Goal: Task Accomplishment & Management: Complete application form

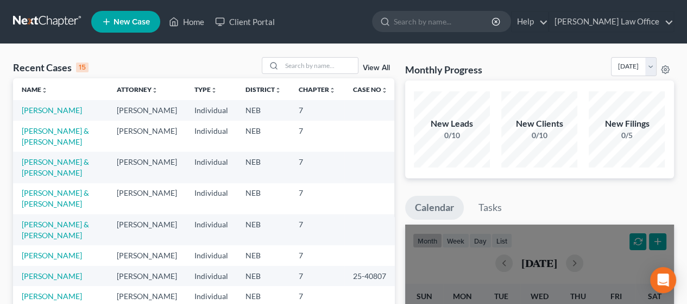
click at [122, 20] on span "New Case" at bounding box center [132, 22] width 36 height 8
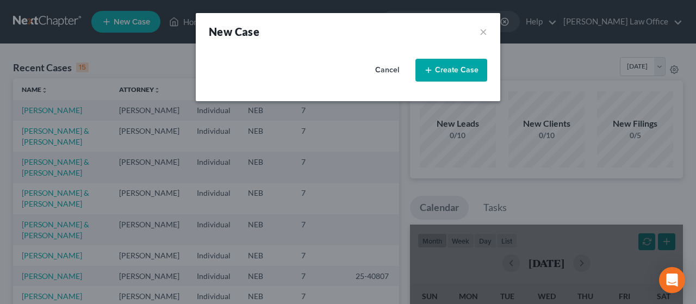
select select "48"
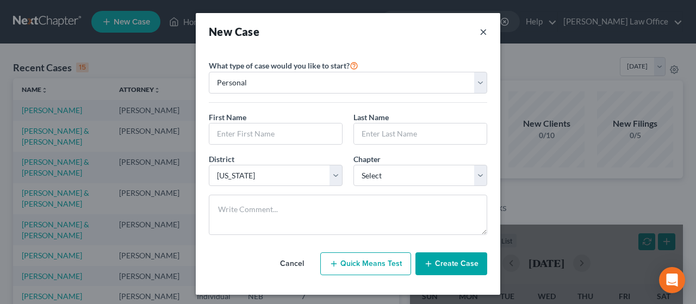
click at [480, 32] on button "×" at bounding box center [483, 31] width 8 height 15
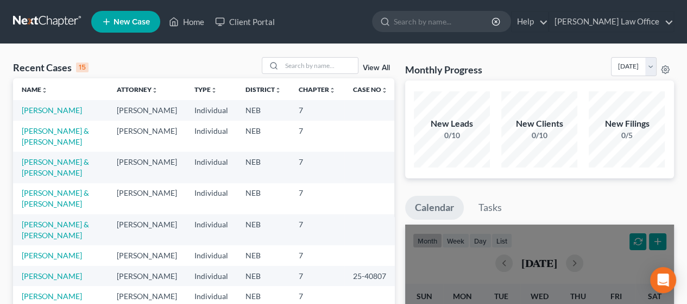
click at [126, 19] on span "New Case" at bounding box center [132, 22] width 36 height 8
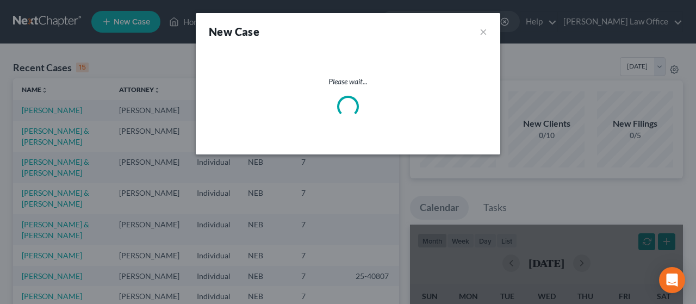
select select "48"
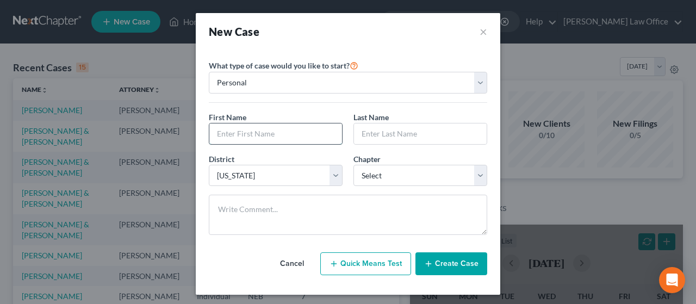
click at [241, 135] on input "text" at bounding box center [275, 133] width 133 height 21
type input "[PERSON_NAME]"
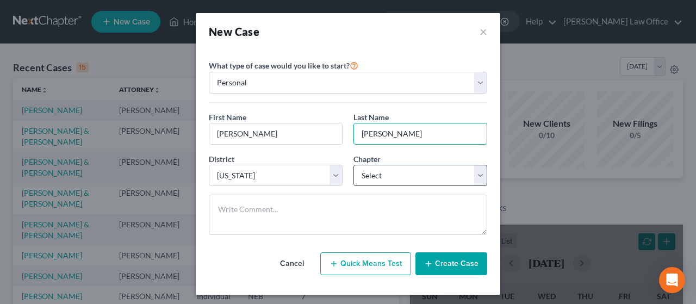
type input "[PERSON_NAME]"
click at [474, 173] on select "Select 7 11 12 13" at bounding box center [420, 176] width 134 height 22
select select "0"
click at [353, 165] on select "Select 7 11 12 13" at bounding box center [420, 176] width 134 height 22
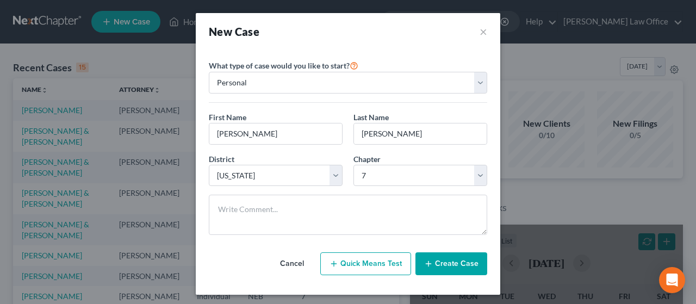
click at [452, 260] on button "Create Case" at bounding box center [451, 263] width 72 height 23
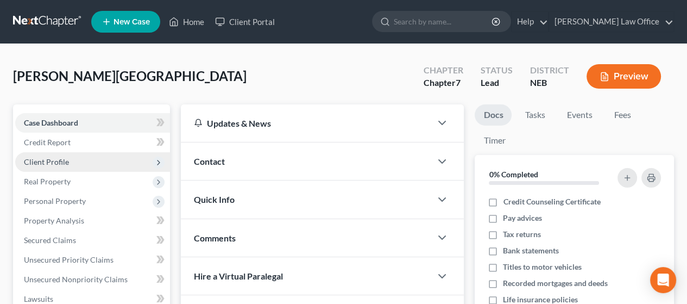
click at [55, 159] on span "Client Profile" at bounding box center [46, 161] width 45 height 9
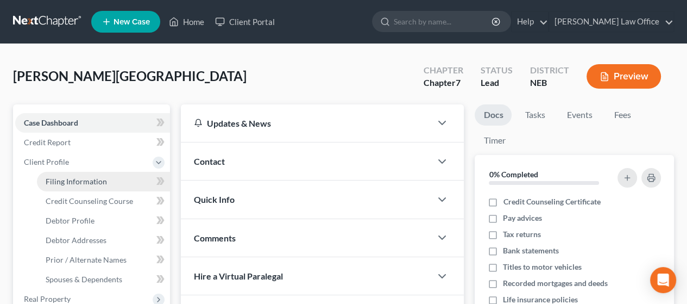
click at [75, 177] on span "Filing Information" at bounding box center [76, 181] width 61 height 9
select select "1"
select select "0"
select select "48"
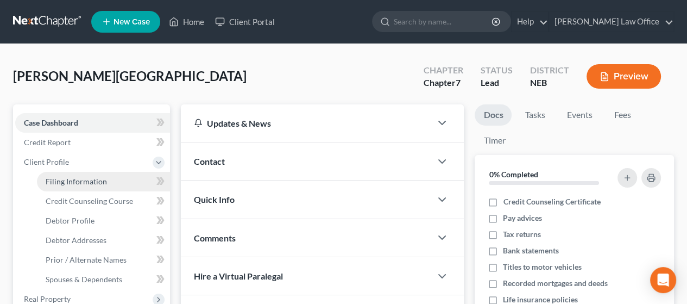
select select "30"
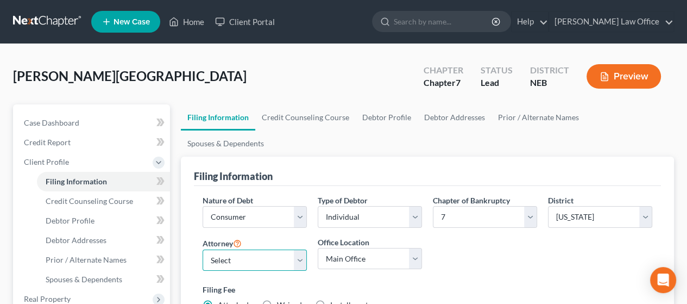
click at [299, 249] on select "Select [PERSON_NAME] - NEB [PERSON_NAME] - NEB" at bounding box center [255, 260] width 104 height 22
select select "0"
click at [203, 249] on select "Select [PERSON_NAME] - NEB [PERSON_NAME] - NEB" at bounding box center [255, 260] width 104 height 22
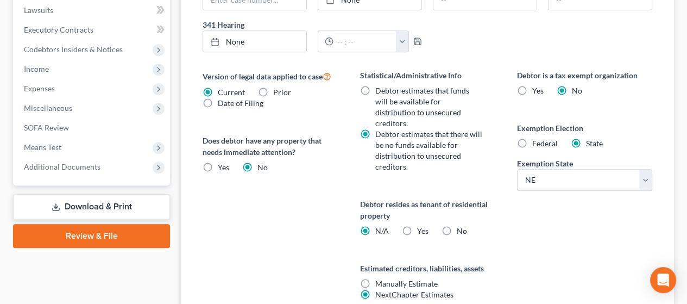
scroll to position [435, 0]
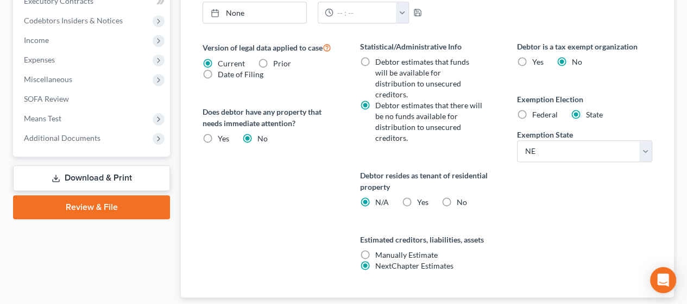
click at [417, 197] on label "Yes Yes" at bounding box center [422, 202] width 11 height 11
click at [421, 197] on input "Yes Yes" at bounding box center [424, 200] width 7 height 7
radio input "true"
radio input "false"
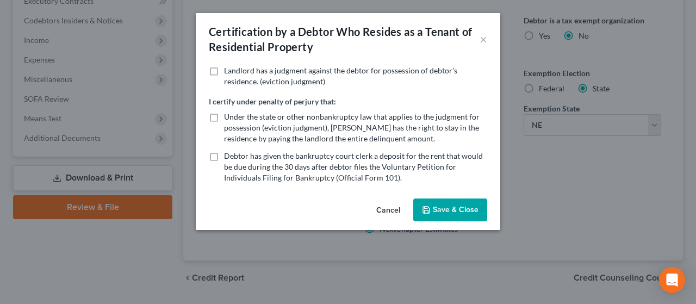
click at [389, 208] on button "Cancel" at bounding box center [387, 210] width 41 height 22
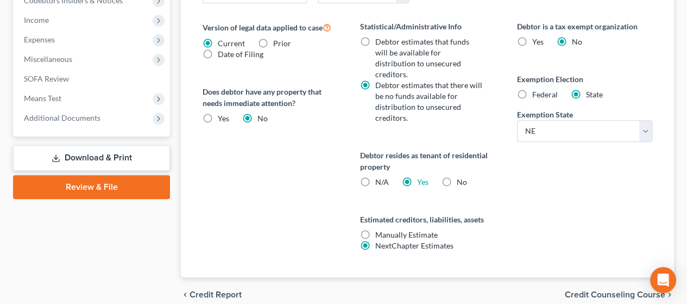
scroll to position [466, 0]
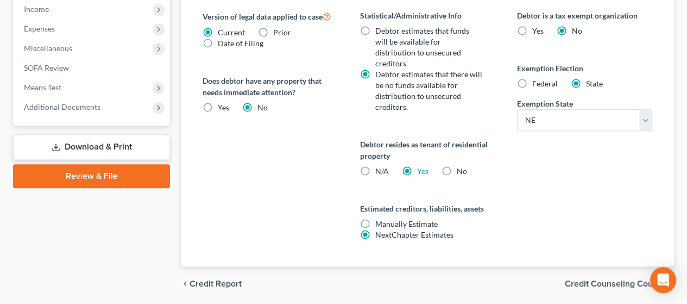
click at [613, 279] on span "Credit Counseling Course" at bounding box center [615, 283] width 101 height 9
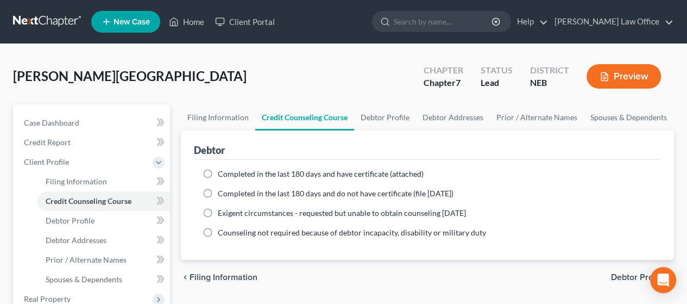
click at [218, 171] on label "Completed in the last 180 days and have certificate (attached)" at bounding box center [321, 173] width 206 height 11
click at [222, 171] on input "Completed in the last 180 days and have certificate (attached)" at bounding box center [225, 171] width 7 height 7
radio input "true"
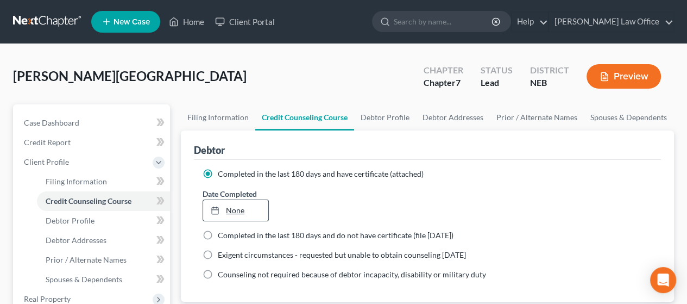
type input "[DATE]"
click at [239, 208] on link "None" at bounding box center [235, 210] width 65 height 21
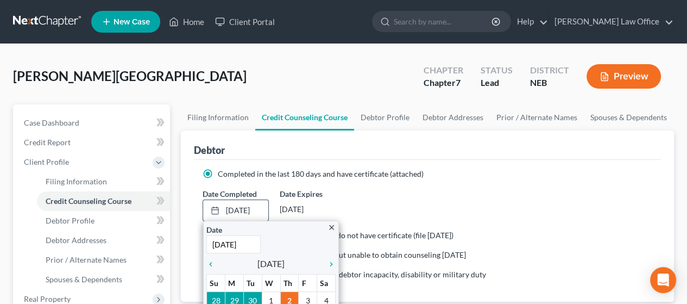
scroll to position [54, 0]
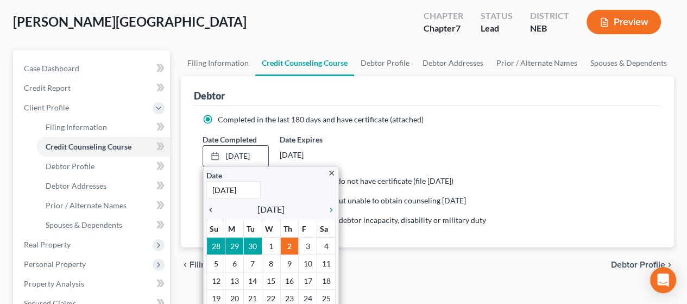
click at [209, 208] on icon "chevron_left" at bounding box center [213, 209] width 14 height 9
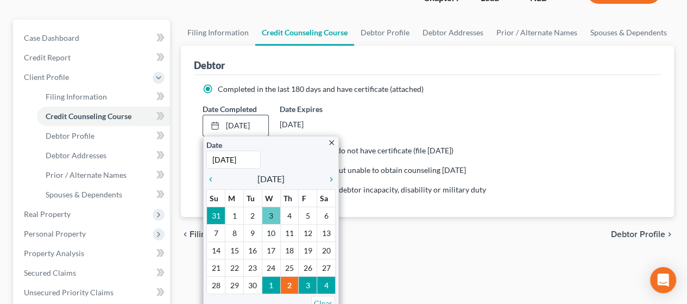
scroll to position [109, 0]
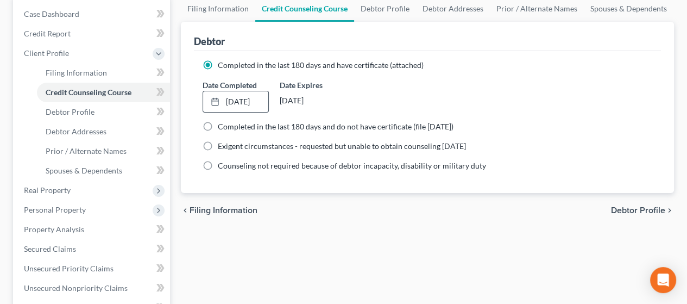
click at [641, 206] on span "Debtor Profile" at bounding box center [638, 210] width 54 height 9
select select "0"
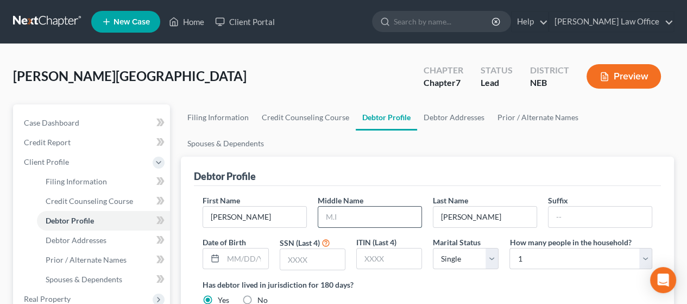
click at [362, 206] on input "text" at bounding box center [369, 216] width 103 height 21
type input "D"
click at [311, 249] on input "text" at bounding box center [312, 259] width 65 height 21
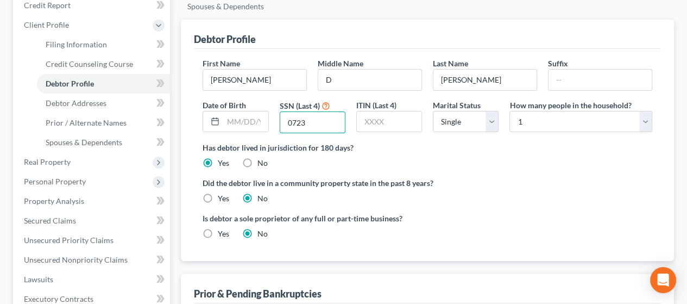
scroll to position [217, 0]
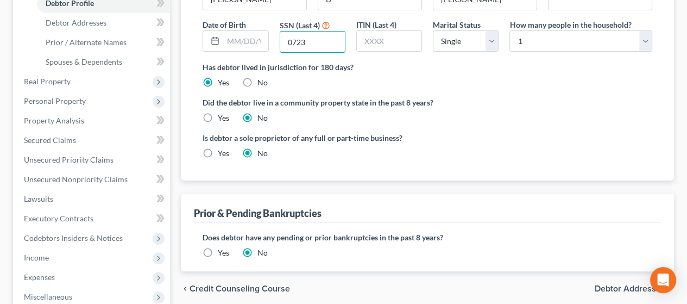
type input "0723"
click at [631, 284] on span "Debtor Addresses" at bounding box center [630, 288] width 71 height 9
select select "0"
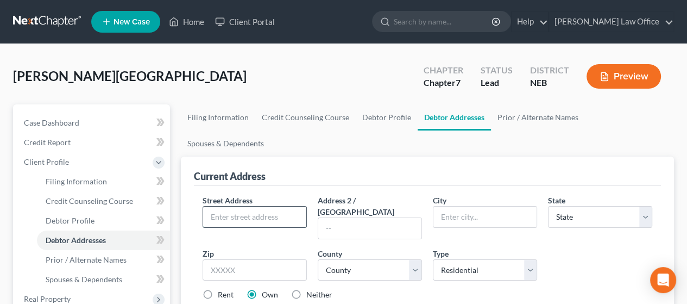
click at [253, 206] on input "text" at bounding box center [254, 216] width 103 height 21
type input "[STREET_ADDRESS]"
type input "P.O. Box 23"
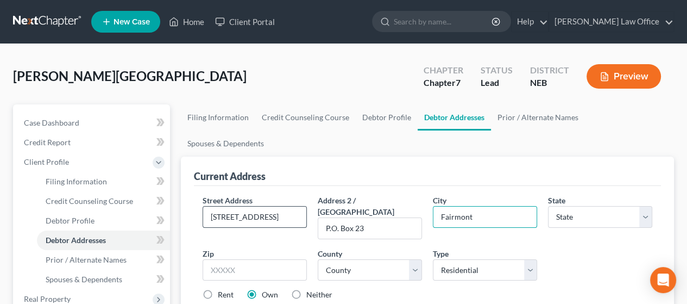
type input "Fairmont"
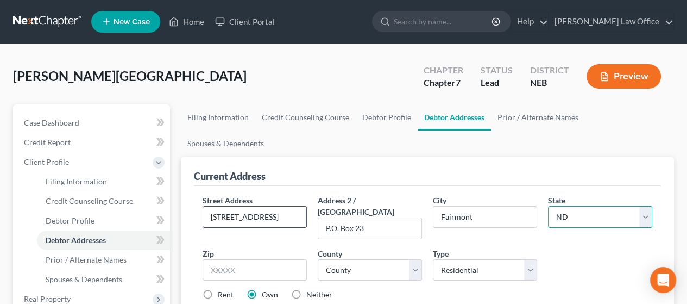
select select "30"
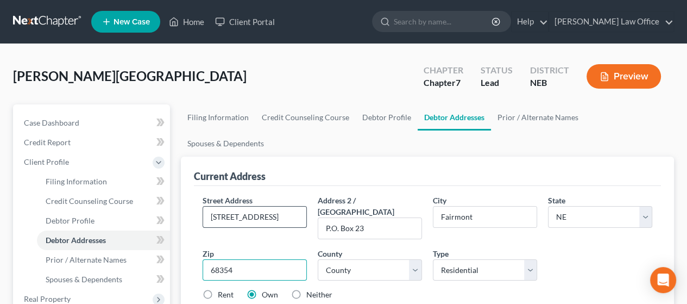
type input "68354"
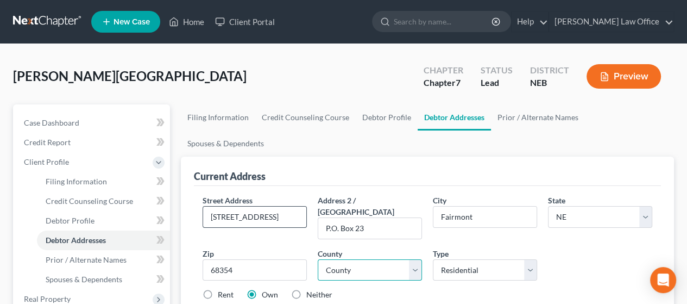
select select "29"
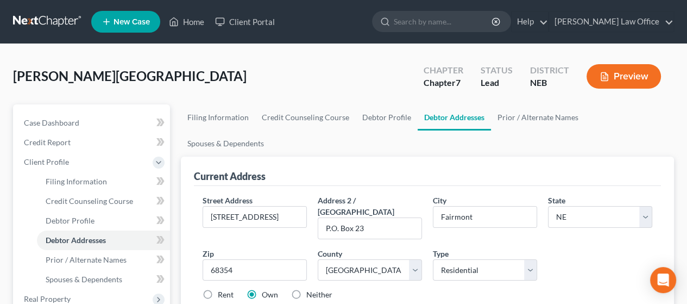
click at [218, 289] on label "Rent" at bounding box center [226, 294] width 16 height 11
click at [222, 289] on input "Rent" at bounding box center [225, 292] width 7 height 7
radio input "true"
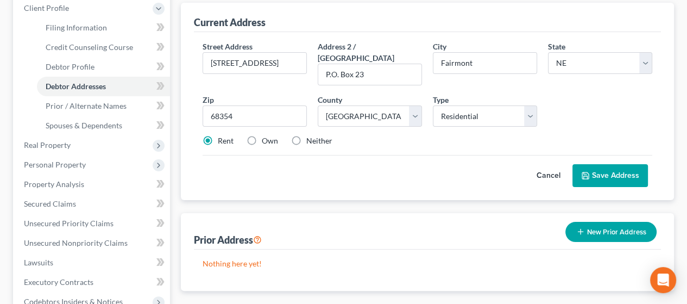
scroll to position [163, 0]
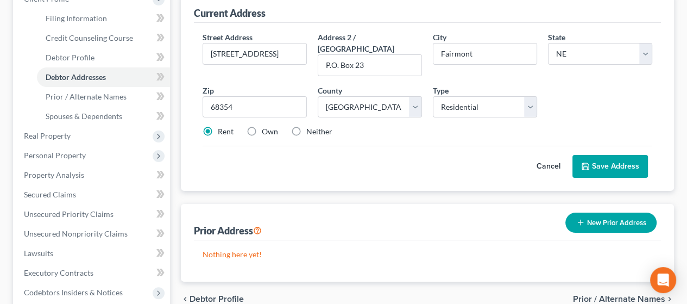
click at [617, 155] on button "Save Address" at bounding box center [611, 166] width 76 height 23
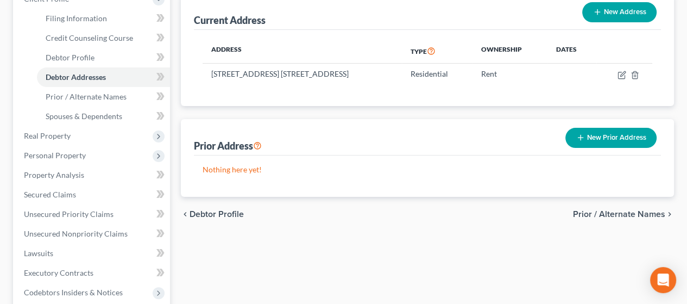
click at [623, 128] on button "New Prior Address" at bounding box center [611, 138] width 91 height 20
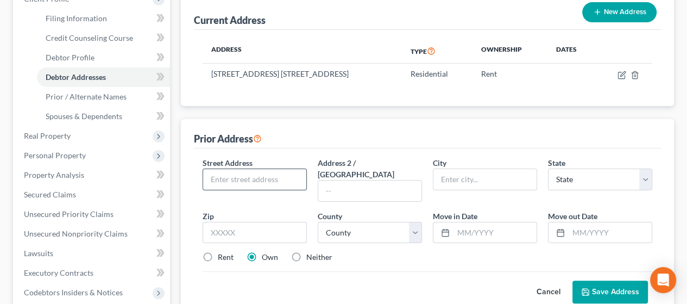
click at [254, 169] on input "text" at bounding box center [254, 179] width 103 height 21
type input "[STREET_ADDRESS]"
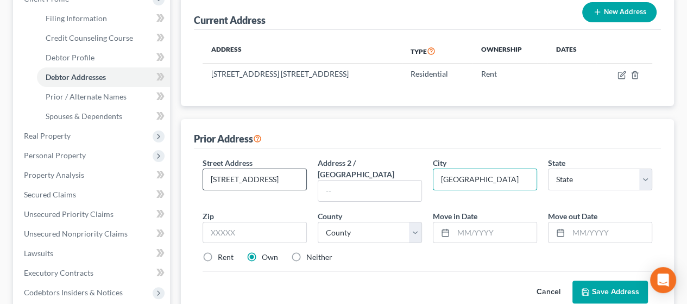
type input "[GEOGRAPHIC_DATA]"
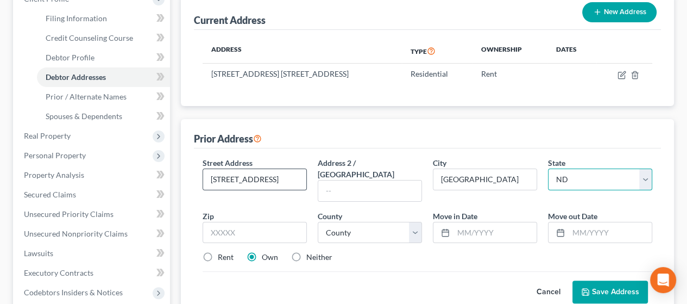
select select "30"
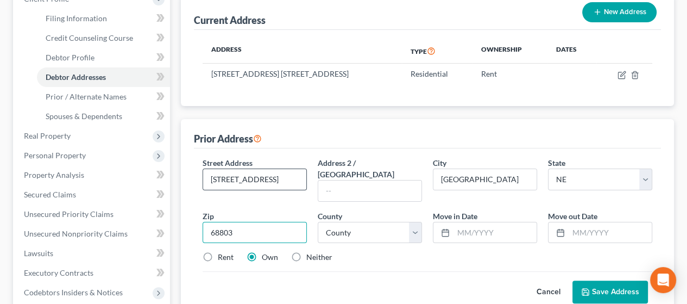
type input "68803"
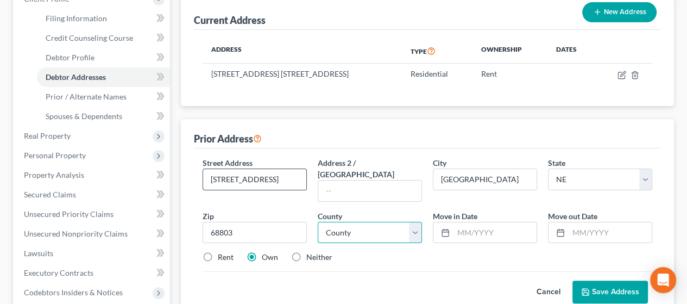
select select "39"
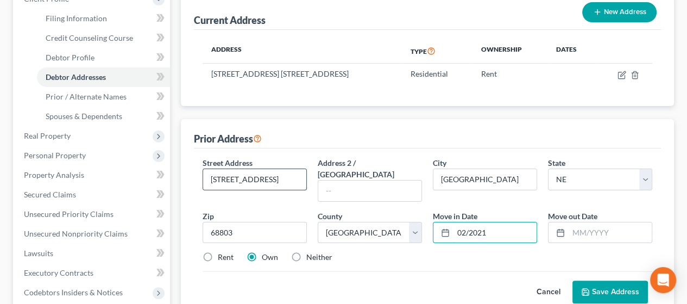
type input "02/2021"
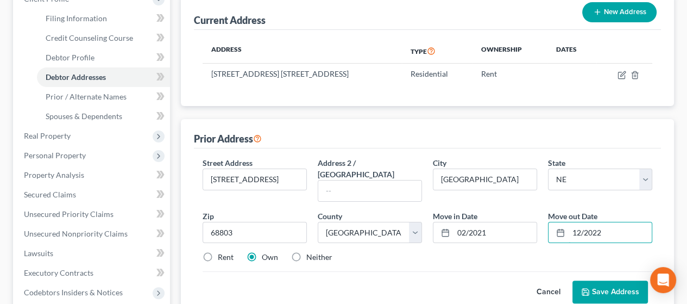
type input "12/2022"
click at [218, 252] on label "Rent" at bounding box center [226, 257] width 16 height 11
click at [222, 252] on input "Rent" at bounding box center [225, 255] width 7 height 7
radio input "true"
click at [615, 280] on button "Save Address" at bounding box center [611, 291] width 76 height 23
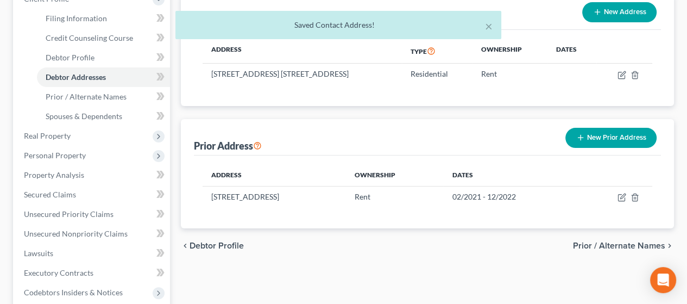
click at [609, 128] on button "New Prior Address" at bounding box center [611, 138] width 91 height 20
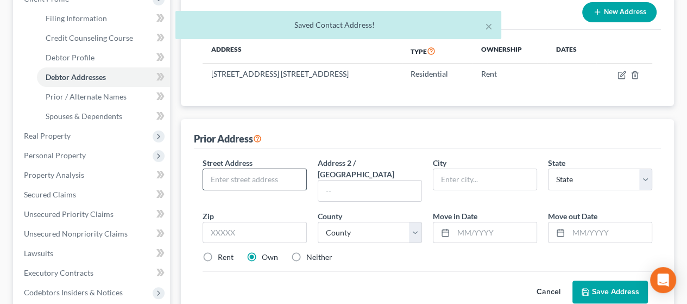
click at [262, 169] on input "text" at bounding box center [254, 179] width 103 height 21
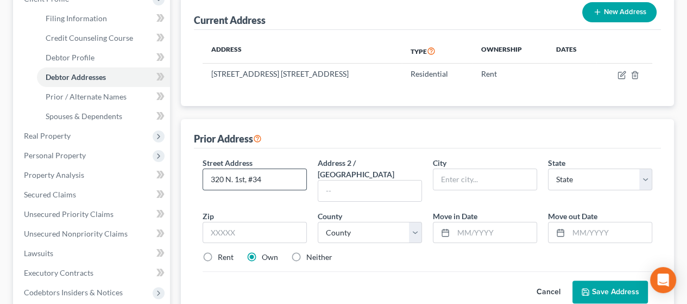
type input "320 N. 1st, #34"
type input "Doniphan"
select select "30"
type input "68832"
select select "39"
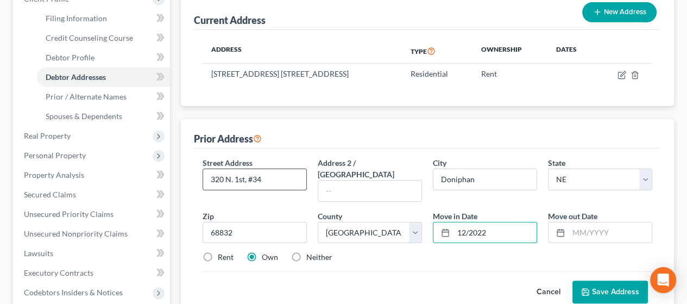
type input "12/2022"
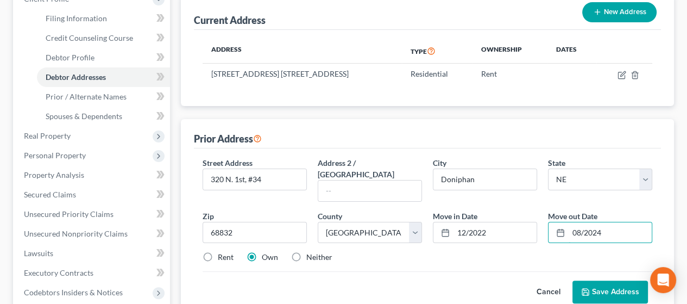
type input "08/2024"
click at [218, 252] on label "Rent" at bounding box center [226, 257] width 16 height 11
click at [222, 252] on input "Rent" at bounding box center [225, 255] width 7 height 7
radio input "true"
click at [624, 280] on button "Save Address" at bounding box center [611, 291] width 76 height 23
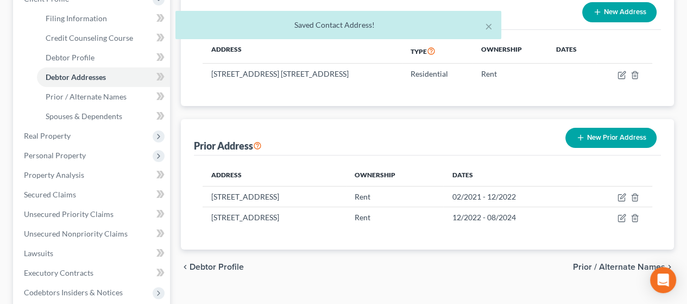
click at [617, 128] on button "New Prior Address" at bounding box center [611, 138] width 91 height 20
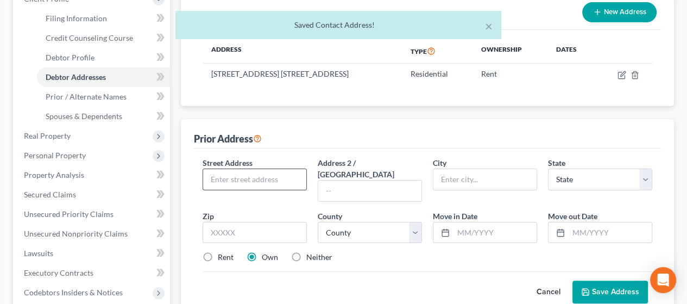
click at [254, 169] on input "text" at bounding box center [254, 179] width 103 height 21
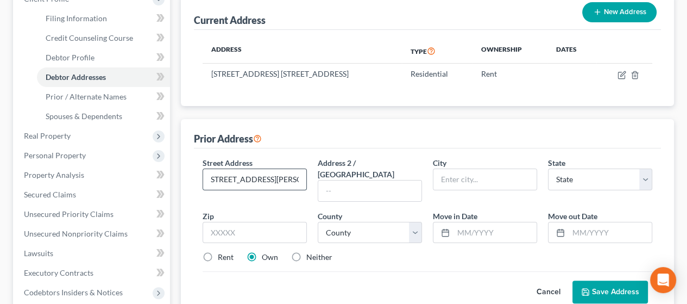
scroll to position [0, 7]
type input "[STREET_ADDRESS][PERSON_NAME]"
type input "[GEOGRAPHIC_DATA]"
select select "30"
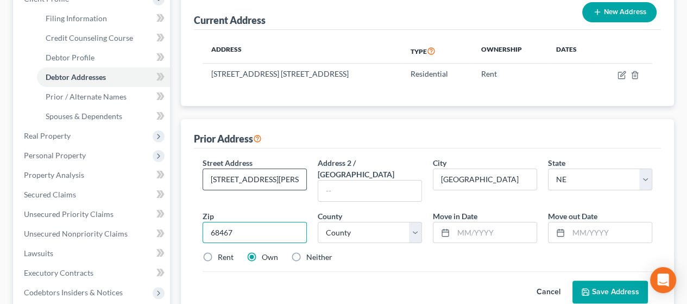
type input "68467"
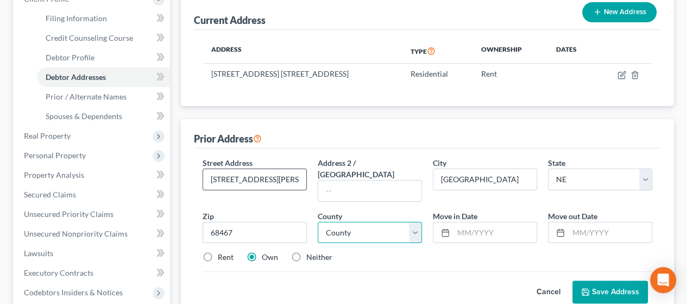
select select "92"
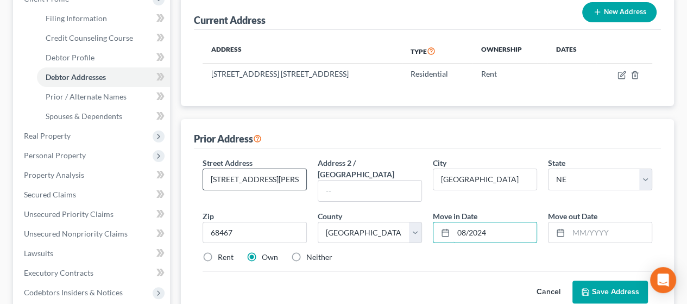
type input "08/2024"
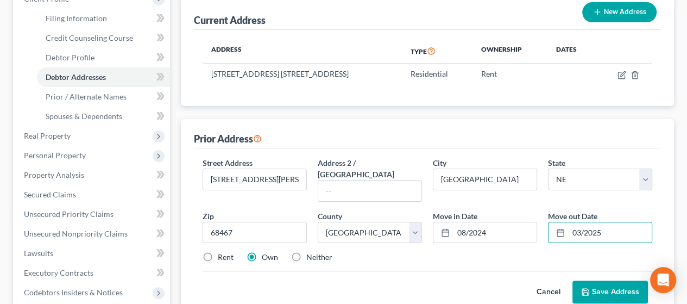
type input "03/2025"
click at [218, 252] on label "Rent" at bounding box center [226, 257] width 16 height 11
click at [222, 252] on input "Rent" at bounding box center [225, 255] width 7 height 7
radio input "true"
click at [621, 280] on button "Save Address" at bounding box center [611, 291] width 76 height 23
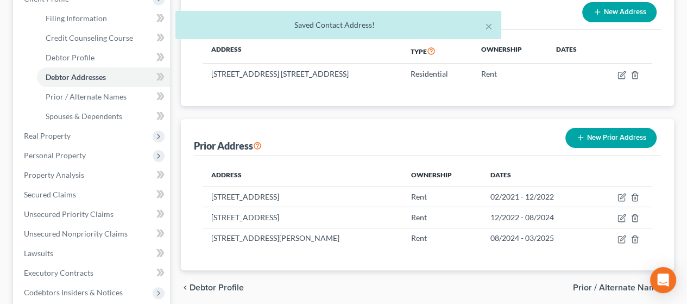
click at [616, 128] on button "New Prior Address" at bounding box center [611, 138] width 91 height 20
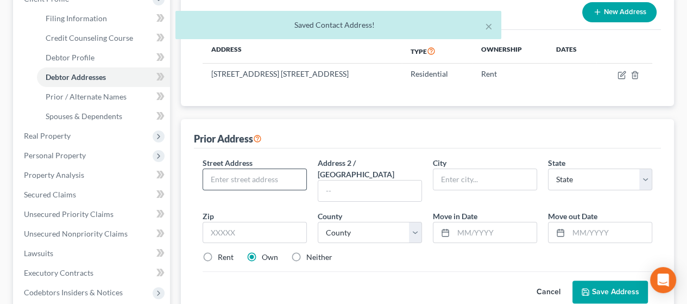
click at [268, 169] on input "text" at bounding box center [254, 179] width 103 height 21
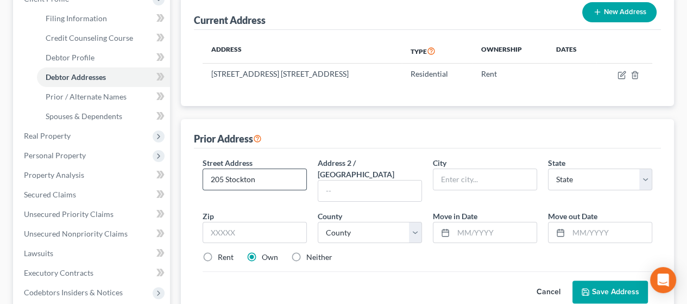
type input "205 Stockton"
type input "[PERSON_NAME]"
select select "30"
type input "68319"
select select "92"
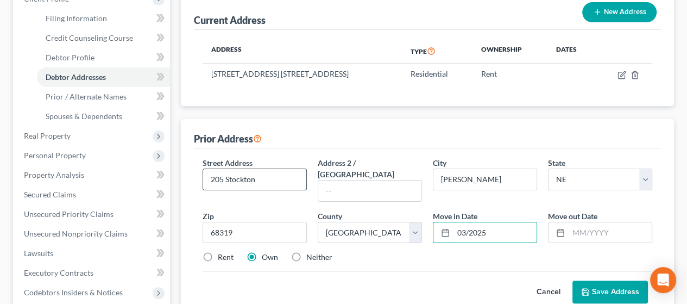
type input "03/2025"
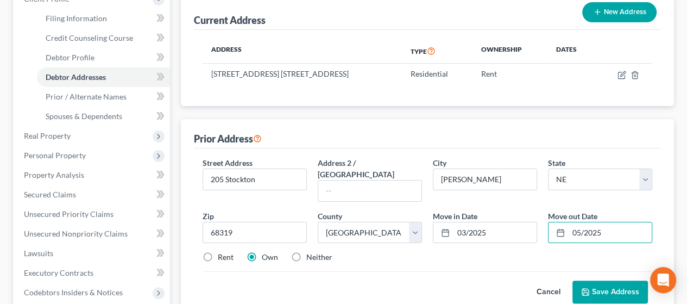
type input "05/2025"
click at [218, 252] on label "Rent" at bounding box center [226, 257] width 16 height 11
click at [222, 252] on input "Rent" at bounding box center [225, 255] width 7 height 7
radio input "true"
click at [607, 280] on button "Save Address" at bounding box center [611, 291] width 76 height 23
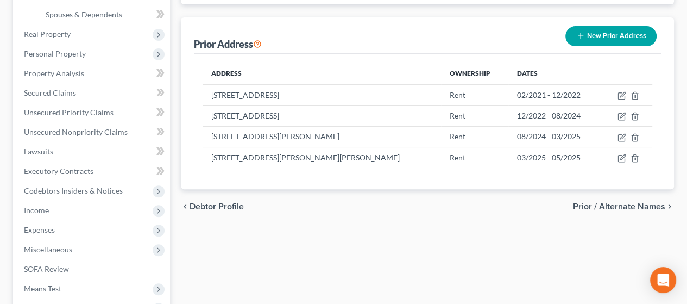
scroll to position [272, 0]
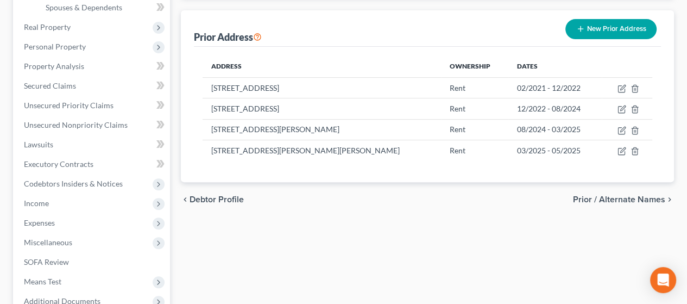
click at [627, 195] on span "Prior / Alternate Names" at bounding box center [619, 199] width 92 height 9
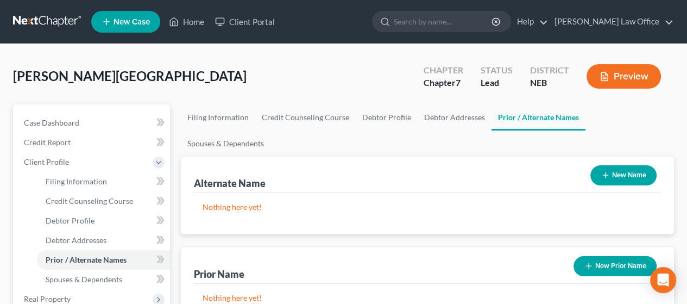
click at [628, 165] on button "New Name" at bounding box center [624, 175] width 66 height 20
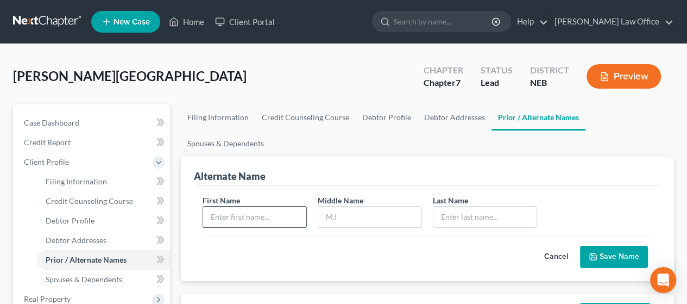
click at [248, 206] on input "text" at bounding box center [254, 216] width 103 height 21
type input "[PERSON_NAME]"
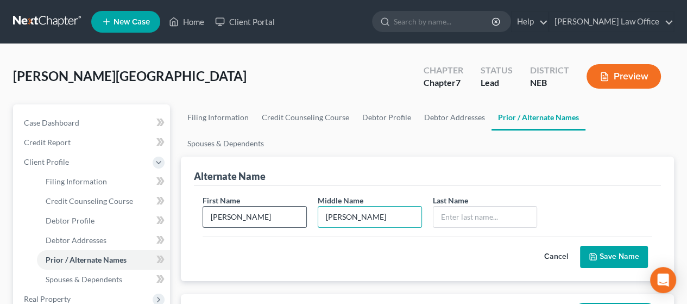
type input "[PERSON_NAME]"
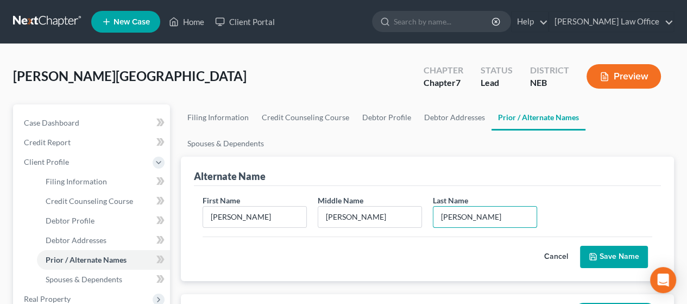
type input "[PERSON_NAME]"
click at [613, 246] on button "Save Name" at bounding box center [614, 257] width 68 height 23
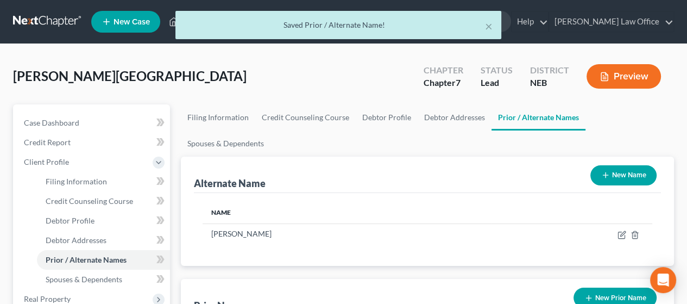
click at [617, 287] on button "New Prior Name" at bounding box center [615, 297] width 83 height 20
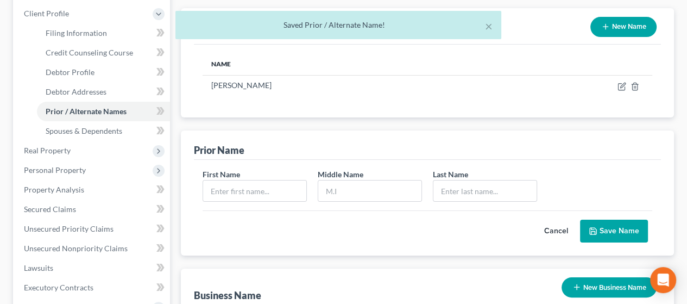
scroll to position [163, 0]
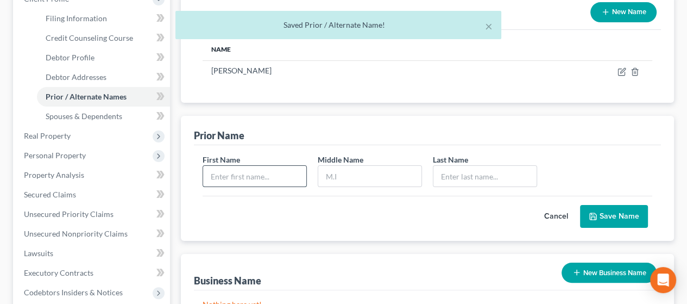
click at [244, 166] on input "text" at bounding box center [254, 176] width 103 height 21
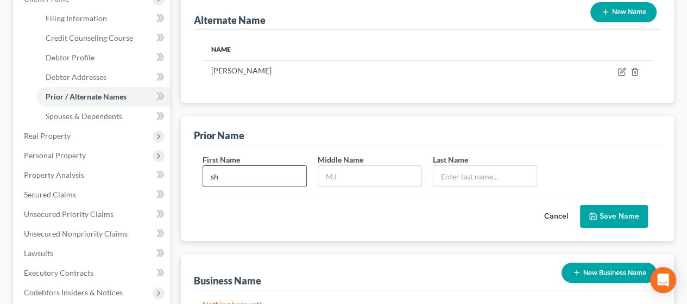
type input "s"
type input "[PERSON_NAME]"
type input "D"
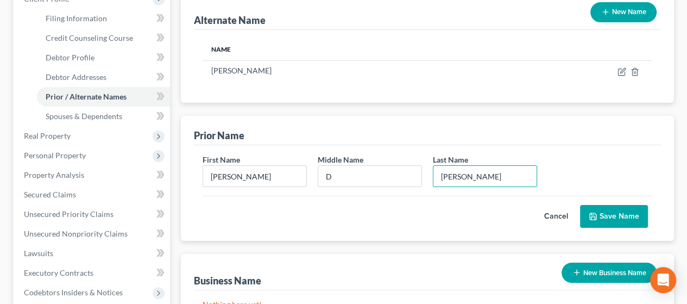
type input "[PERSON_NAME]"
click at [618, 205] on button "Save Name" at bounding box center [614, 216] width 68 height 23
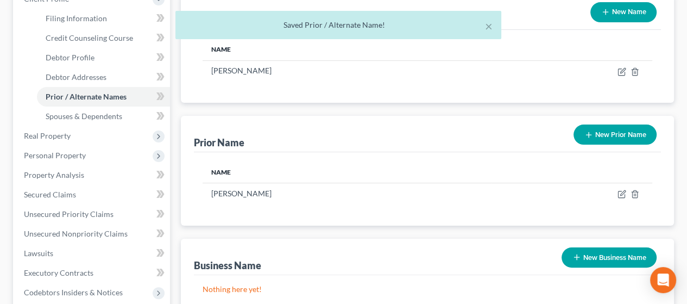
click at [627, 124] on button "New Prior Name" at bounding box center [615, 134] width 83 height 20
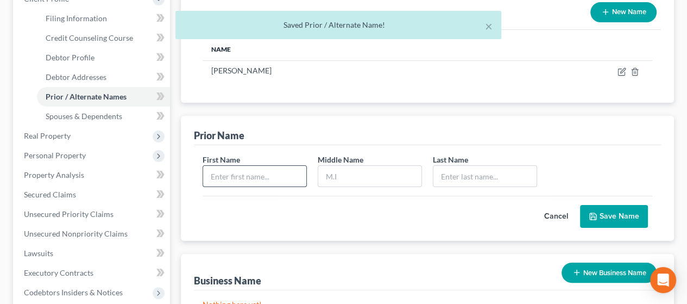
click at [266, 166] on input "text" at bounding box center [254, 176] width 103 height 21
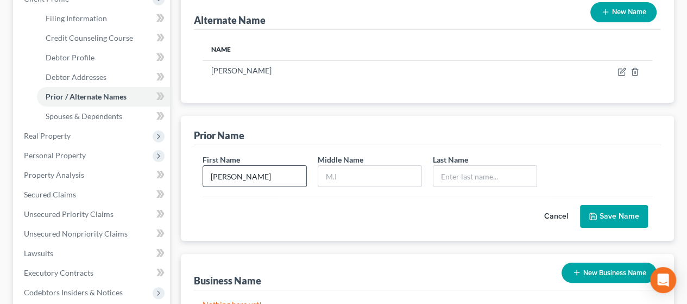
type input "[PERSON_NAME]"
type input "D"
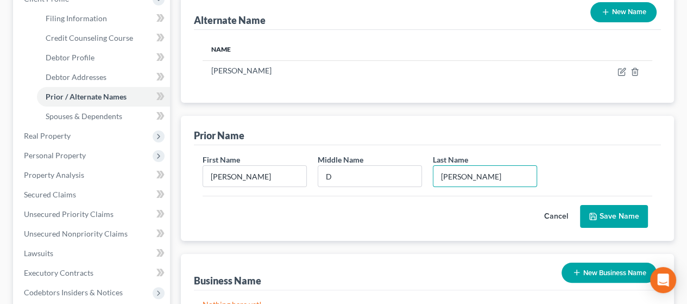
type input "[PERSON_NAME]"
click at [622, 205] on button "Save Name" at bounding box center [614, 216] width 68 height 23
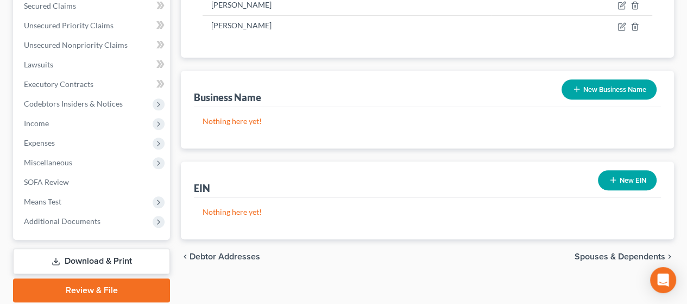
scroll to position [380, 0]
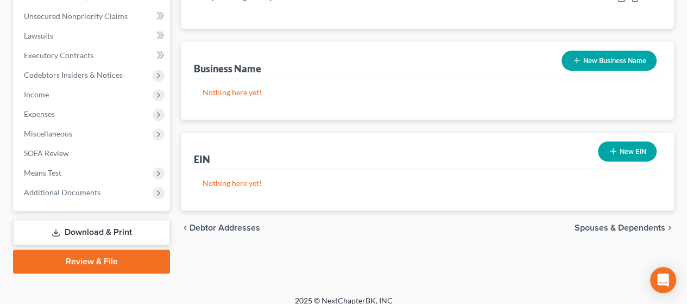
click at [628, 223] on span "Spouses & Dependents" at bounding box center [620, 227] width 91 height 9
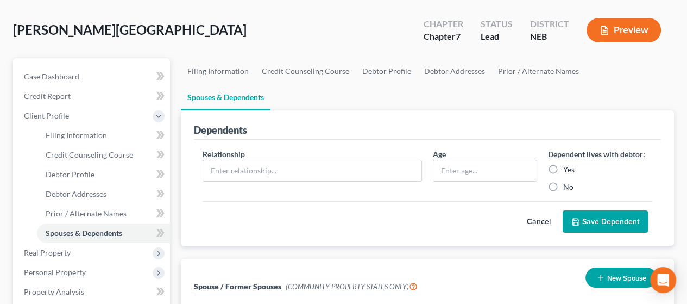
scroll to position [163, 0]
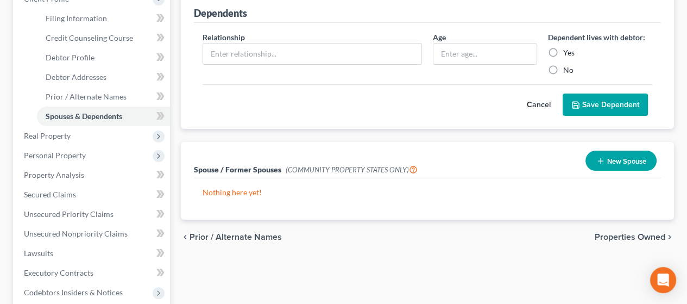
click at [629, 233] on span "Properties Owned" at bounding box center [630, 237] width 71 height 9
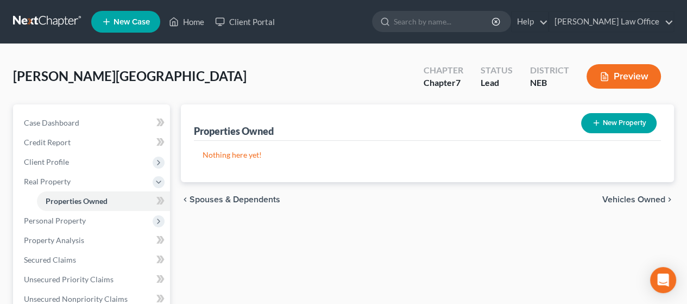
click at [627, 198] on span "Vehicles Owned" at bounding box center [634, 199] width 63 height 9
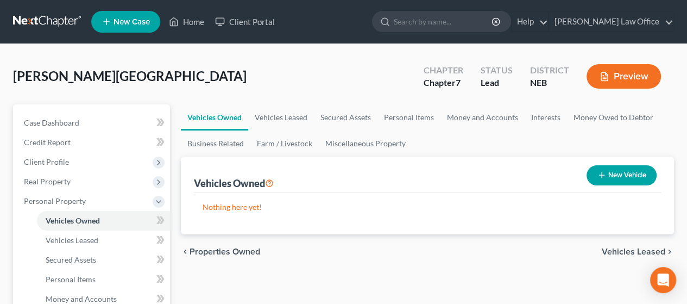
click at [625, 167] on button "New Vehicle" at bounding box center [622, 175] width 70 height 20
select select "0"
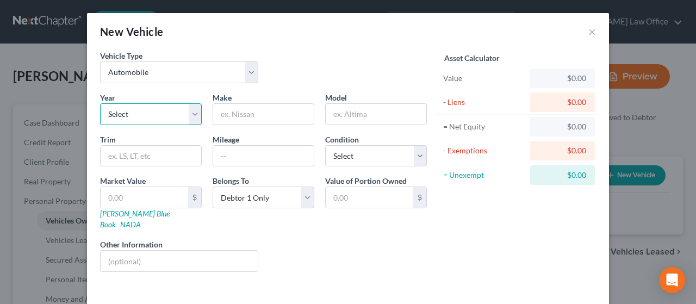
click at [190, 112] on select "Select 2026 2025 2024 2023 2022 2021 2020 2019 2018 2017 2016 2015 2014 2013 20…" at bounding box center [151, 114] width 102 height 22
select select "5"
click at [100, 103] on select "Select 2026 2025 2024 2023 2022 2021 2020 2019 2018 2017 2016 2015 2014 2013 20…" at bounding box center [151, 114] width 102 height 22
click at [234, 113] on input "text" at bounding box center [263, 114] width 101 height 21
type input "Chevrolet"
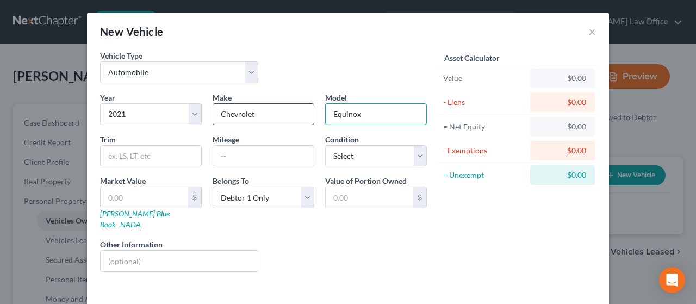
type input "Equinox"
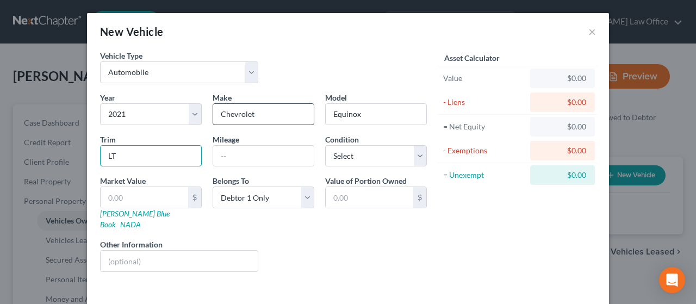
type input "LT"
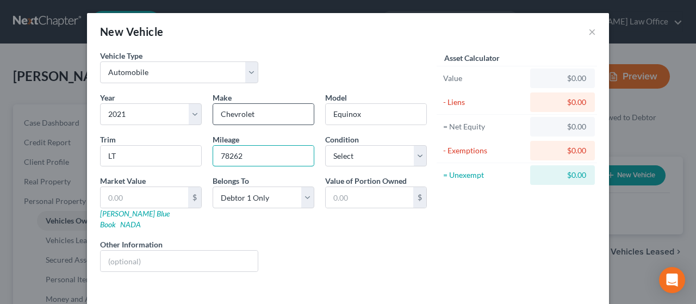
type input "78262"
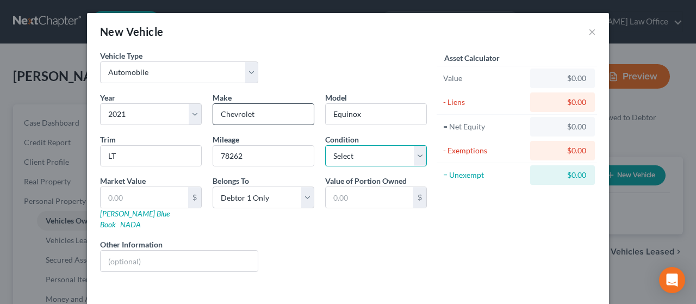
select select "2"
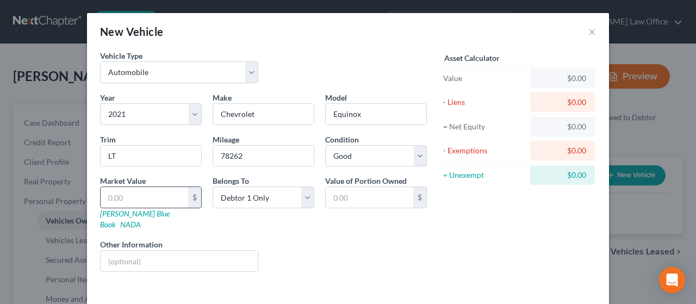
click at [126, 195] on input "text" at bounding box center [144, 197] width 87 height 21
type input "1"
type input "1.00"
type input "14"
type input "14.00"
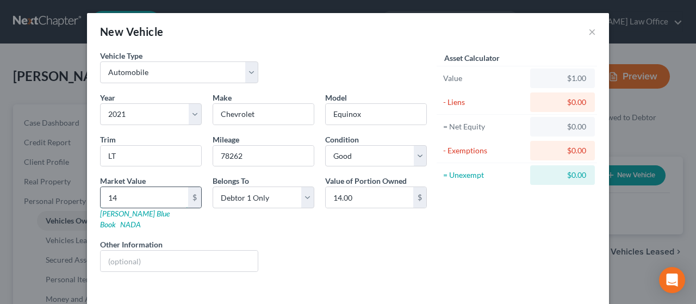
type input "141"
type input "141.00"
type input "1415"
type input "1,415.00"
type input "1,4150"
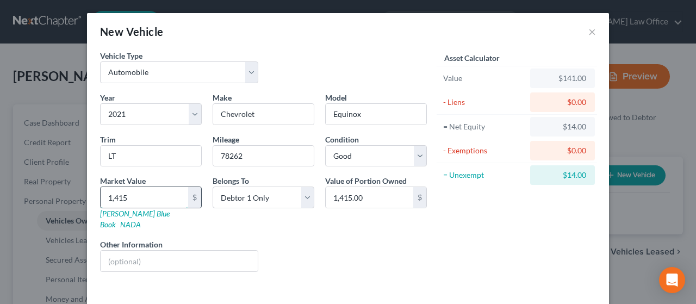
type input "14,150.00"
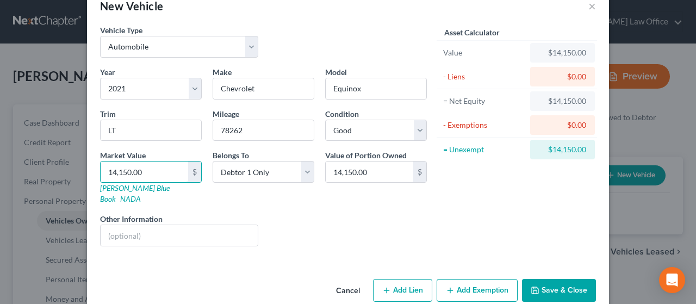
scroll to position [33, 0]
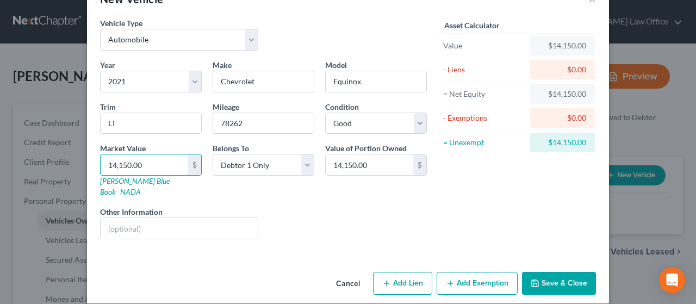
type input "14,150.00"
click at [399, 272] on button "Add Lien" at bounding box center [402, 283] width 59 height 23
select select "0"
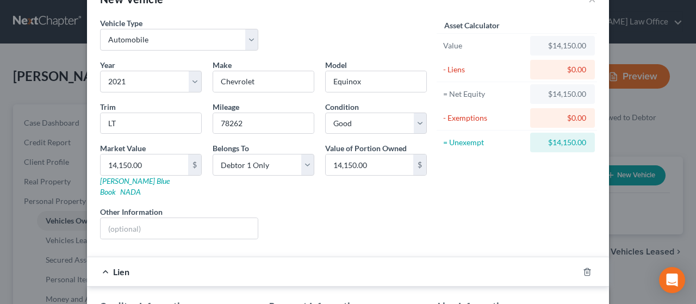
scroll to position [141, 0]
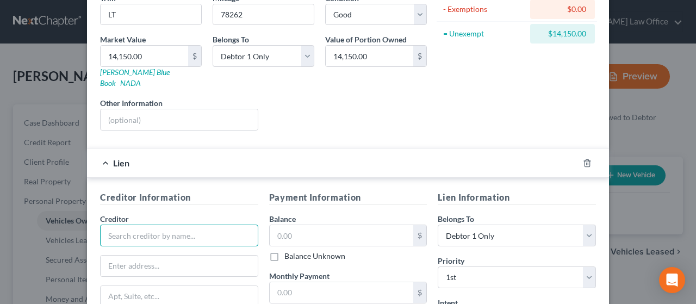
click at [146, 224] on input "text" at bounding box center [179, 235] width 158 height 22
type input "Cobalt Credit Union"
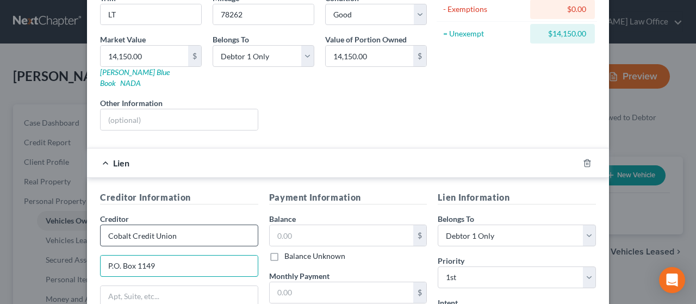
type input "P.O. Box 1149"
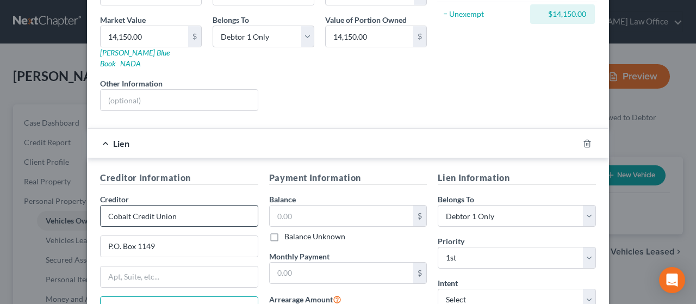
type input "Bellevue"
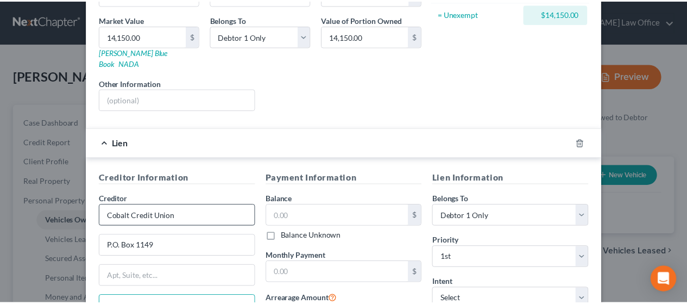
scroll to position [288, 0]
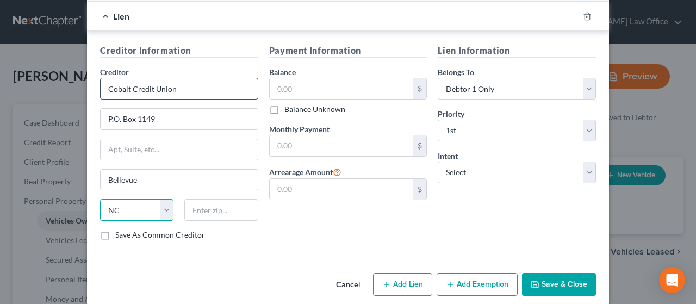
select select "30"
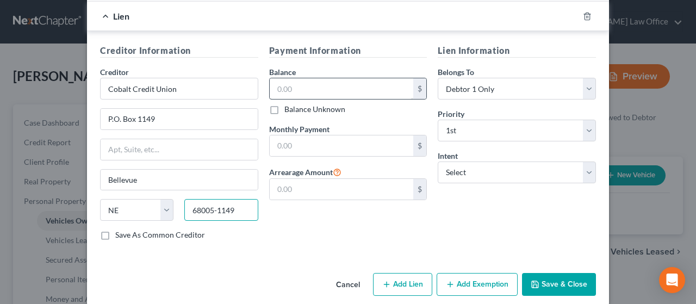
type input "68005-1149"
click at [320, 78] on input "text" at bounding box center [342, 88] width 144 height 21
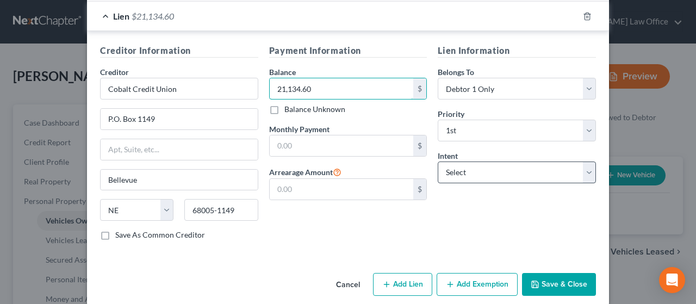
type input "21,134.60"
click at [587, 161] on select "Select Surrender Redeem Reaffirm Avoid Other" at bounding box center [516, 172] width 158 height 22
select select "0"
click at [437, 161] on select "Select Surrender Redeem Reaffirm Avoid Other" at bounding box center [516, 172] width 158 height 22
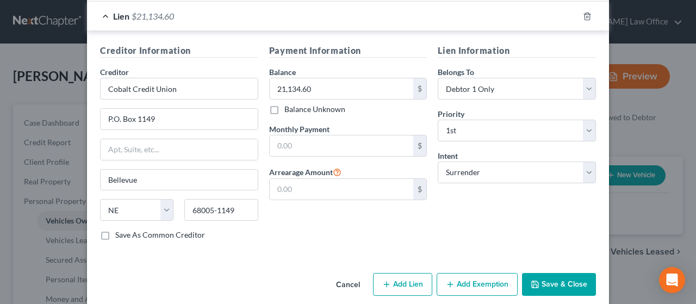
click at [559, 273] on button "Save & Close" at bounding box center [559, 284] width 74 height 23
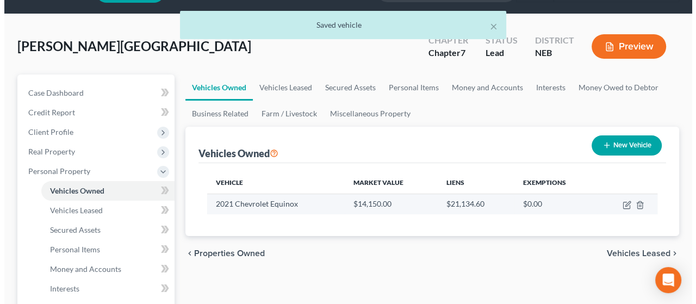
scroll to position [54, 0]
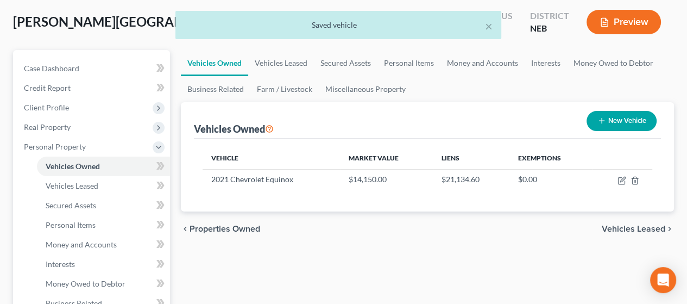
click at [625, 118] on button "New Vehicle" at bounding box center [622, 121] width 70 height 20
select select "0"
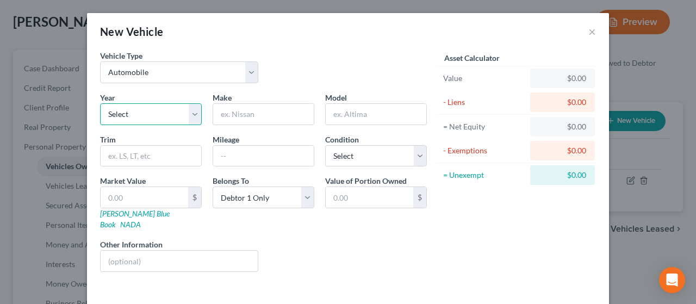
click at [190, 112] on select "Select 2026 2025 2024 2023 2022 2021 2020 2019 2018 2017 2016 2015 2014 2013 20…" at bounding box center [151, 114] width 102 height 22
select select "18"
click at [100, 103] on select "Select 2026 2025 2024 2023 2022 2021 2020 2019 2018 2017 2016 2015 2014 2013 20…" at bounding box center [151, 114] width 102 height 22
click at [240, 110] on input "text" at bounding box center [263, 114] width 101 height 21
type input "Ford"
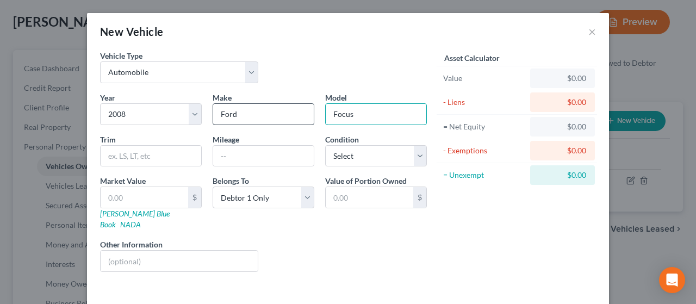
type input "Focus"
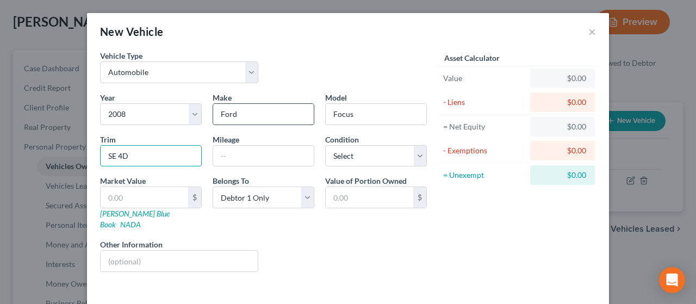
type input "SE 4D"
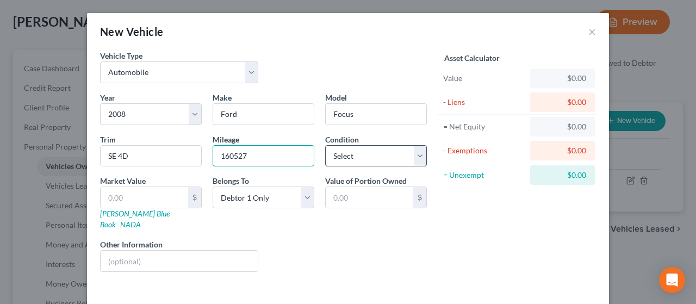
type input "160527"
click at [414, 158] on select "Select Excellent Very Good Good Fair Poor" at bounding box center [376, 156] width 102 height 22
select select "3"
click at [325, 145] on select "Select Excellent Very Good Good Fair Poor" at bounding box center [376, 156] width 102 height 22
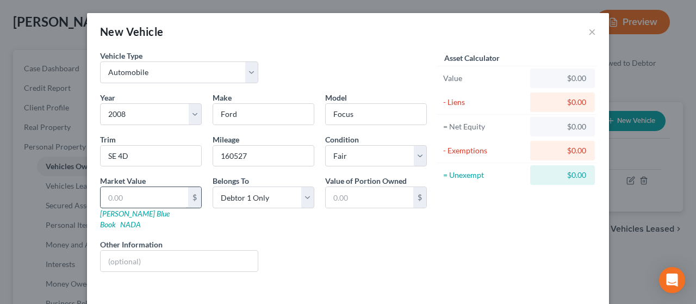
click at [144, 197] on input "text" at bounding box center [144, 197] width 87 height 21
type input "1"
type input "1.00"
type input "13"
type input "13.00"
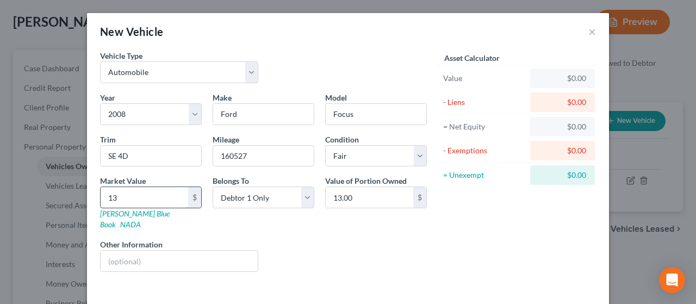
type input "137"
type input "137.00"
type input "1374"
type input "1,374.00"
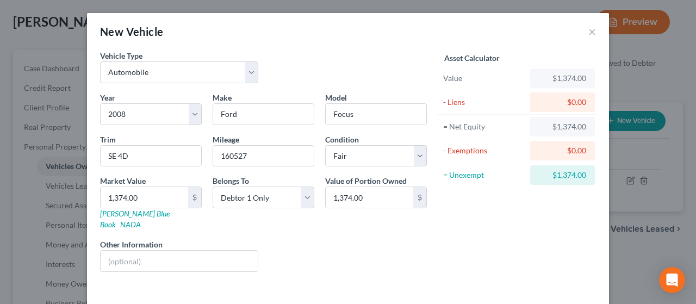
click at [328, 239] on div "Liens Select" at bounding box center [348, 255] width 169 height 33
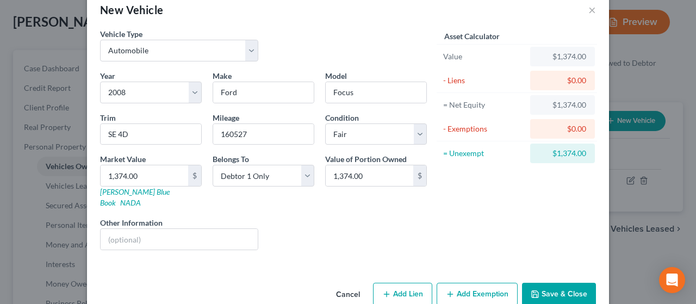
scroll to position [33, 0]
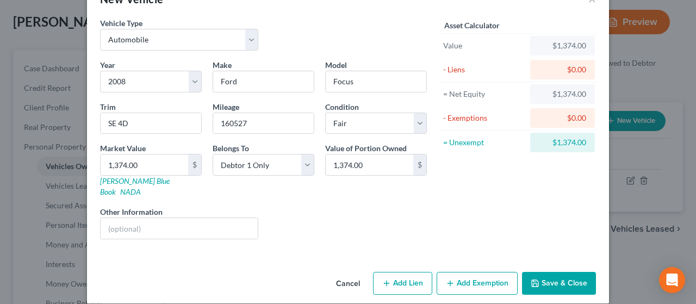
click at [399, 272] on button "Add Lien" at bounding box center [402, 283] width 59 height 23
select select "0"
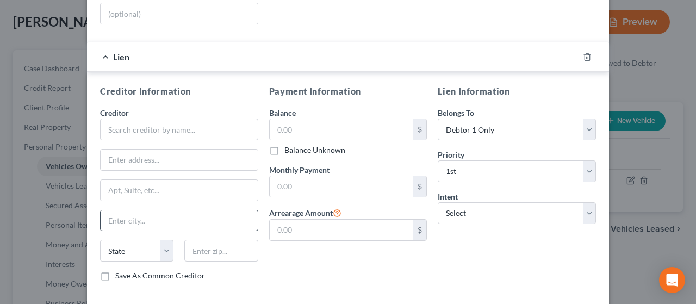
scroll to position [250, 0]
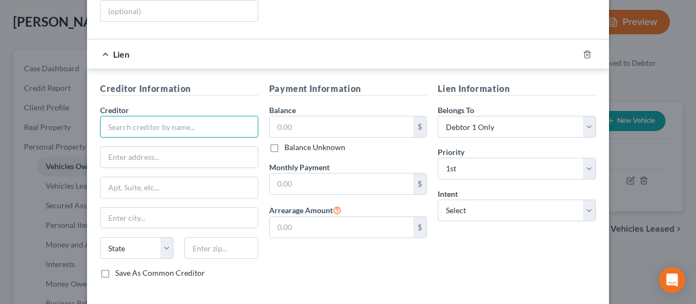
click at [141, 116] on input "text" at bounding box center [179, 127] width 158 height 22
type input "Southwest National Bank"
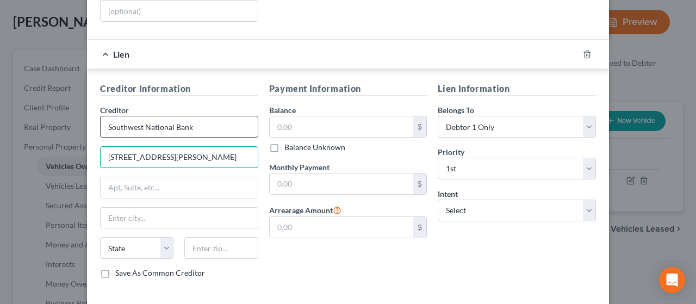
type input "[STREET_ADDRESS][PERSON_NAME]"
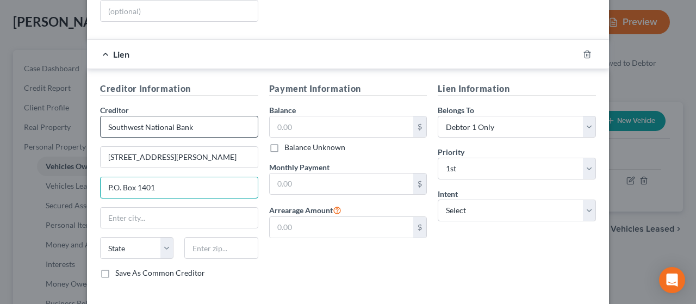
type input "P.O. Box 1401"
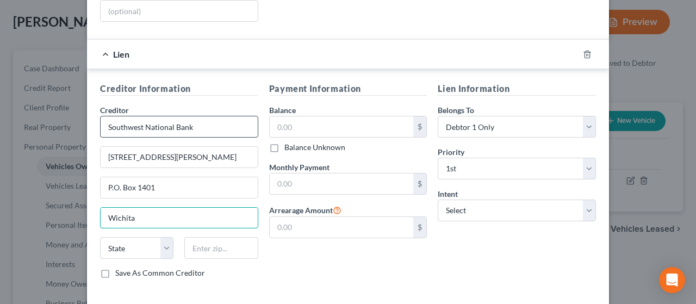
type input "Wichita"
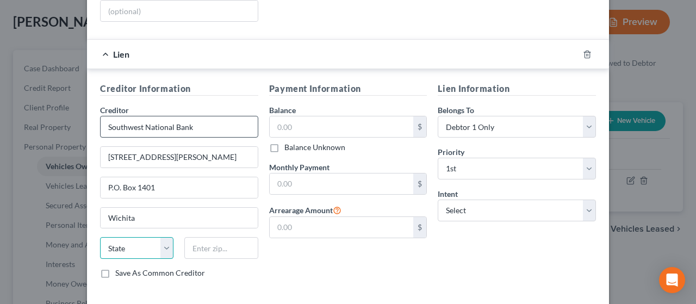
select select "17"
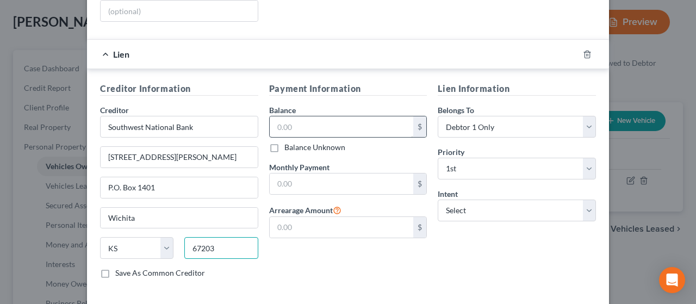
type input "67203"
click at [317, 116] on input "text" at bounding box center [342, 126] width 144 height 21
type input "1,465.00"
click at [296, 173] on input "text" at bounding box center [342, 183] width 144 height 21
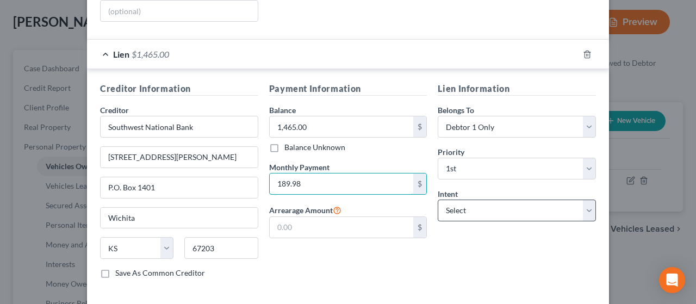
type input "189.98"
click at [526, 199] on select "Select Surrender Redeem Reaffirm Avoid Other" at bounding box center [516, 210] width 158 height 22
select select "2"
click at [437, 199] on select "Select Surrender Redeem Reaffirm Avoid Other" at bounding box center [516, 210] width 158 height 22
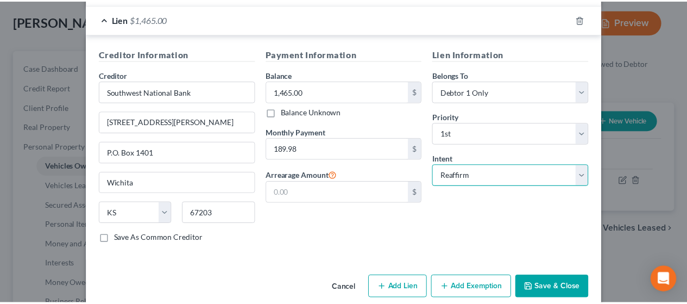
scroll to position [288, 0]
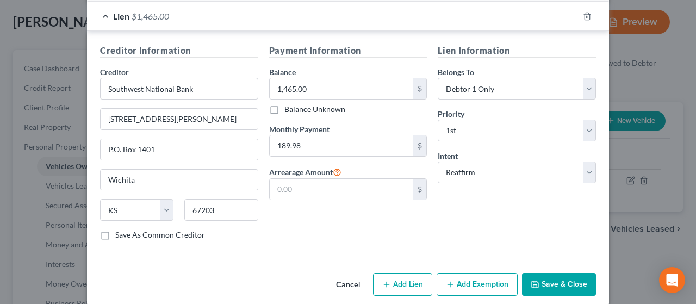
click at [558, 273] on button "Save & Close" at bounding box center [559, 284] width 74 height 23
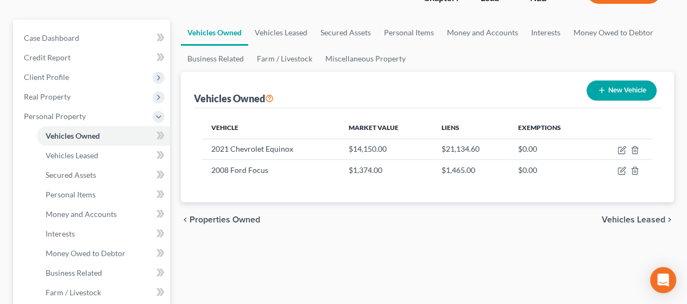
scroll to position [109, 0]
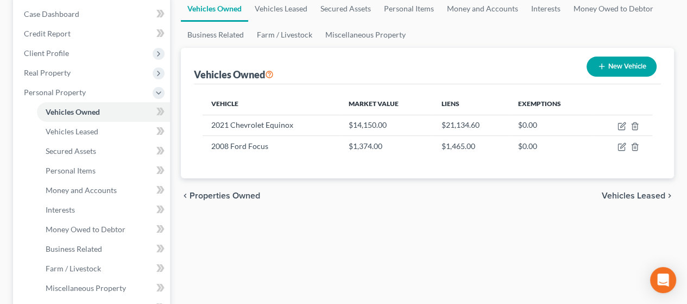
click at [628, 191] on span "Vehicles Leased" at bounding box center [634, 195] width 64 height 9
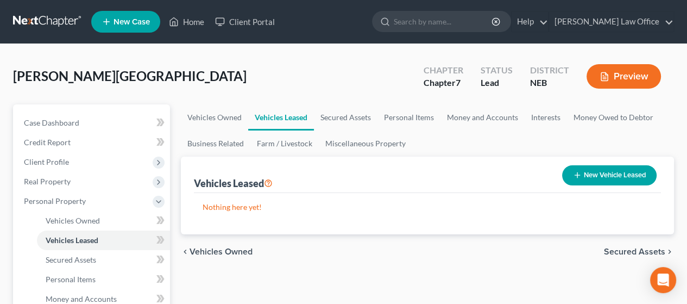
click at [628, 247] on span "Secured Assets" at bounding box center [634, 251] width 61 height 9
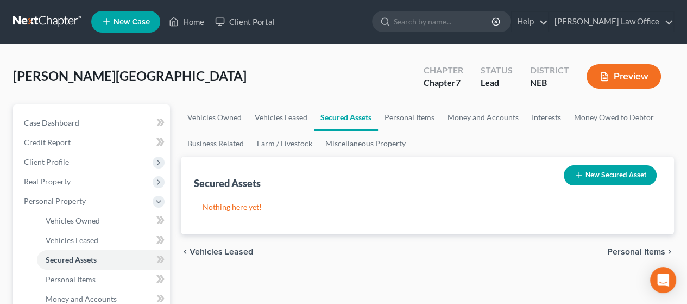
click at [627, 249] on span "Personal Items" at bounding box center [636, 251] width 58 height 9
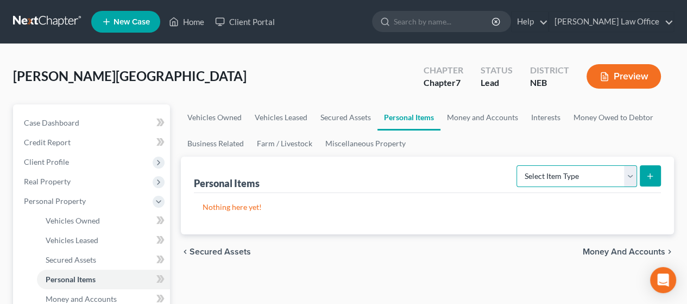
click at [629, 172] on select "Select Item Type Clothing Collectibles Of Value Electronics Firearms Household …" at bounding box center [577, 176] width 121 height 22
select select "household_goods"
click at [518, 165] on select "Select Item Type Clothing Collectibles Of Value Electronics Firearms Household …" at bounding box center [577, 176] width 121 height 22
click at [652, 173] on icon "submit" at bounding box center [650, 176] width 9 height 9
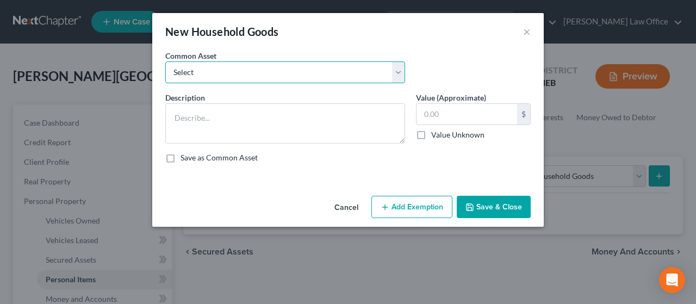
click at [211, 68] on select "Select Furniture, TV, Kitchen Items, Mics." at bounding box center [285, 72] width 240 height 22
select select "0"
click at [165, 61] on select "Select Furniture, TV, Kitchen Items, Mics." at bounding box center [285, 72] width 240 height 22
type textarea "Furniture, TV, Kitchen Items, Mics."
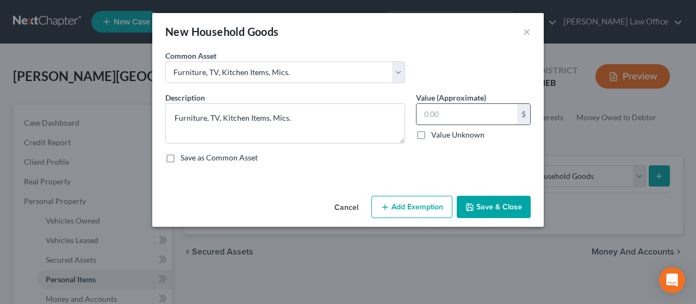
click at [443, 108] on input "text" at bounding box center [466, 114] width 101 height 21
type input "1,230.00"
click at [422, 207] on button "Add Exemption" at bounding box center [411, 207] width 81 height 23
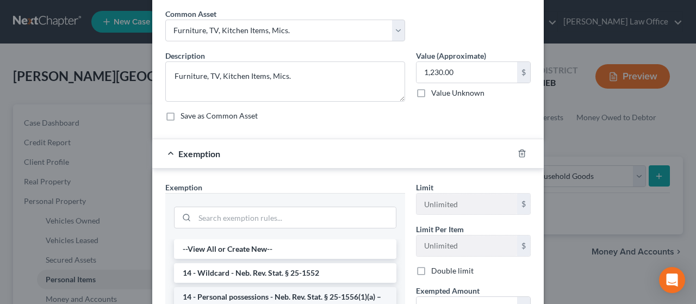
scroll to position [109, 0]
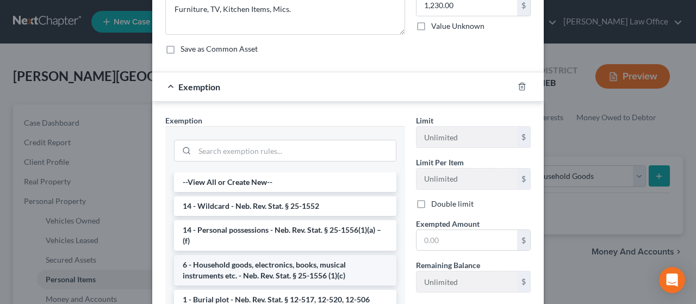
click at [291, 270] on li "6 - Household goods, electronics, books, musical instruments etc. - Neb. Rev. S…" at bounding box center [285, 270] width 222 height 30
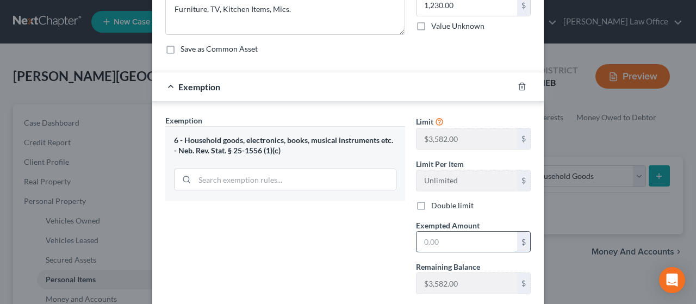
click at [447, 240] on input "text" at bounding box center [466, 241] width 101 height 21
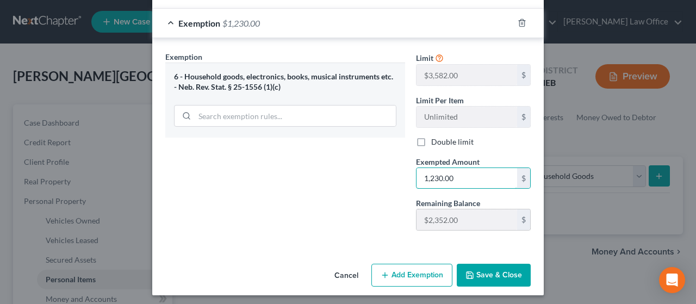
scroll to position [175, 0]
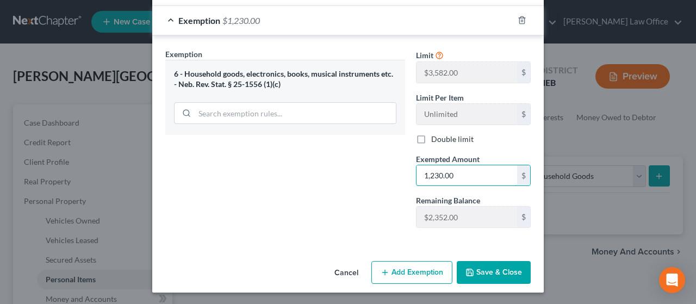
type input "1,230.00"
click at [491, 269] on button "Save & Close" at bounding box center [493, 272] width 74 height 23
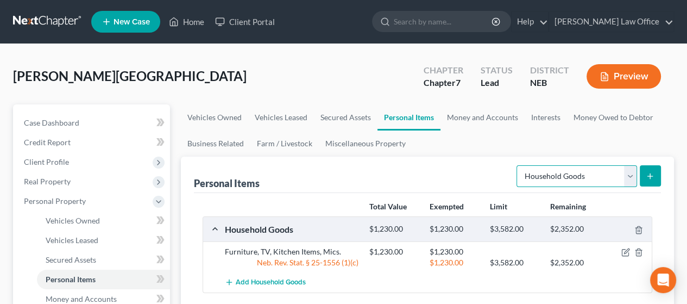
click at [632, 171] on select "Select Item Type Clothing Collectibles Of Value Electronics Firearms Household …" at bounding box center [577, 176] width 121 height 22
select select "collectibles_of_value"
click at [518, 165] on select "Select Item Type Clothing Collectibles Of Value Electronics Firearms Household …" at bounding box center [577, 176] width 121 height 22
click at [648, 170] on button "submit" at bounding box center [650, 175] width 21 height 21
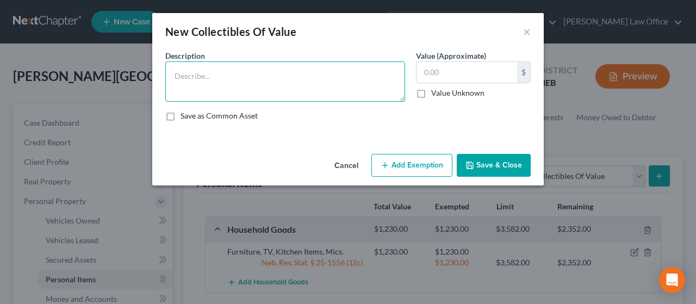
click at [233, 73] on textarea at bounding box center [285, 81] width 240 height 40
type textarea "[DEMOGRAPHIC_DATA] Books and College Books"
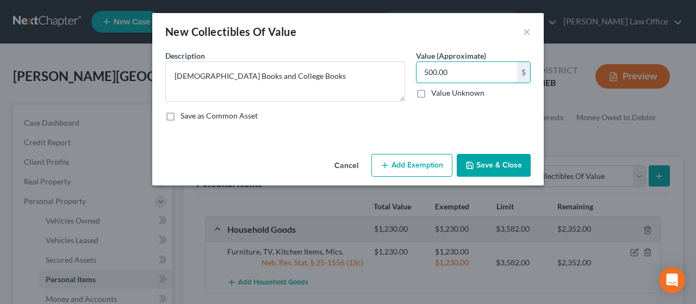
type input "500.00"
click at [424, 165] on button "Add Exemption" at bounding box center [411, 165] width 81 height 23
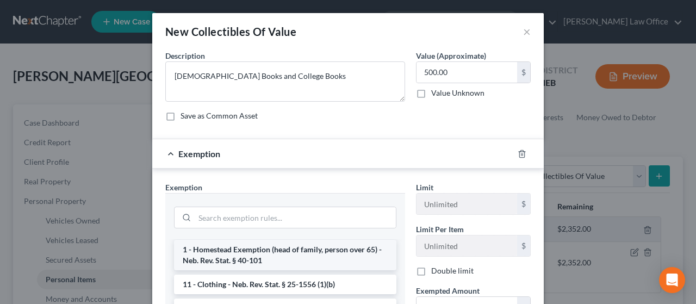
scroll to position [109, 0]
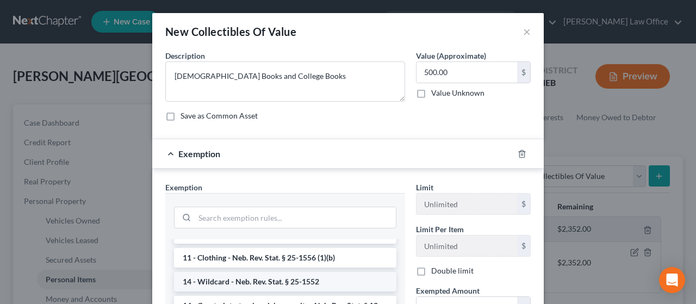
click at [296, 273] on li "14 - Wildcard - Neb. Rev. Stat. § 25-1552" at bounding box center [285, 282] width 222 height 20
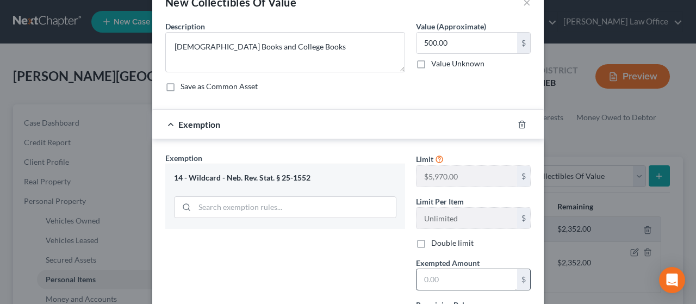
scroll to position [54, 0]
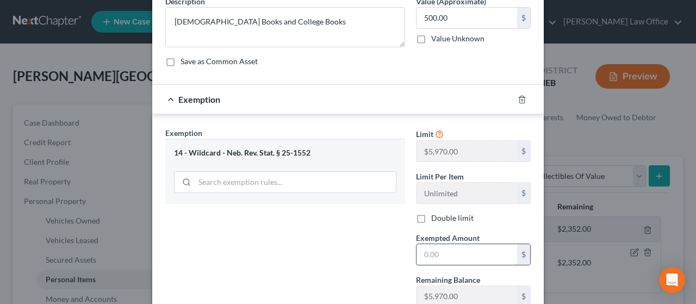
click at [448, 249] on input "text" at bounding box center [466, 254] width 101 height 21
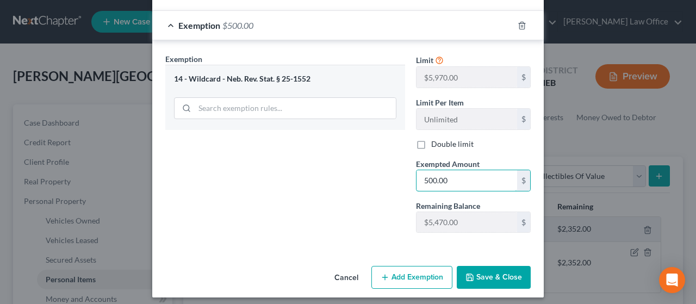
scroll to position [133, 0]
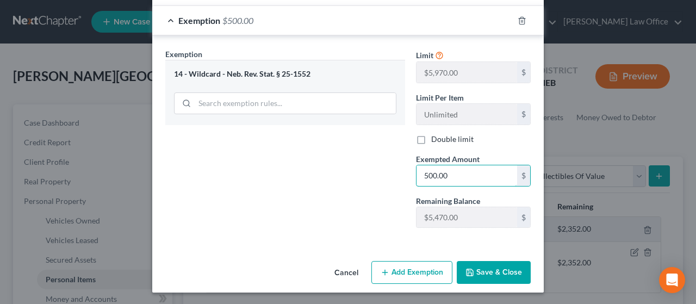
type input "500.00"
click at [499, 271] on button "Save & Close" at bounding box center [493, 272] width 74 height 23
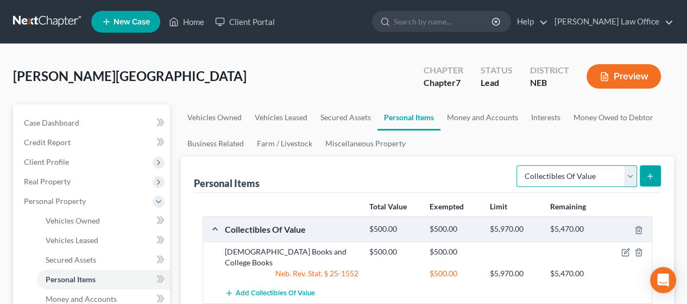
click at [628, 176] on select "Select Item Type Clothing Collectibles Of Value Electronics Firearms Household …" at bounding box center [577, 176] width 121 height 22
select select "clothing"
click at [518, 165] on select "Select Item Type Clothing Collectibles Of Value Electronics Firearms Household …" at bounding box center [577, 176] width 121 height 22
click at [654, 174] on icon "submit" at bounding box center [650, 176] width 9 height 9
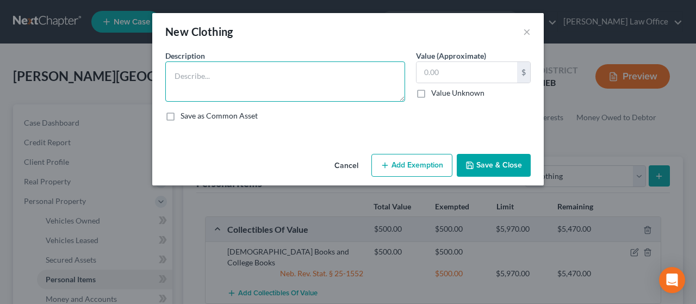
click at [233, 73] on textarea at bounding box center [285, 81] width 240 height 40
type textarea "Clothing"
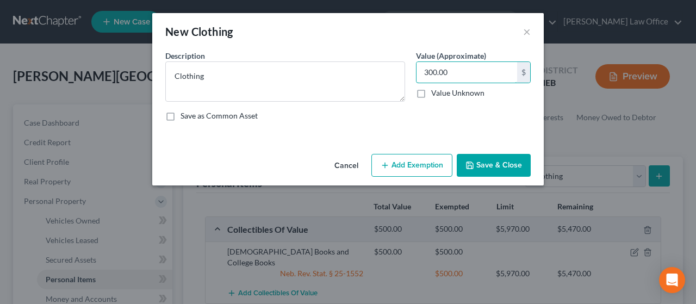
type input "300.00"
click at [402, 158] on button "Add Exemption" at bounding box center [411, 165] width 81 height 23
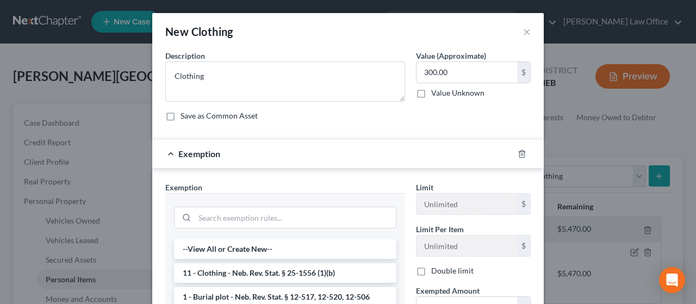
drag, startPoint x: 285, startPoint y: 271, endPoint x: 293, endPoint y: 271, distance: 8.7
click at [287, 271] on li "11 - Clothing - Neb. Rev. Stat. § 25-1556 (1)(b)" at bounding box center [285, 273] width 222 height 20
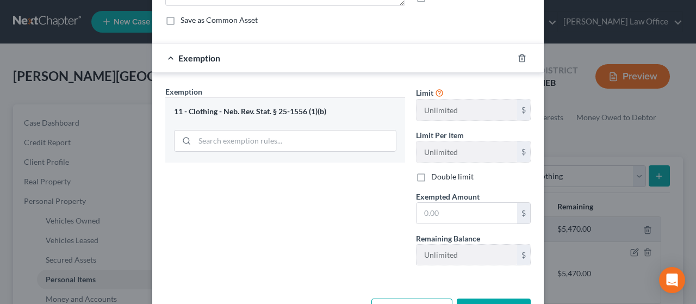
scroll to position [109, 0]
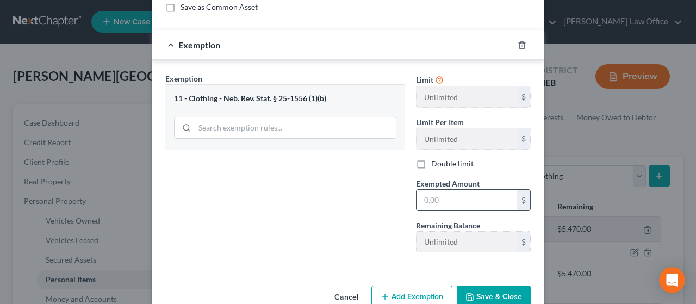
click at [439, 197] on input "text" at bounding box center [466, 200] width 101 height 21
type input "300.00"
click at [496, 289] on button "Save & Close" at bounding box center [493, 296] width 74 height 23
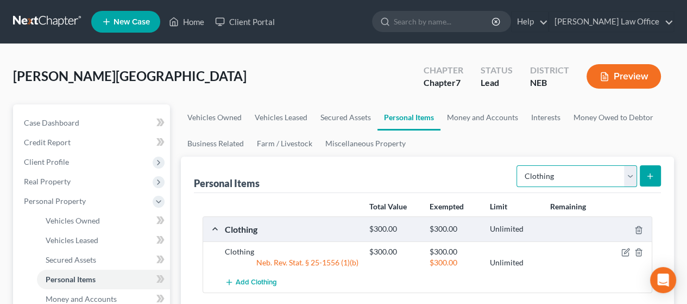
click at [630, 176] on select "Select Item Type Clothing Collectibles Of Value Electronics Firearms Household …" at bounding box center [577, 176] width 121 height 22
select select "jewelry"
click at [518, 165] on select "Select Item Type Clothing Collectibles Of Value Electronics Firearms Household …" at bounding box center [577, 176] width 121 height 22
click at [655, 172] on button "submit" at bounding box center [650, 175] width 21 height 21
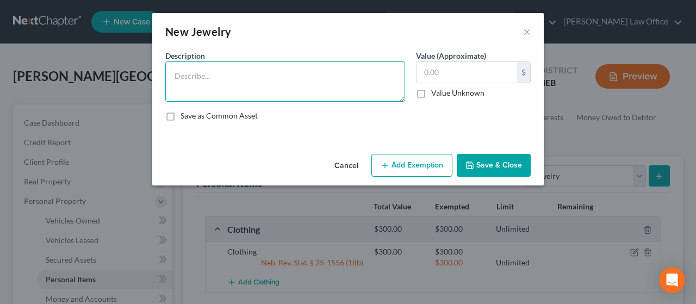
click at [202, 68] on textarea at bounding box center [285, 81] width 240 height 40
type textarea "Ring"
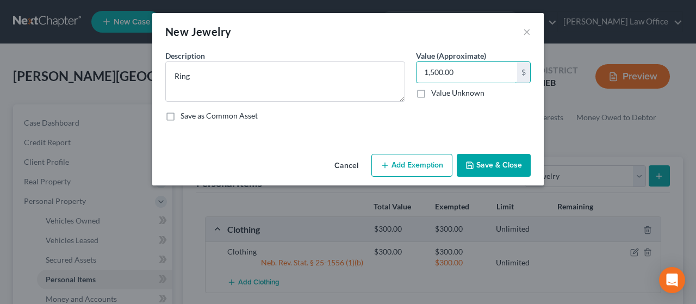
type input "1,500.00"
click at [418, 161] on button "Add Exemption" at bounding box center [411, 165] width 81 height 23
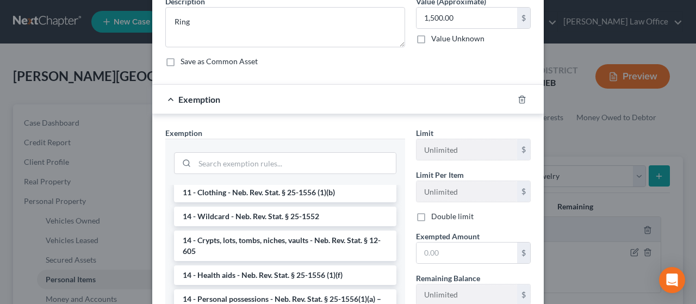
scroll to position [163, 0]
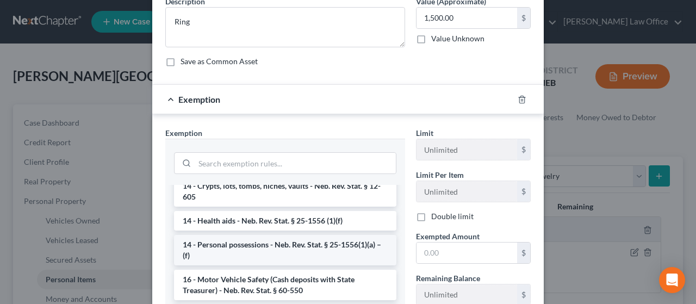
click at [289, 243] on li "14 - Personal possessions - Neb. Rev. Stat. § 25-1556(1)(a) – (f)" at bounding box center [285, 250] width 222 height 30
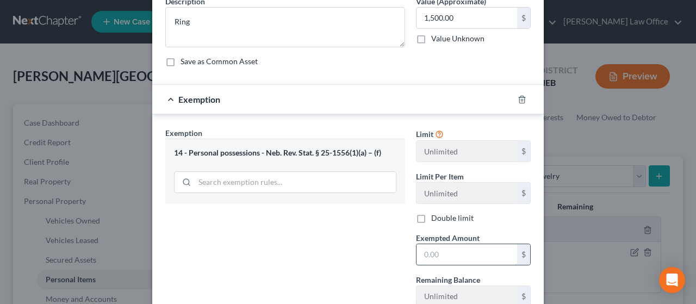
click at [454, 246] on input "text" at bounding box center [466, 254] width 101 height 21
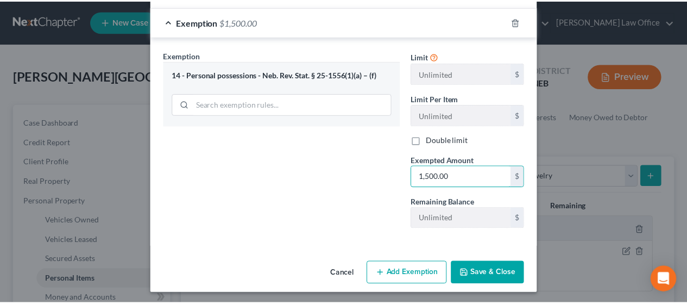
scroll to position [133, 0]
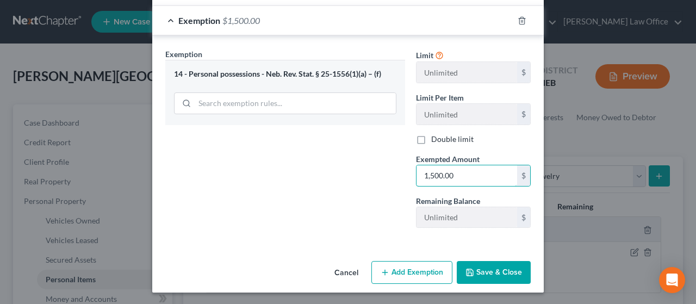
type input "1,500.00"
click at [492, 268] on button "Save & Close" at bounding box center [493, 272] width 74 height 23
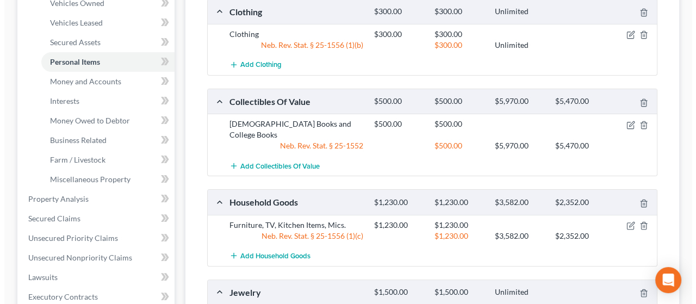
scroll to position [0, 0]
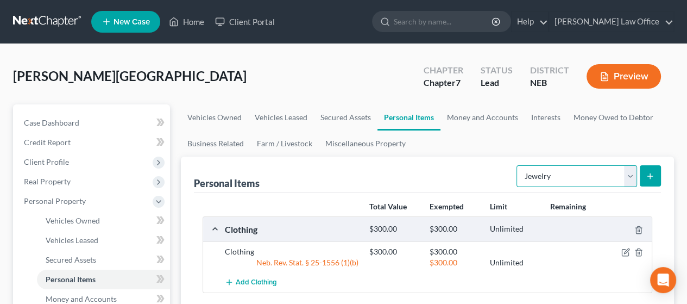
click at [632, 176] on select "Select Item Type Clothing Collectibles Of Value Electronics Firearms Household …" at bounding box center [577, 176] width 121 height 22
select select "sports_and_hobby_equipment"
click at [518, 165] on select "Select Item Type Clothing Collectibles Of Value Electronics Firearms Household …" at bounding box center [577, 176] width 121 height 22
click at [649, 179] on button "submit" at bounding box center [650, 175] width 21 height 21
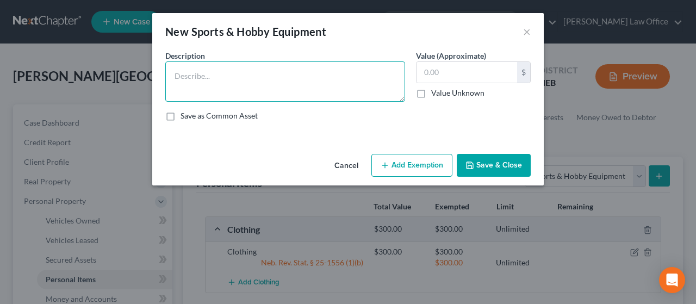
click at [237, 93] on textarea at bounding box center [285, 81] width 240 height 40
type textarea "Fishing Pole"
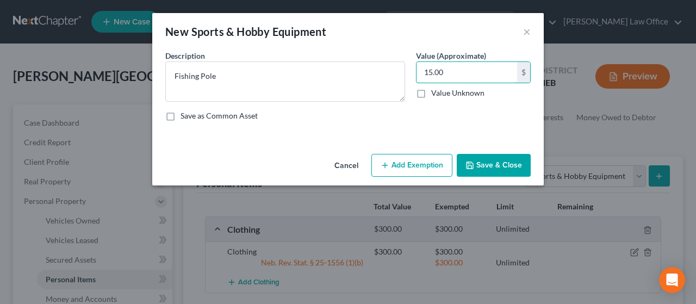
type input "15.00"
click at [425, 165] on button "Add Exemption" at bounding box center [411, 165] width 81 height 23
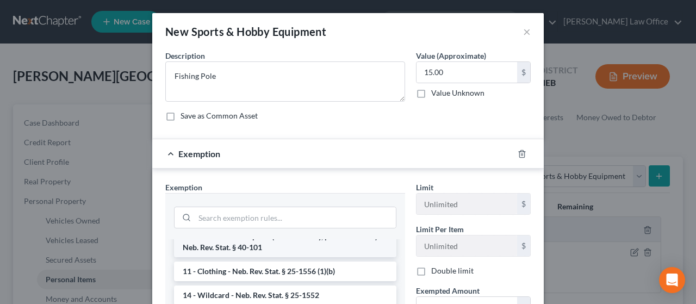
scroll to position [109, 0]
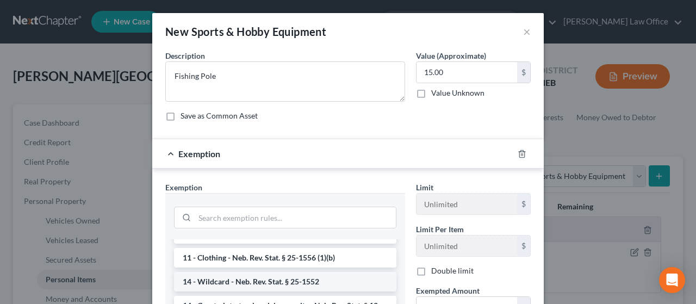
click at [278, 275] on li "14 - Wildcard - Neb. Rev. Stat. § 25-1552" at bounding box center [285, 282] width 222 height 20
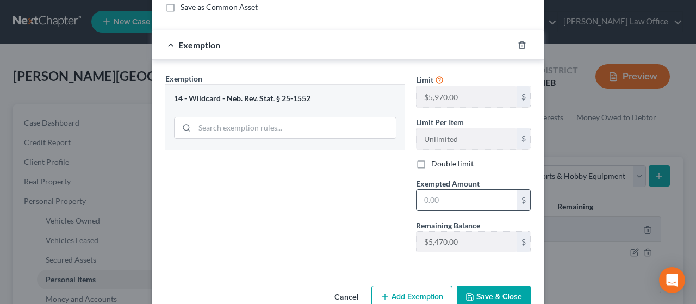
click at [439, 199] on input "text" at bounding box center [466, 200] width 101 height 21
type input "15.00"
click at [489, 296] on button "Save & Close" at bounding box center [493, 296] width 74 height 23
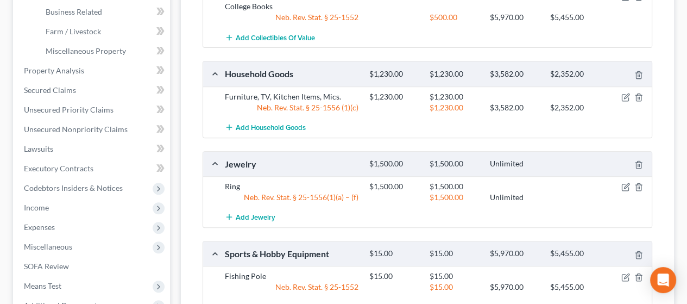
scroll to position [468, 0]
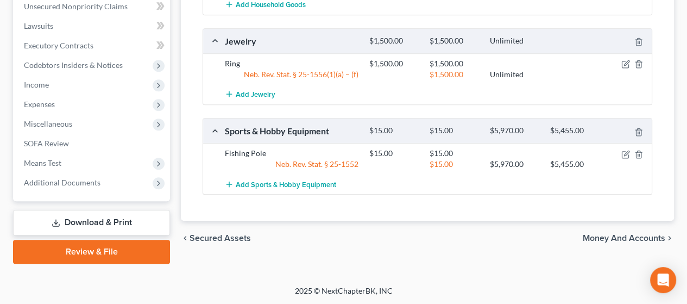
click at [632, 234] on span "Money and Accounts" at bounding box center [624, 238] width 83 height 9
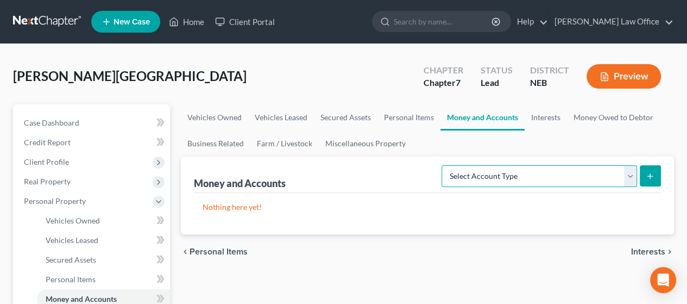
click at [631, 173] on select "Select Account Type Brokerage Cash on Hand Certificates of Deposit Checking Acc…" at bounding box center [540, 176] width 196 height 22
select select "checking"
click at [444, 165] on select "Select Account Type Brokerage Cash on Hand Certificates of Deposit Checking Acc…" at bounding box center [540, 176] width 196 height 22
click at [649, 173] on icon "submit" at bounding box center [650, 176] width 9 height 9
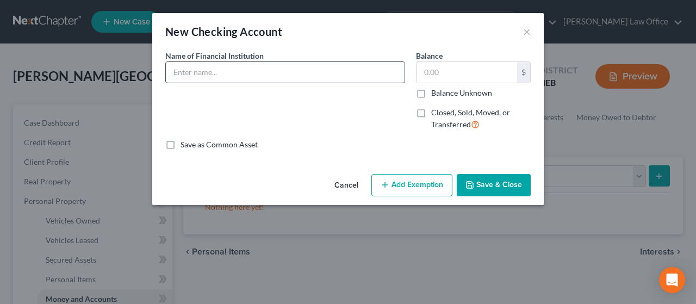
click at [218, 76] on input "text" at bounding box center [285, 72] width 239 height 21
type input "Cornerstone Bank, ...8964"
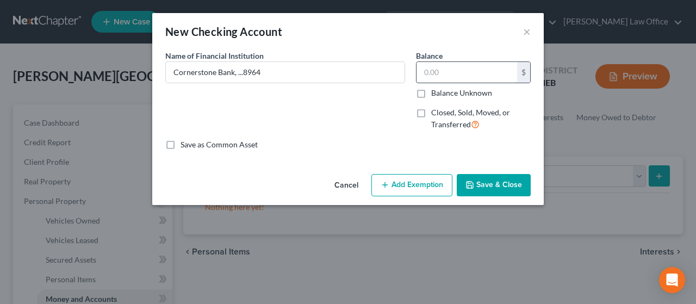
click at [448, 69] on input "text" at bounding box center [466, 72] width 101 height 21
click at [498, 184] on button "Save & Close" at bounding box center [493, 185] width 74 height 23
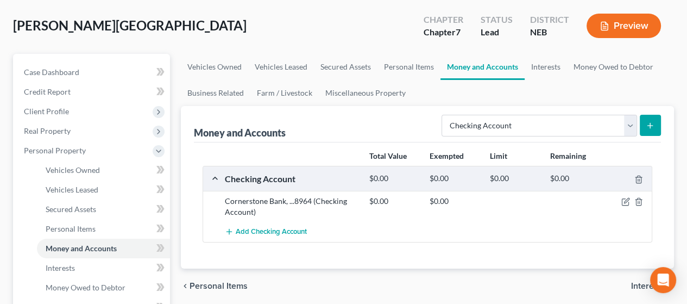
scroll to position [217, 0]
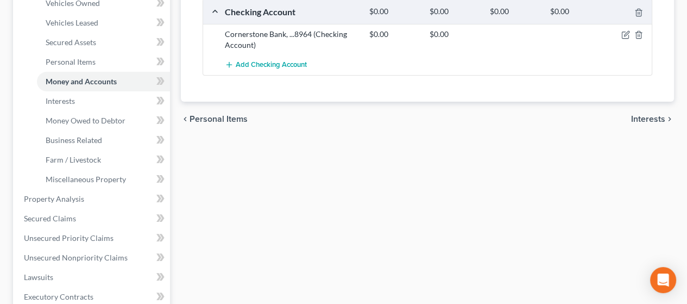
click at [652, 115] on span "Interests" at bounding box center [648, 119] width 34 height 9
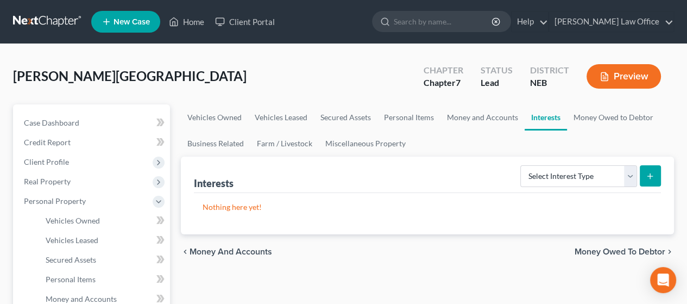
click at [612, 252] on span "Money Owed to Debtor" at bounding box center [620, 251] width 91 height 9
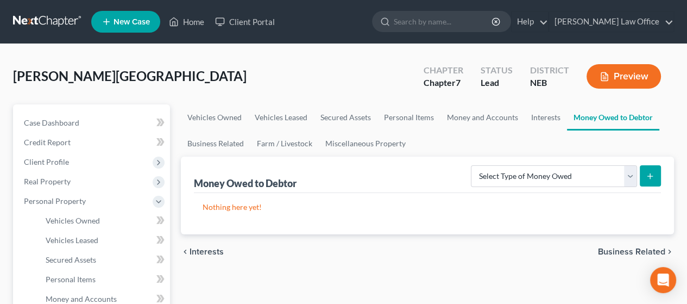
click at [617, 249] on span "Business Related" at bounding box center [631, 251] width 67 height 9
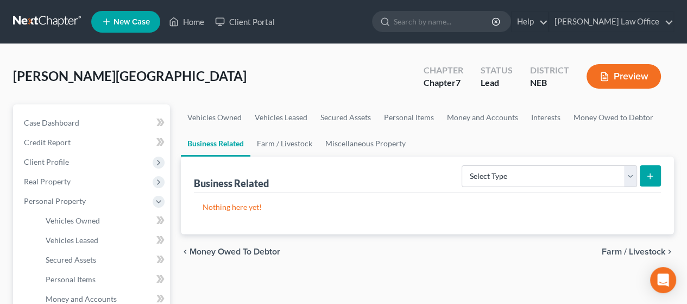
click at [613, 249] on span "Farm / Livestock" at bounding box center [634, 251] width 64 height 9
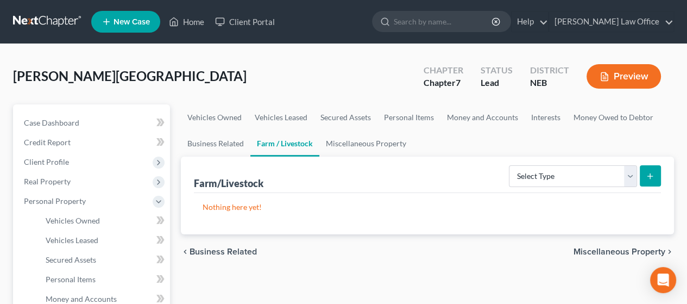
click at [605, 249] on span "Miscellaneous Property" at bounding box center [620, 251] width 92 height 9
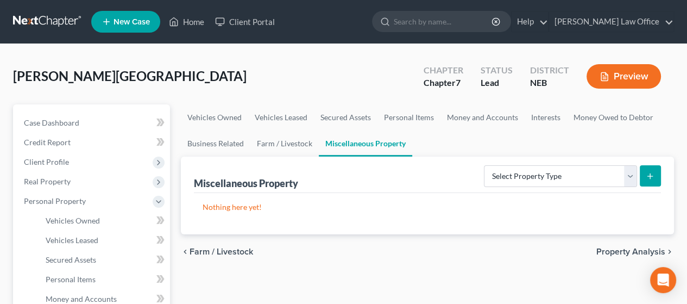
click at [607, 249] on span "Property Analysis" at bounding box center [631, 251] width 69 height 9
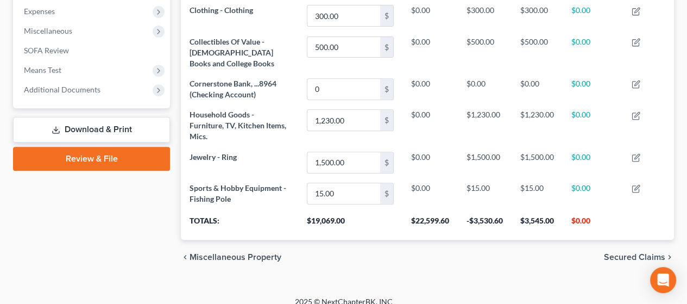
scroll to position [376, 0]
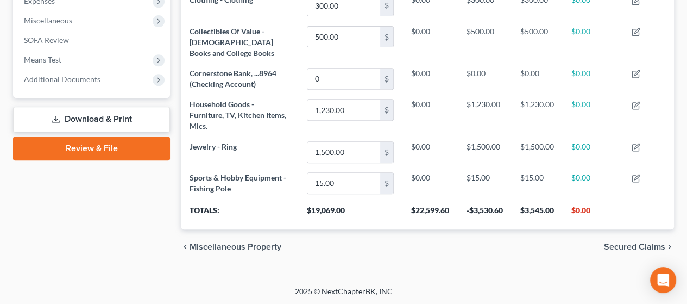
click at [629, 243] on span "Secured Claims" at bounding box center [634, 246] width 61 height 9
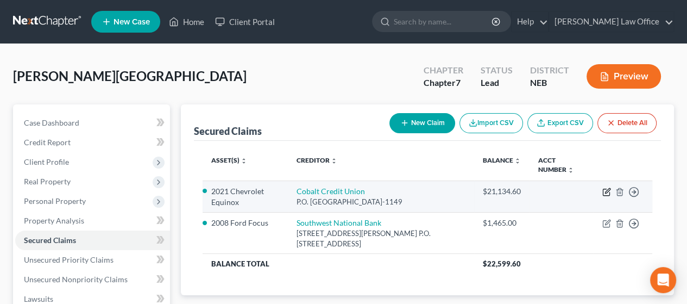
click at [607, 190] on icon "button" at bounding box center [607, 190] width 5 height 5
select select "30"
select select "5"
select select "0"
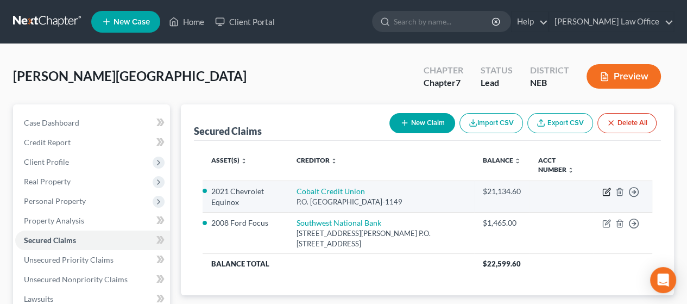
select select "0"
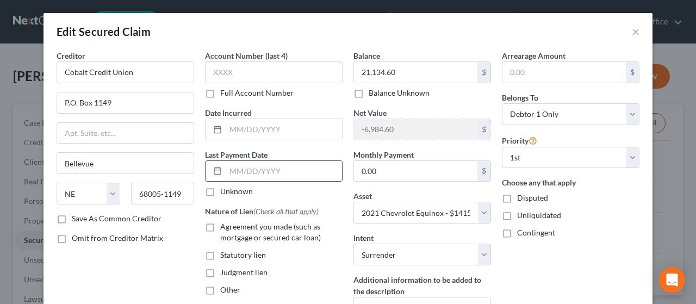
click at [280, 168] on input "text" at bounding box center [284, 171] width 116 height 21
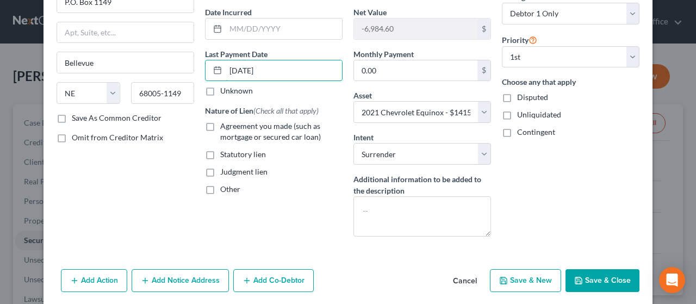
scroll to position [140, 0]
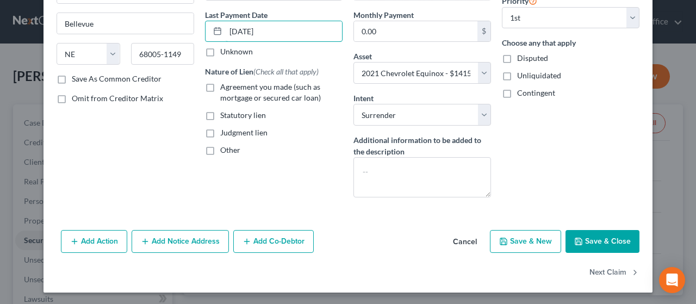
type input "[DATE]"
click at [220, 85] on label "Agreement you made (such as mortgage or secured car loan)" at bounding box center [281, 93] width 122 height 22
click at [224, 85] on input "Agreement you made (such as mortgage or secured car loan)" at bounding box center [227, 85] width 7 height 7
checkbox input "true"
click at [607, 236] on button "Save & Close" at bounding box center [602, 241] width 74 height 23
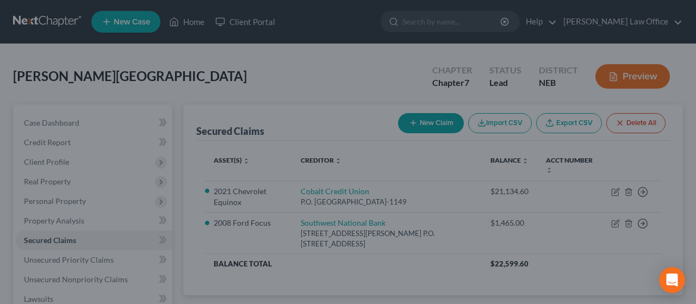
select select "5"
type input "0"
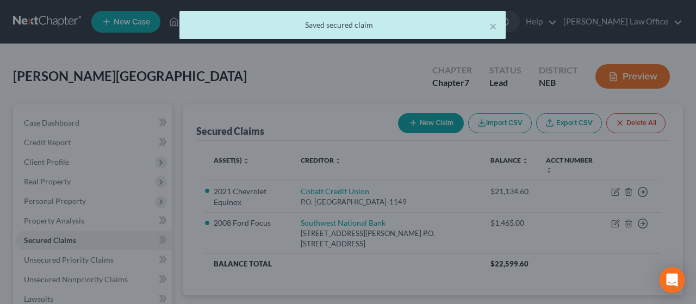
scroll to position [0, 0]
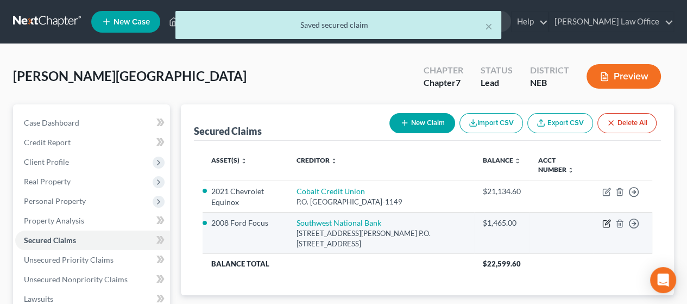
click at [606, 221] on icon "button" at bounding box center [607, 223] width 9 height 9
select select "17"
select select "2"
select select "0"
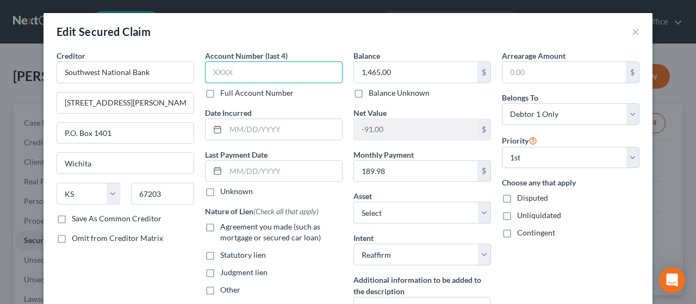
click at [235, 71] on input "text" at bounding box center [273, 72] width 137 height 22
type input "7194"
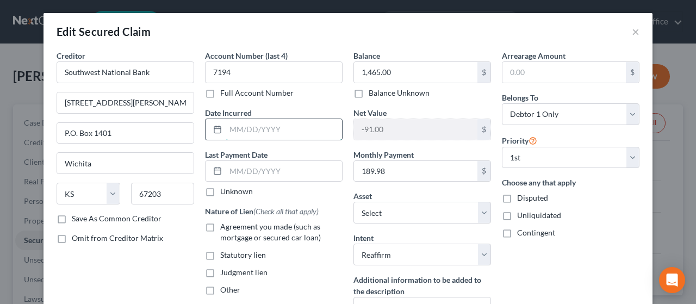
click at [260, 128] on input "text" at bounding box center [284, 129] width 116 height 21
click at [248, 160] on div at bounding box center [273, 171] width 137 height 22
click at [243, 167] on input "text" at bounding box center [284, 171] width 116 height 21
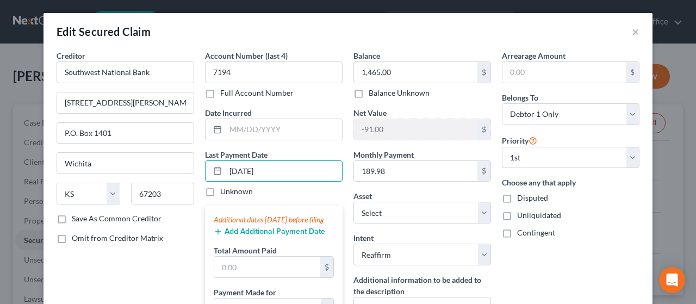
type input "[DATE]"
click at [233, 236] on button "Add Additional Payment Date" at bounding box center [269, 231] width 111 height 9
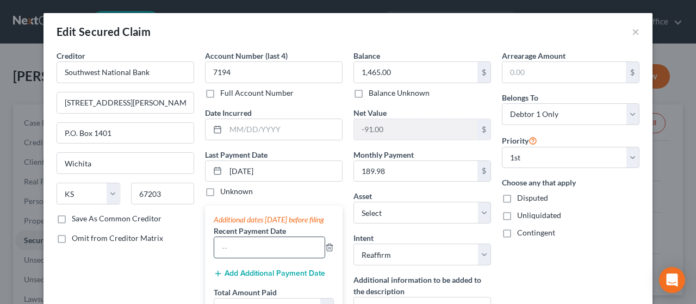
click at [239, 258] on input "text" at bounding box center [269, 247] width 110 height 21
type input "[DATE]"
click at [266, 278] on button "Add Additional Payment Date" at bounding box center [269, 273] width 111 height 9
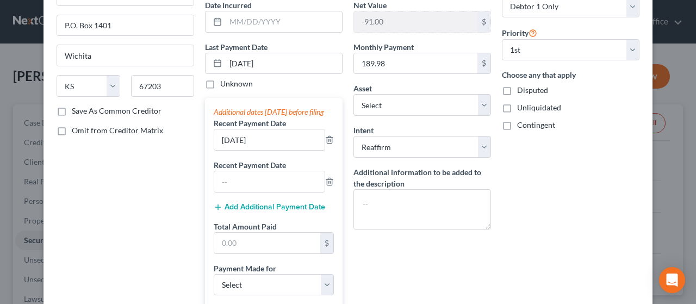
scroll to position [109, 0]
click at [250, 189] on input "text" at bounding box center [269, 180] width 110 height 21
type input "[DATE]"
click at [248, 249] on input "text" at bounding box center [267, 241] width 106 height 21
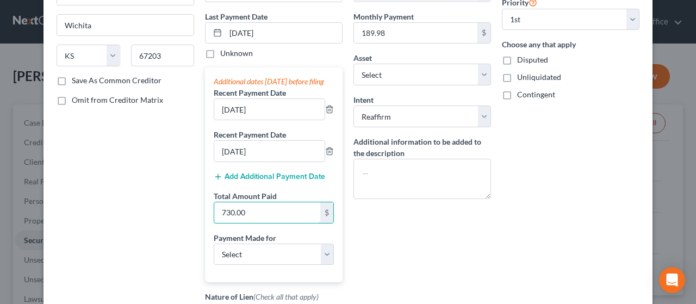
scroll to position [163, 0]
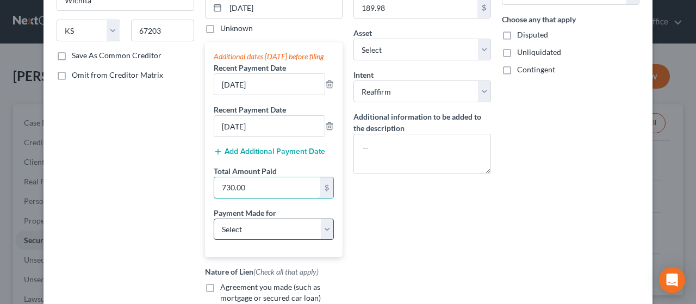
type input "730.00"
click at [323, 239] on select "Select Car Credit Card Loan Repayment Mortgage Other Suppliers Or Vendors" at bounding box center [274, 229] width 120 height 22
select select "0"
click at [214, 228] on select "Select Car Credit Card Loan Repayment Mortgage Other Suppliers Or Vendors" at bounding box center [274, 229] width 120 height 22
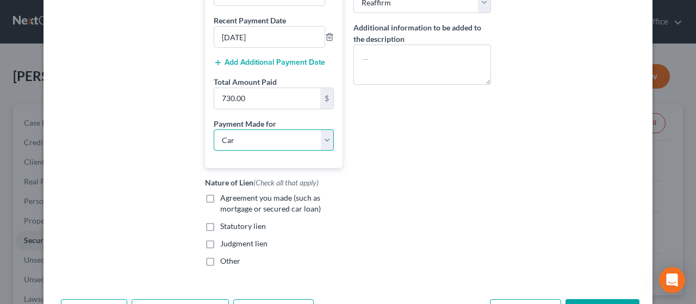
scroll to position [272, 0]
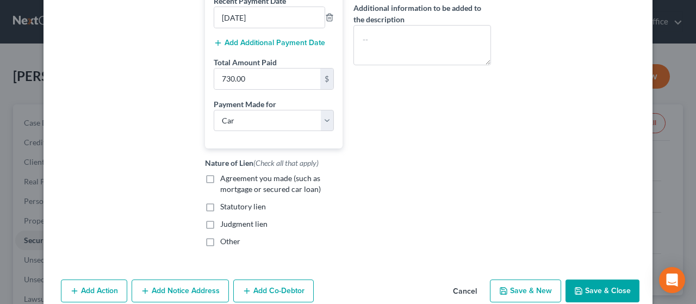
click at [220, 188] on label "Agreement you made (such as mortgage or secured car loan)" at bounding box center [281, 184] width 122 height 22
click at [224, 180] on input "Agreement you made (such as mortgage or secured car loan)" at bounding box center [227, 176] width 7 height 7
checkbox input "true"
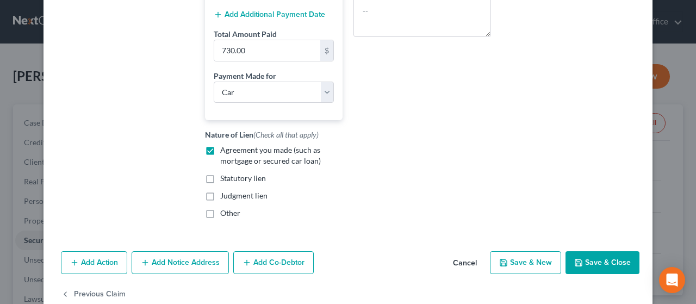
scroll to position [326, 0]
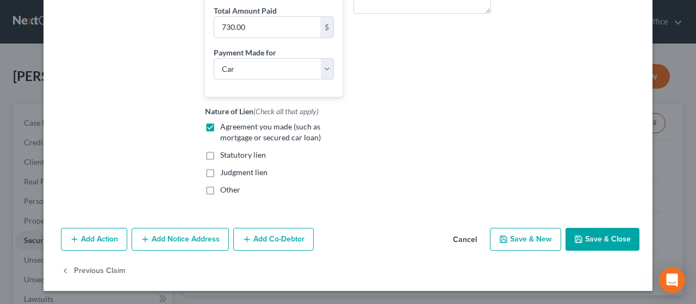
click at [607, 243] on button "Save & Close" at bounding box center [602, 239] width 74 height 23
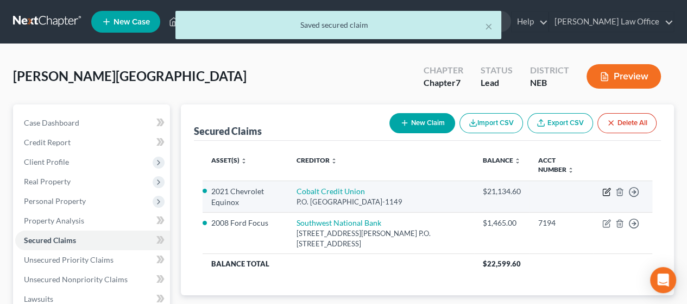
click at [606, 190] on icon "button" at bounding box center [607, 190] width 5 height 5
select select "30"
select select "0"
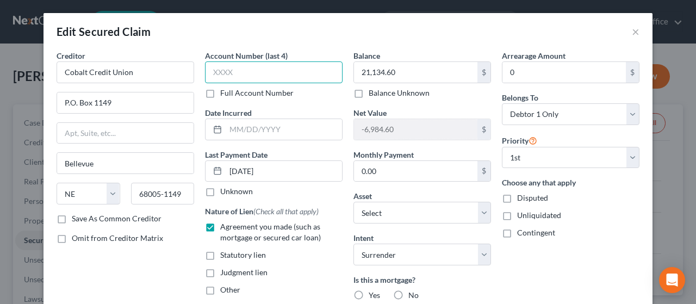
click at [230, 71] on input "text" at bounding box center [273, 72] width 137 height 22
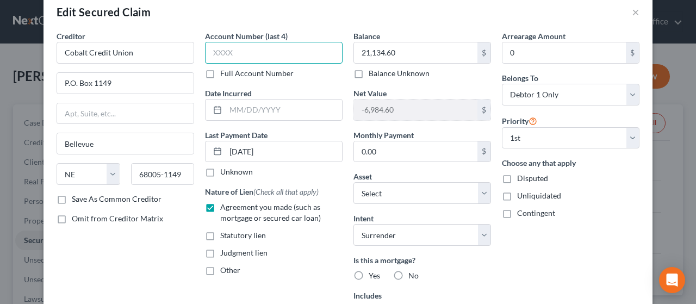
scroll to position [54, 0]
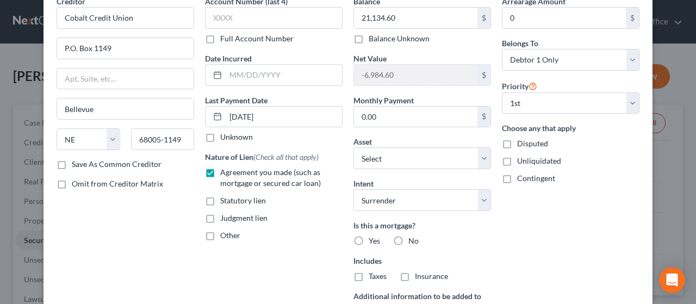
click at [408, 239] on label "No" at bounding box center [413, 240] width 10 height 11
click at [412, 239] on input "No" at bounding box center [415, 238] width 7 height 7
radio input "true"
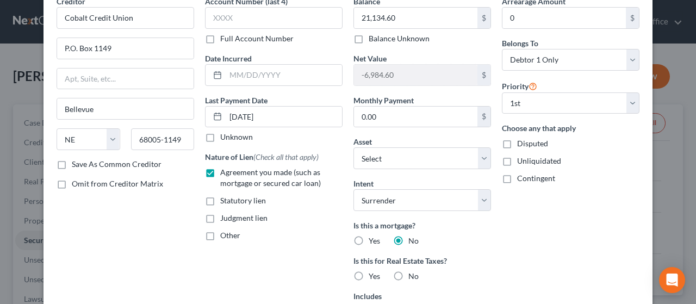
drag, startPoint x: 395, startPoint y: 274, endPoint x: 416, endPoint y: 269, distance: 21.7
click at [408, 274] on label "No" at bounding box center [413, 276] width 10 height 11
click at [412, 274] on input "No" at bounding box center [415, 274] width 7 height 7
radio input "true"
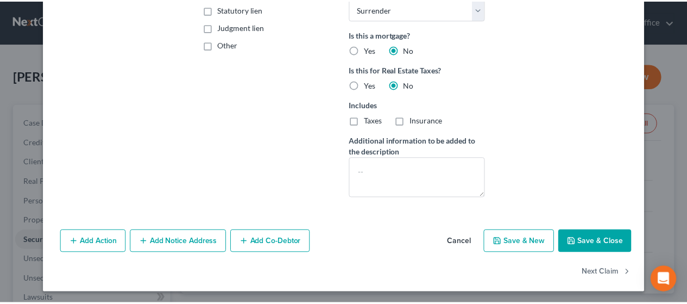
scroll to position [246, 0]
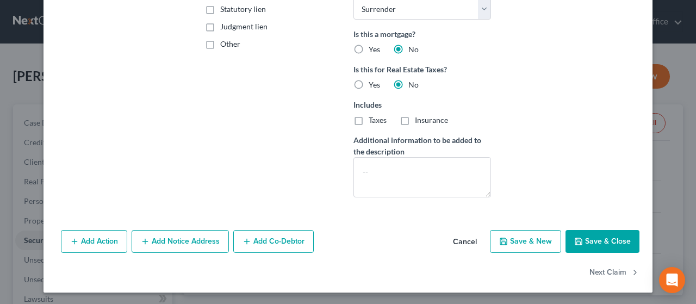
click at [602, 234] on button "Save & Close" at bounding box center [602, 241] width 74 height 23
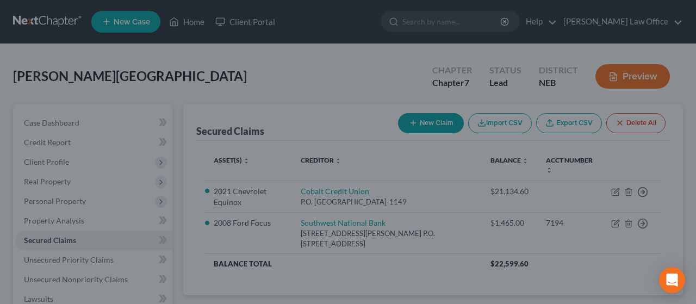
select select "5"
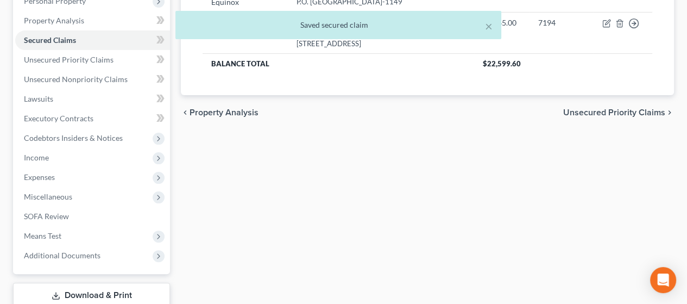
scroll to position [217, 0]
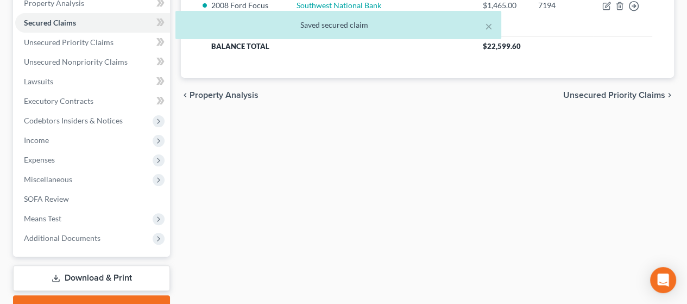
click at [622, 93] on span "Unsecured Priority Claims" at bounding box center [614, 95] width 102 height 9
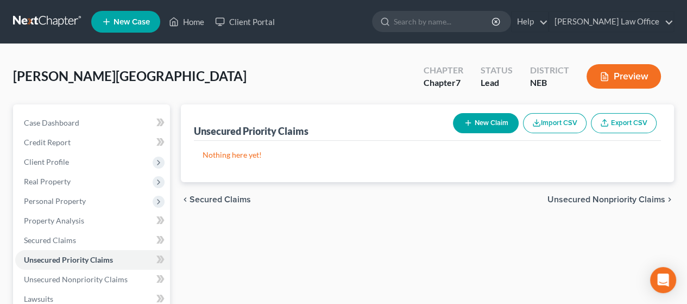
click at [488, 122] on button "New Claim" at bounding box center [486, 123] width 66 height 20
select select "0"
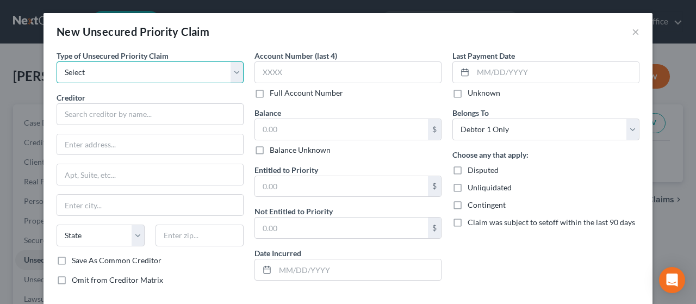
click at [235, 68] on select "Select Taxes & Other Government Units Domestic Support Obligations Extensions o…" at bounding box center [150, 72] width 187 height 22
select select "0"
click at [57, 61] on select "Select Taxes & Other Government Units Domestic Support Obligations Extensions o…" at bounding box center [150, 72] width 187 height 22
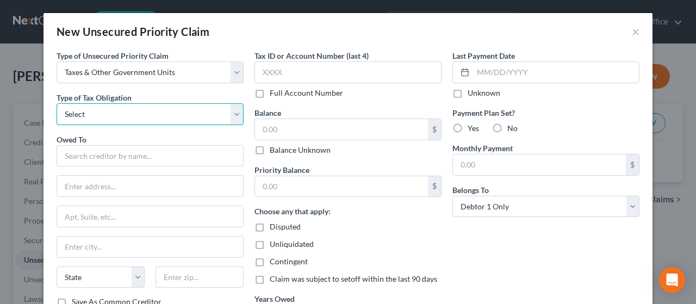
click at [126, 112] on select "Select Federal City State Franchise Tax Board Other" at bounding box center [150, 114] width 187 height 22
select select "4"
click at [57, 103] on select "Select Federal City State Franchise Tax Board Other" at bounding box center [150, 114] width 187 height 22
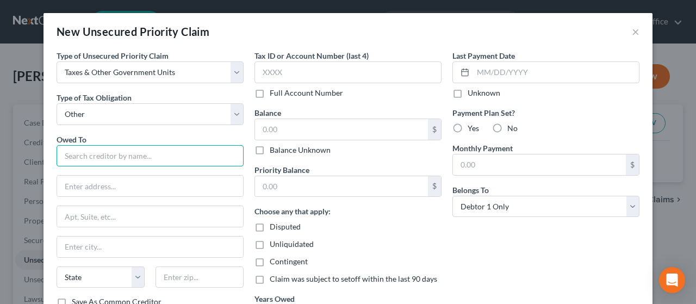
click at [104, 152] on input "text" at bounding box center [150, 156] width 187 height 22
type input "Nelnet"
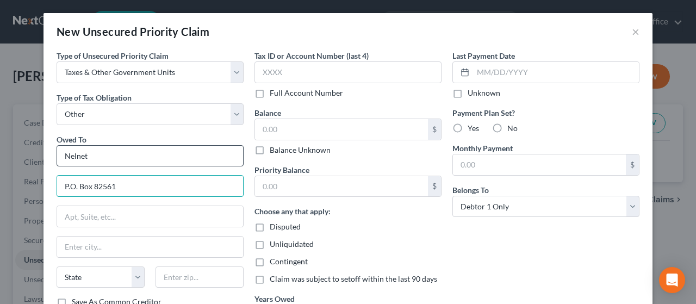
type input "P.O. Box 82561"
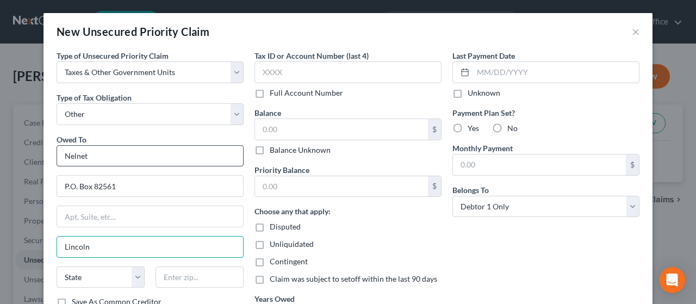
type input "Lincoln"
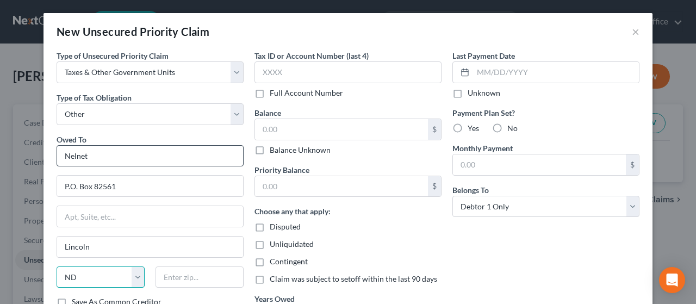
select select "30"
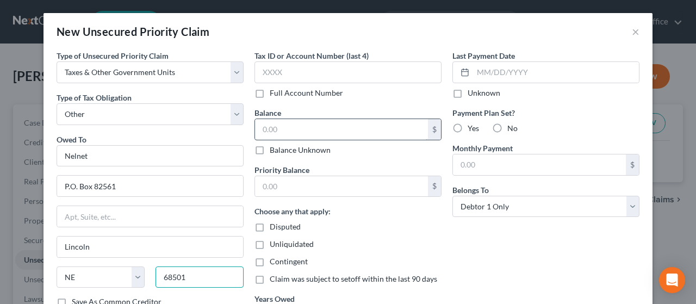
type input "68501"
click at [299, 125] on input "text" at bounding box center [341, 129] width 173 height 21
type input "25,181.00"
drag, startPoint x: 493, startPoint y: 129, endPoint x: 537, endPoint y: 122, distance: 44.0
click at [507, 128] on label "No" at bounding box center [512, 128] width 10 height 11
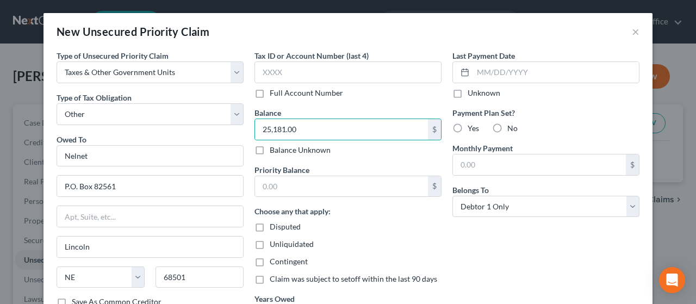
click at [511, 128] on input "No" at bounding box center [514, 126] width 7 height 7
radio input "true"
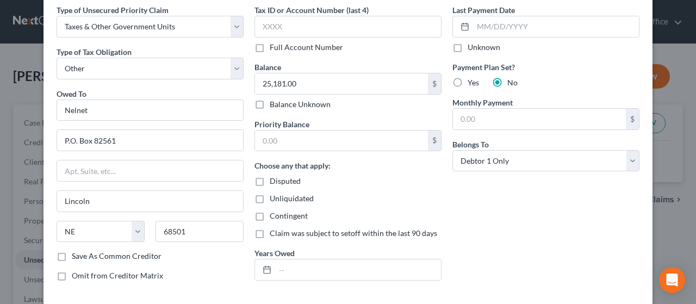
scroll to position [98, 0]
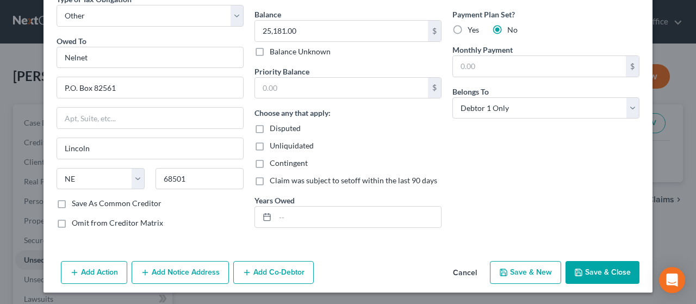
click at [529, 271] on button "Save & New" at bounding box center [525, 272] width 71 height 23
select select "0"
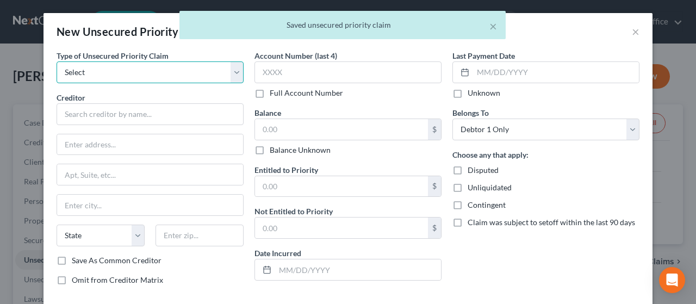
click at [93, 66] on select "Select Taxes & Other Government Units Domestic Support Obligations Extensions o…" at bounding box center [150, 72] width 187 height 22
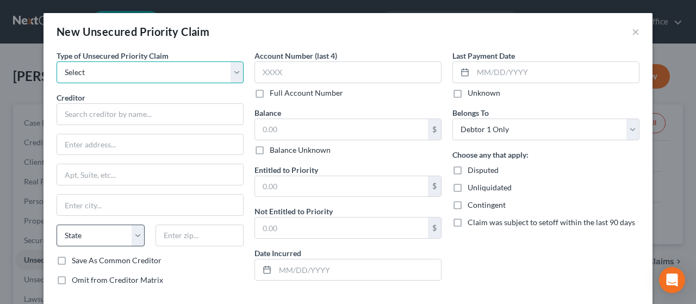
select select "9"
click at [57, 61] on select "Select Taxes & Other Government Units Domestic Support Obligations Extensions o…" at bounding box center [150, 72] width 187 height 22
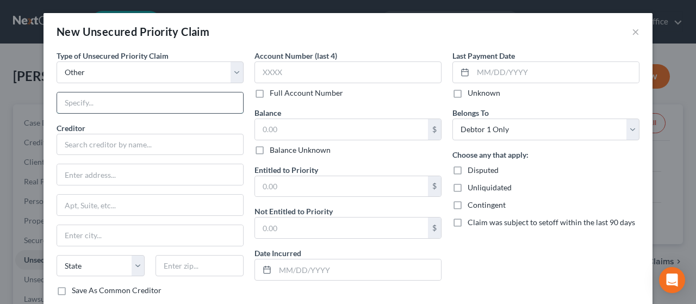
click at [109, 102] on input "text" at bounding box center [150, 102] width 186 height 21
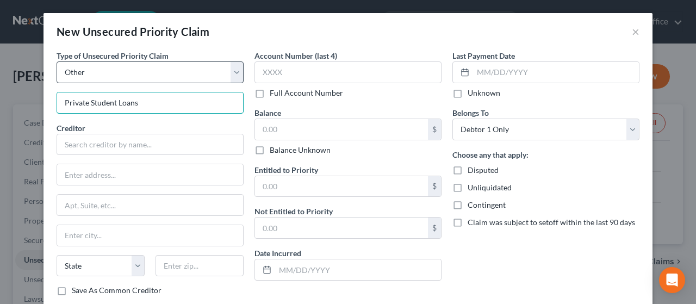
type input "Private Student Loans"
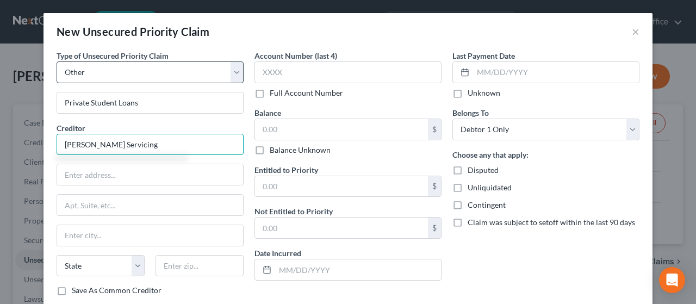
type input "[PERSON_NAME] Servicing"
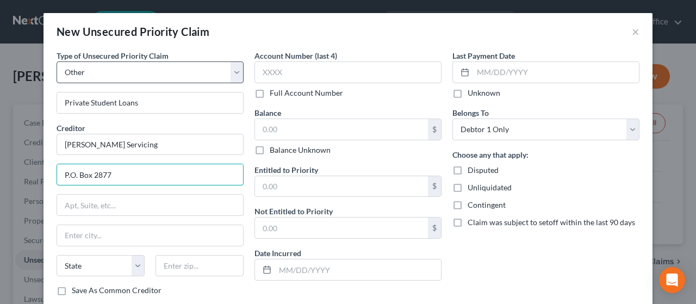
type input "P.O. Box 2877"
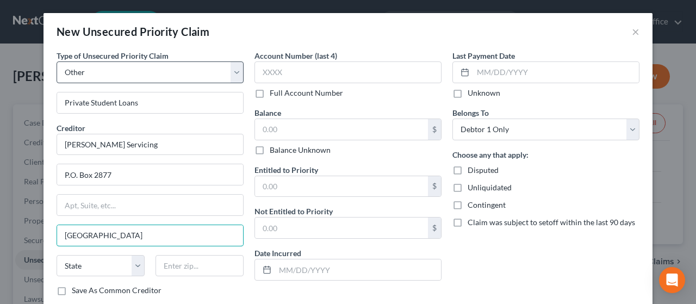
type input "[GEOGRAPHIC_DATA]"
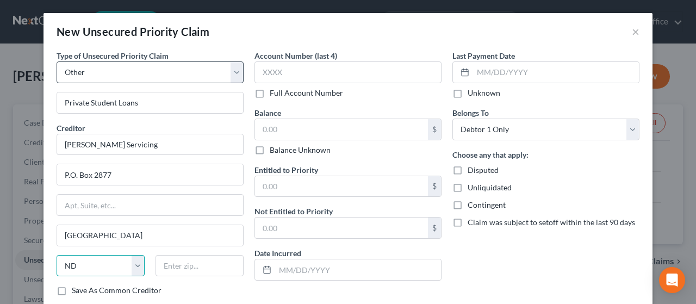
select select "30"
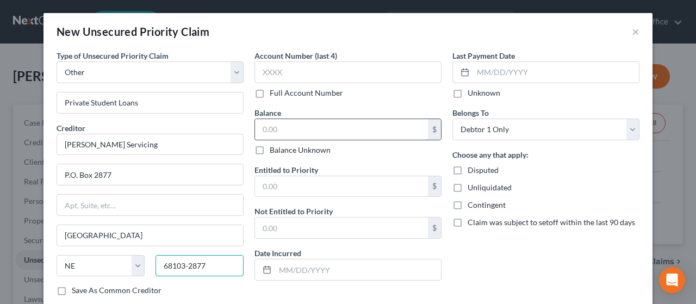
type input "68103-2877"
click at [287, 128] on input "text" at bounding box center [341, 129] width 173 height 21
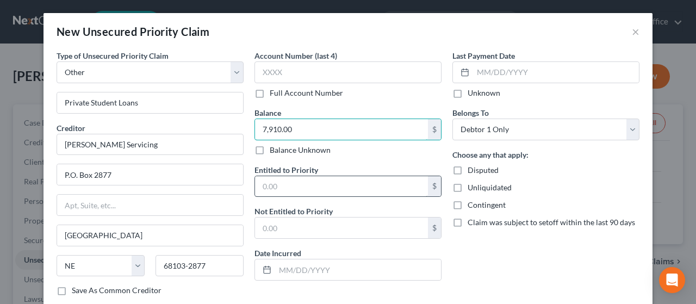
type input "7,910.00"
click at [280, 184] on input "text" at bounding box center [341, 186] width 173 height 21
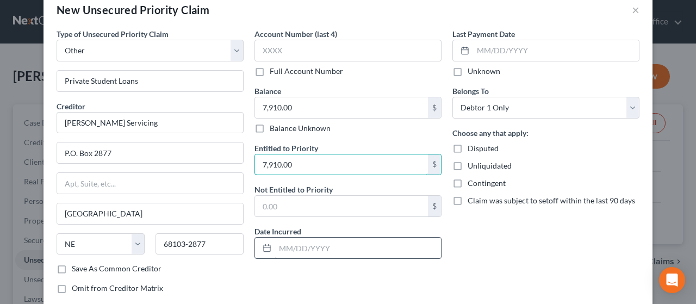
scroll to position [54, 0]
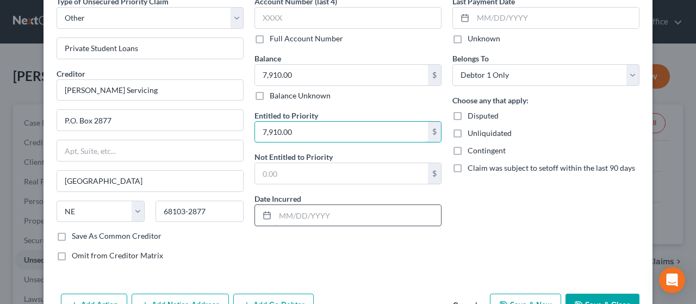
type input "7,910.00"
click at [315, 212] on input "text" at bounding box center [358, 215] width 166 height 21
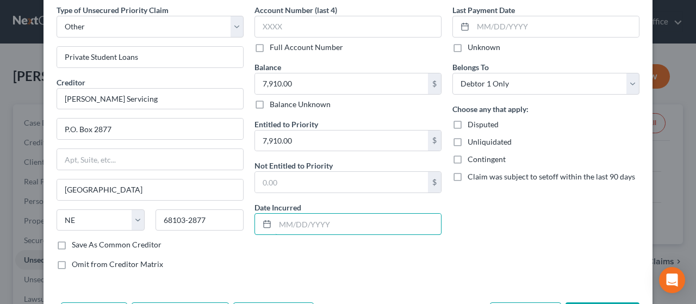
scroll to position [87, 0]
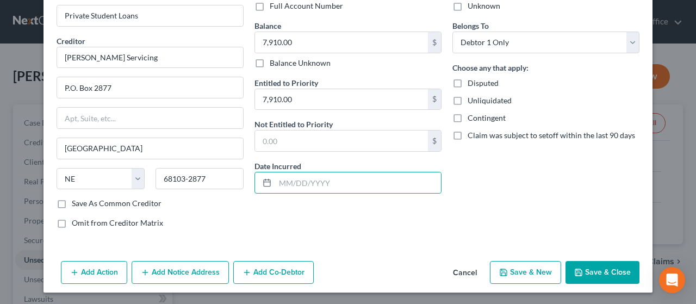
click at [604, 267] on button "Save & Close" at bounding box center [602, 272] width 74 height 23
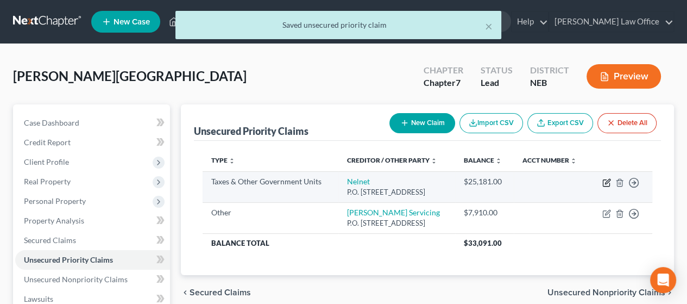
click at [604, 187] on icon "button" at bounding box center [607, 182] width 9 height 9
select select "4"
select select "30"
select select "0"
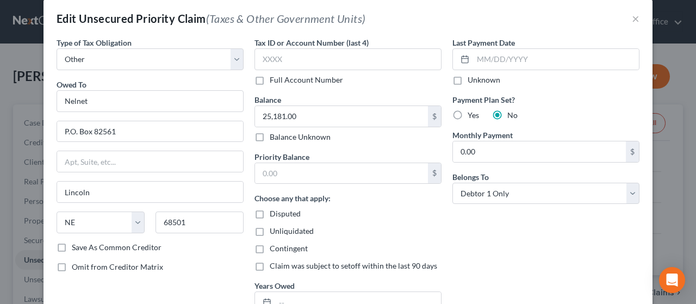
scroll to position [0, 0]
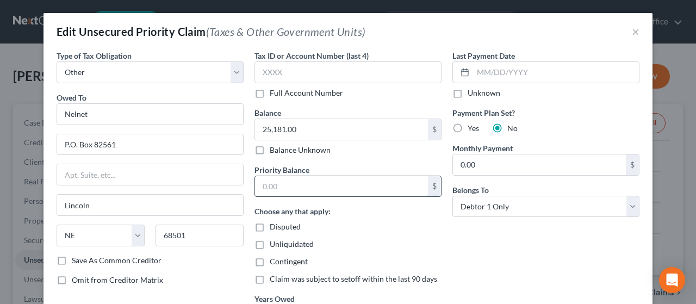
click at [279, 180] on input "text" at bounding box center [341, 186] width 173 height 21
type input "25,181.00"
click at [424, 230] on div "Disputed" at bounding box center [347, 226] width 187 height 11
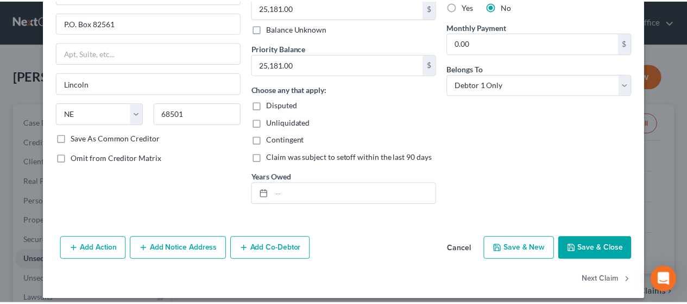
scroll to position [129, 0]
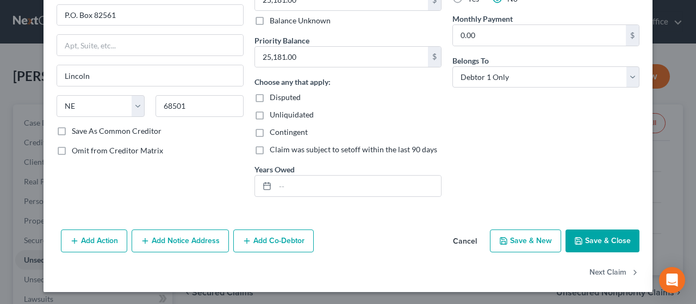
click at [600, 236] on button "Save & Close" at bounding box center [602, 240] width 74 height 23
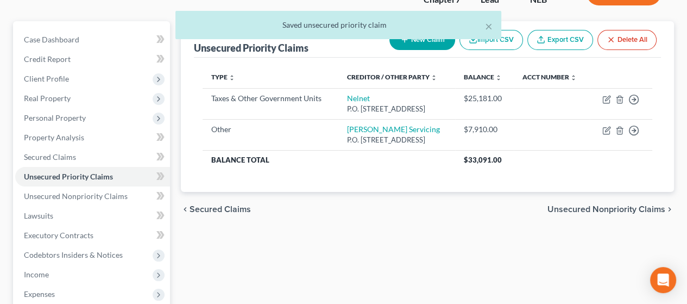
scroll to position [109, 0]
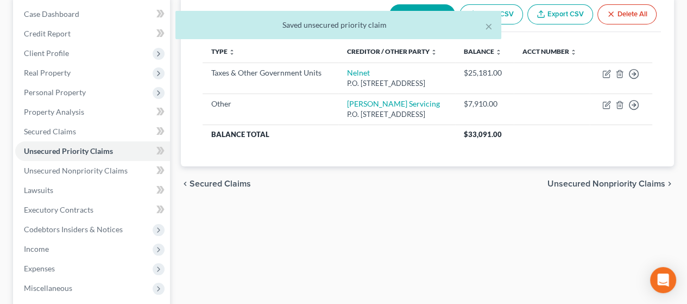
click at [616, 188] on span "Unsecured Nonpriority Claims" at bounding box center [607, 183] width 118 height 9
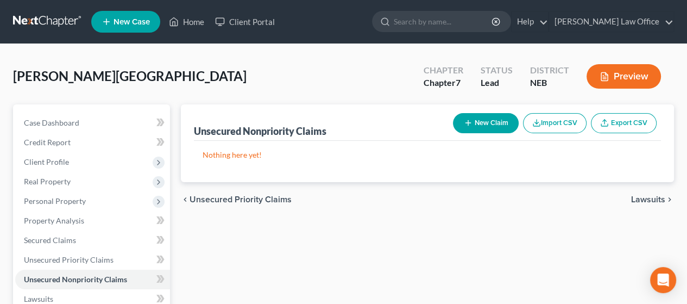
click at [493, 120] on button "New Claim" at bounding box center [486, 123] width 66 height 20
select select "0"
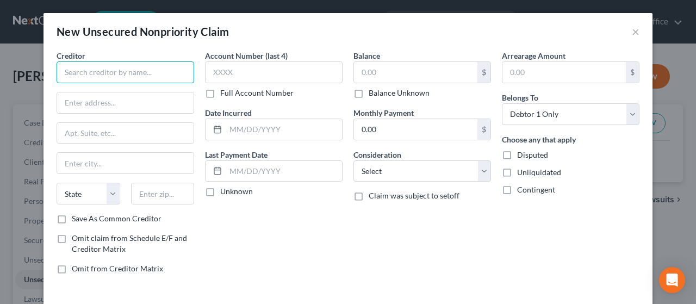
drag, startPoint x: 122, startPoint y: 74, endPoint x: 141, endPoint y: 76, distance: 19.0
click at [125, 74] on input "text" at bounding box center [125, 72] width 137 height 22
click at [99, 69] on input "Capital One" at bounding box center [125, 72] width 137 height 22
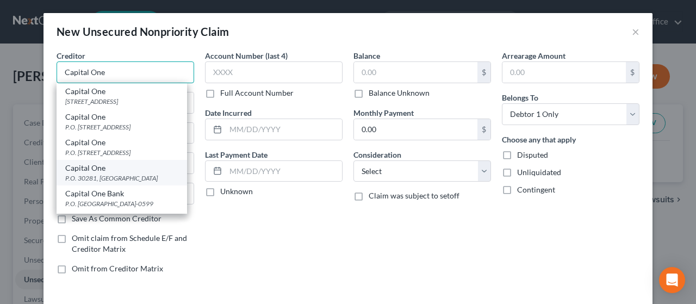
scroll to position [54, 0]
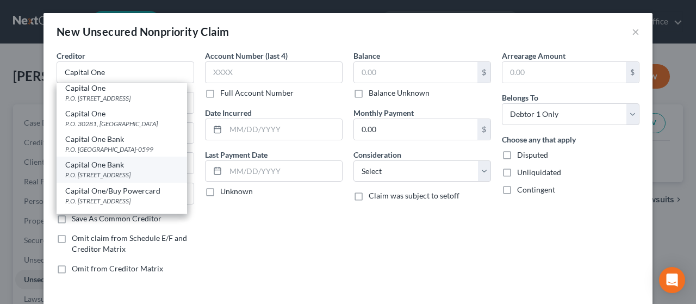
click at [104, 170] on div "Capital One Bank" at bounding box center [121, 164] width 113 height 11
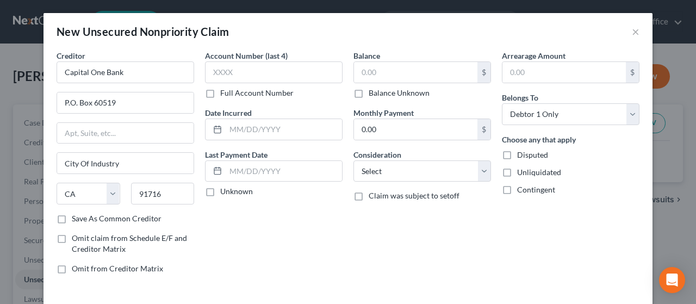
scroll to position [0, 0]
click at [240, 71] on input "text" at bounding box center [273, 72] width 137 height 22
click at [389, 67] on input "text" at bounding box center [415, 72] width 123 height 21
click at [404, 165] on select "Select Cable / Satellite Services Collection Agency Credit Card Debt Debt Couns…" at bounding box center [421, 171] width 137 height 22
click at [353, 160] on select "Select Cable / Satellite Services Collection Agency Credit Card Debt Debt Couns…" at bounding box center [421, 171] width 137 height 22
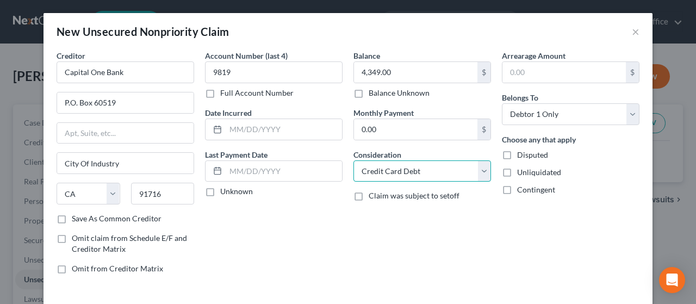
scroll to position [46, 0]
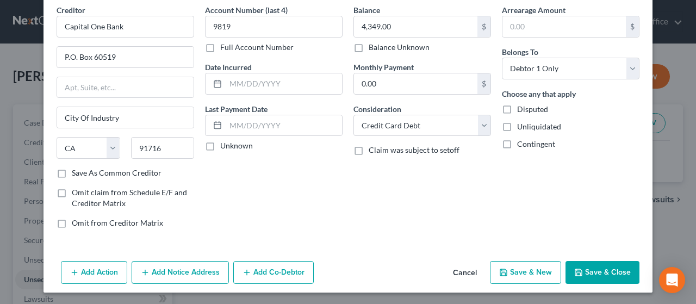
click at [525, 269] on button "Save & New" at bounding box center [525, 272] width 71 height 23
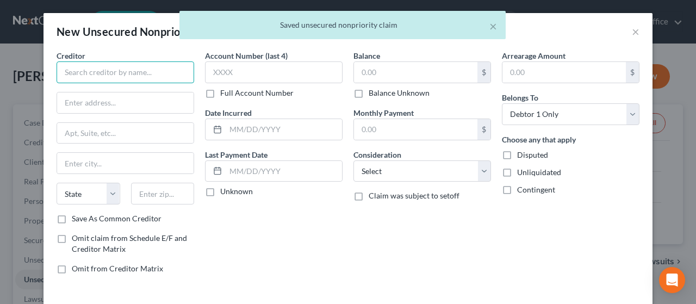
click at [96, 73] on input "text" at bounding box center [125, 72] width 137 height 22
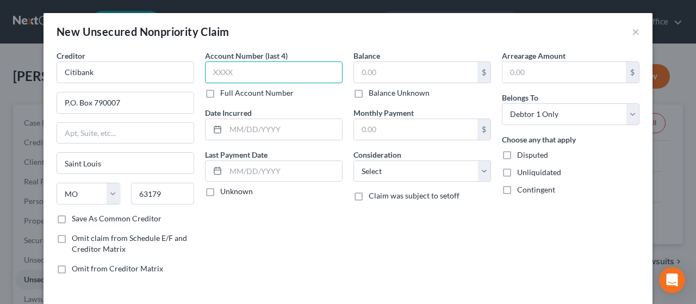
click at [239, 72] on input "text" at bounding box center [273, 72] width 137 height 22
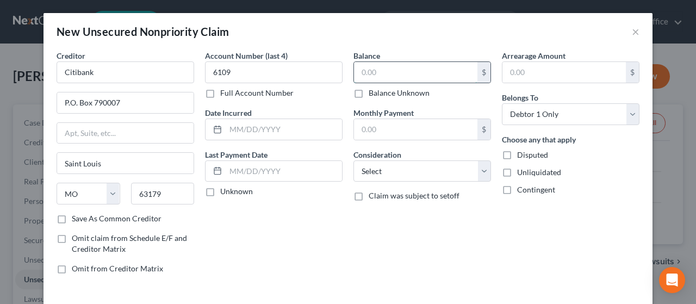
click at [400, 67] on input "text" at bounding box center [415, 72] width 123 height 21
drag, startPoint x: 378, startPoint y: 167, endPoint x: 378, endPoint y: 161, distance: 6.0
click at [378, 167] on select "Select Cable / Satellite Services Collection Agency Credit Card Debt Debt Couns…" at bounding box center [421, 171] width 137 height 22
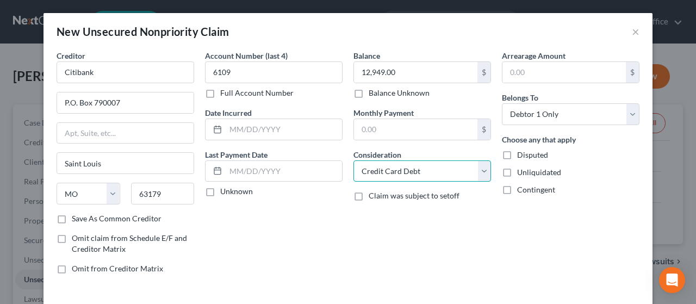
click at [353, 160] on select "Select Cable / Satellite Services Collection Agency Credit Card Debt Debt Couns…" at bounding box center [421, 171] width 137 height 22
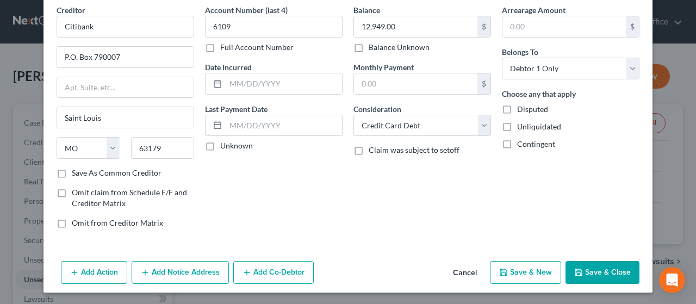
click at [515, 267] on button "Save & New" at bounding box center [525, 272] width 71 height 23
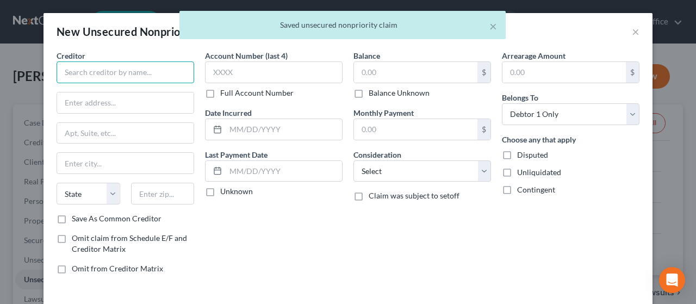
click at [102, 72] on input "text" at bounding box center [125, 72] width 137 height 22
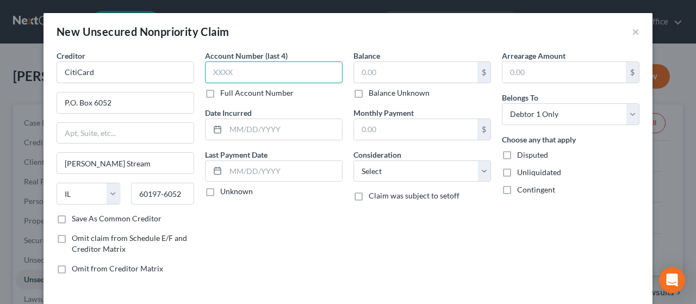
click at [251, 66] on input "text" at bounding box center [273, 72] width 137 height 22
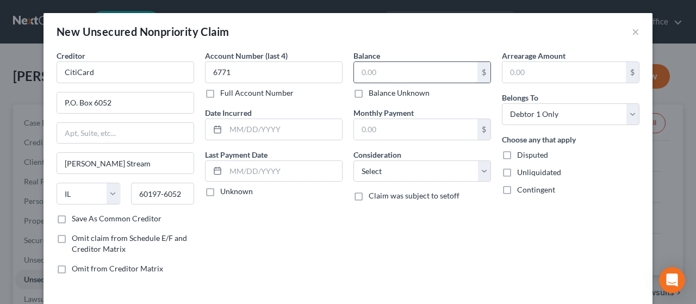
click at [387, 69] on input "text" at bounding box center [415, 72] width 123 height 21
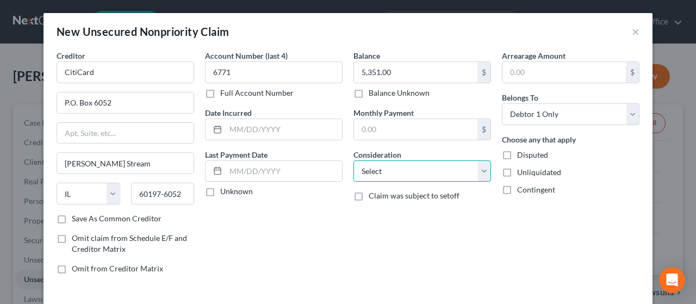
click at [415, 165] on select "Select Cable / Satellite Services Collection Agency Credit Card Debt Debt Couns…" at bounding box center [421, 171] width 137 height 22
click at [353, 160] on select "Select Cable / Satellite Services Collection Agency Credit Card Debt Debt Couns…" at bounding box center [421, 171] width 137 height 22
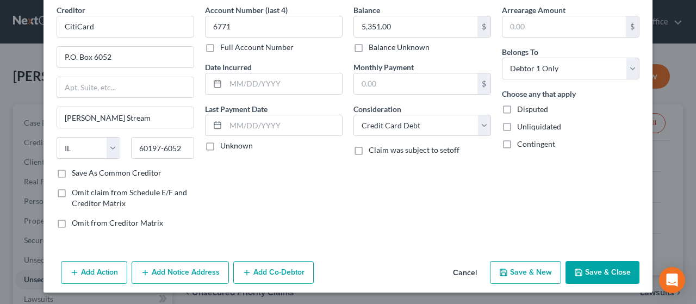
click at [517, 272] on button "Save & New" at bounding box center [525, 272] width 71 height 23
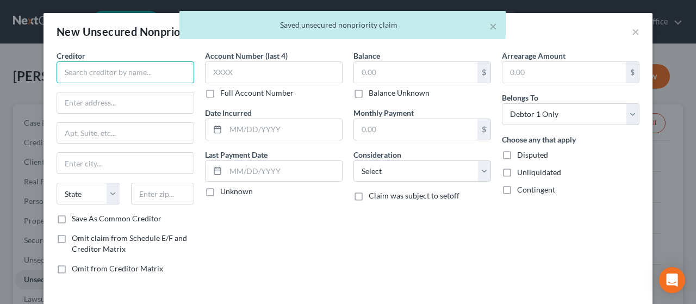
click at [92, 73] on input "text" at bounding box center [125, 72] width 137 height 22
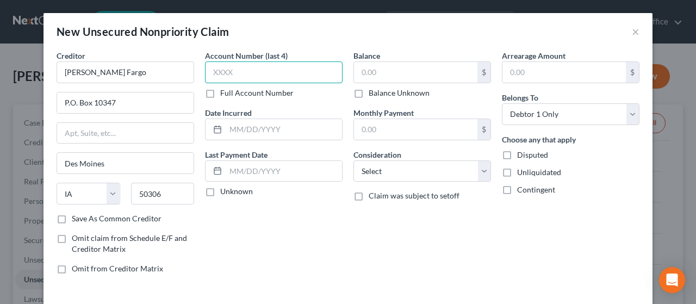
click at [235, 72] on input "text" at bounding box center [273, 72] width 137 height 22
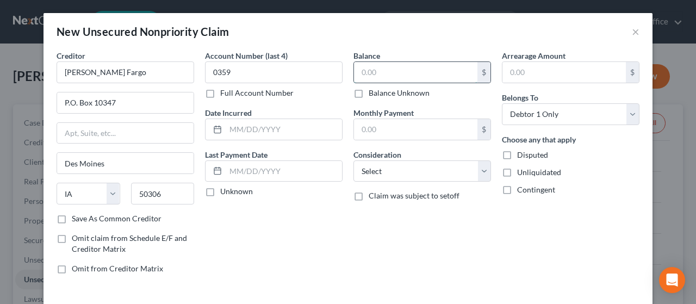
click at [394, 69] on input "text" at bounding box center [415, 72] width 123 height 21
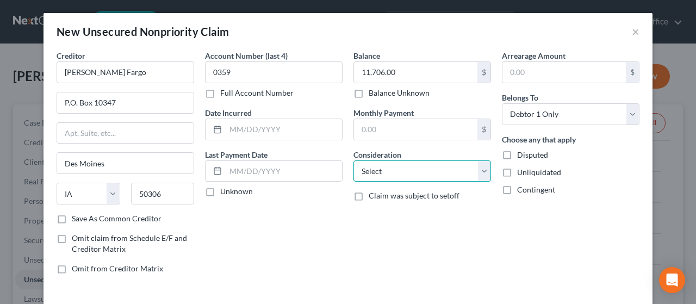
click at [418, 171] on select "Select Cable / Satellite Services Collection Agency Credit Card Debt Debt Couns…" at bounding box center [421, 171] width 137 height 22
click at [353, 160] on select "Select Cable / Satellite Services Collection Agency Credit Card Debt Debt Couns…" at bounding box center [421, 171] width 137 height 22
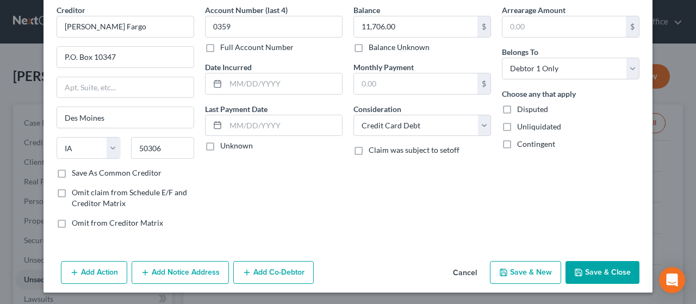
click at [601, 269] on button "Save & Close" at bounding box center [602, 272] width 74 height 23
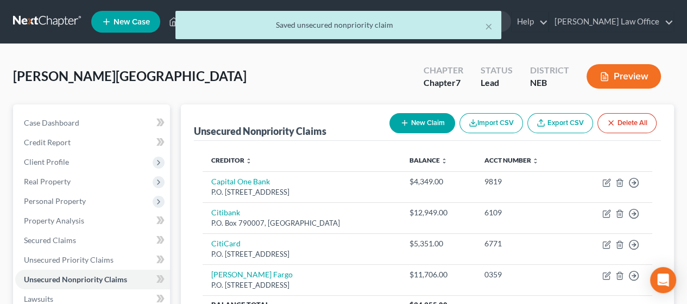
click at [426, 122] on button "New Claim" at bounding box center [423, 123] width 66 height 20
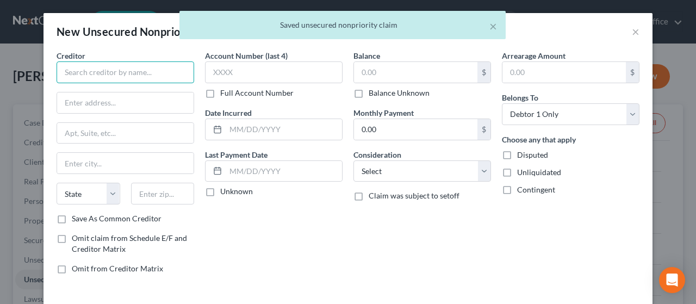
click at [85, 72] on input "text" at bounding box center [125, 72] width 137 height 22
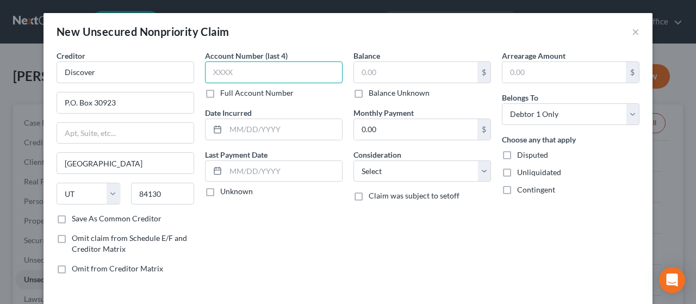
click at [236, 69] on input "text" at bounding box center [273, 72] width 137 height 22
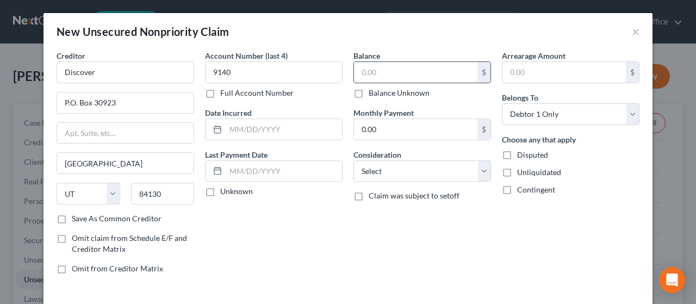
click at [390, 75] on input "text" at bounding box center [415, 72] width 123 height 21
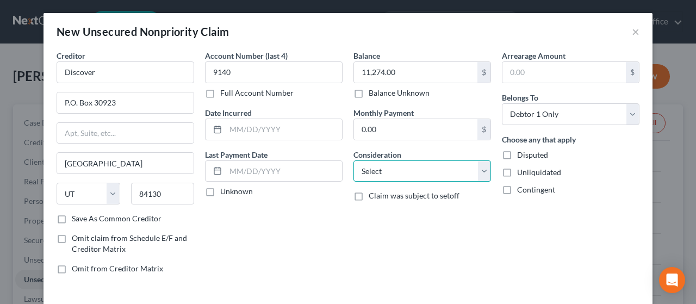
click at [413, 170] on select "Select Cable / Satellite Services Collection Agency Credit Card Debt Debt Couns…" at bounding box center [421, 171] width 137 height 22
click at [353, 160] on select "Select Cable / Satellite Services Collection Agency Credit Card Debt Debt Couns…" at bounding box center [421, 171] width 137 height 22
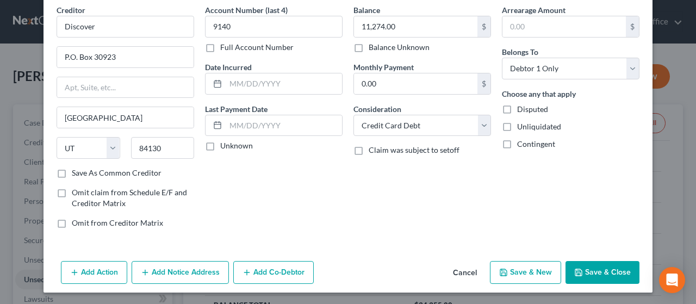
click at [530, 271] on button "Save & New" at bounding box center [525, 272] width 71 height 23
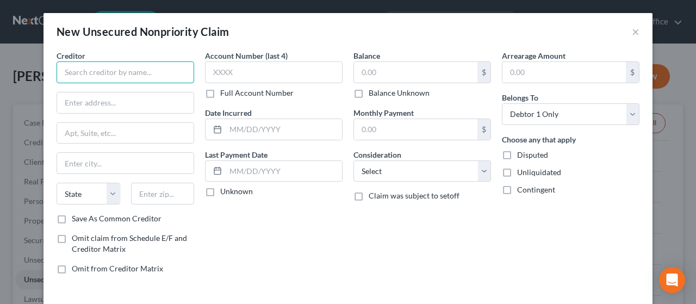
click at [80, 69] on input "text" at bounding box center [125, 72] width 137 height 22
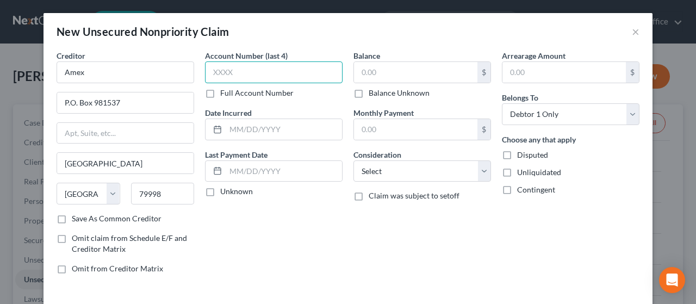
click at [243, 68] on input "text" at bounding box center [273, 72] width 137 height 22
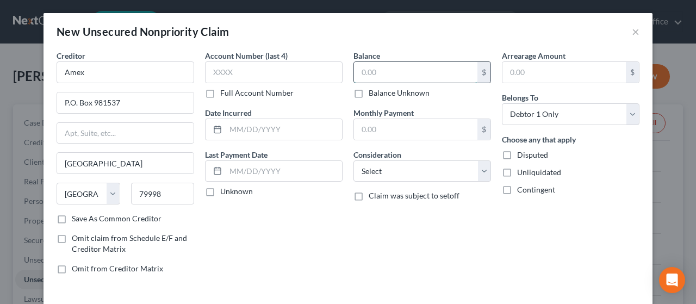
click at [392, 71] on input "text" at bounding box center [415, 72] width 123 height 21
click at [424, 171] on select "Select Cable / Satellite Services Collection Agency Credit Card Debt Debt Couns…" at bounding box center [421, 171] width 137 height 22
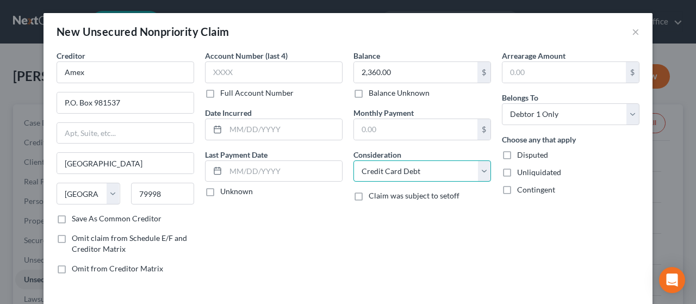
click at [353, 160] on select "Select Cable / Satellite Services Collection Agency Credit Card Debt Debt Couns…" at bounding box center [421, 171] width 137 height 22
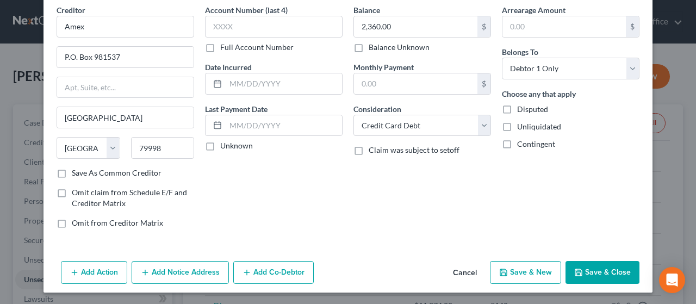
click at [530, 273] on button "Save & New" at bounding box center [525, 272] width 71 height 23
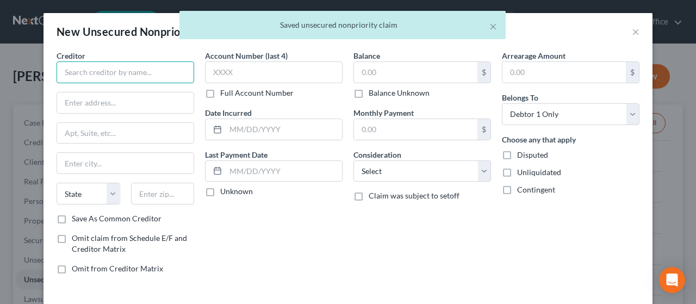
click at [124, 68] on input "text" at bounding box center [125, 72] width 137 height 22
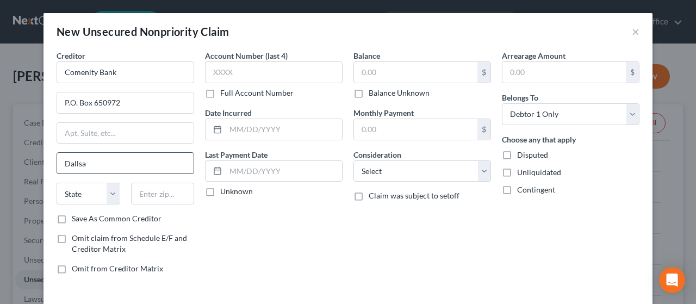
click at [98, 159] on input "Dallsa" at bounding box center [125, 163] width 136 height 21
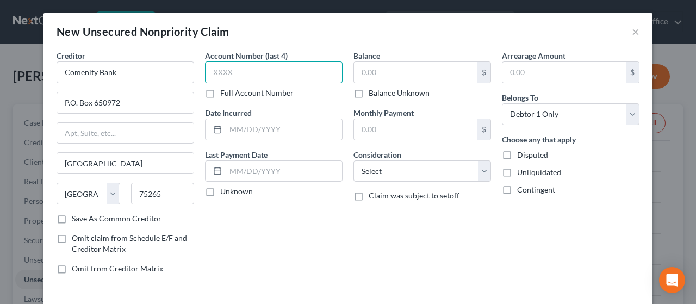
click at [249, 71] on input "text" at bounding box center [273, 72] width 137 height 22
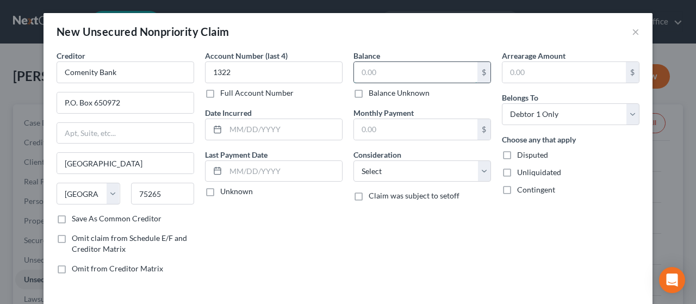
click at [421, 67] on input "text" at bounding box center [415, 72] width 123 height 21
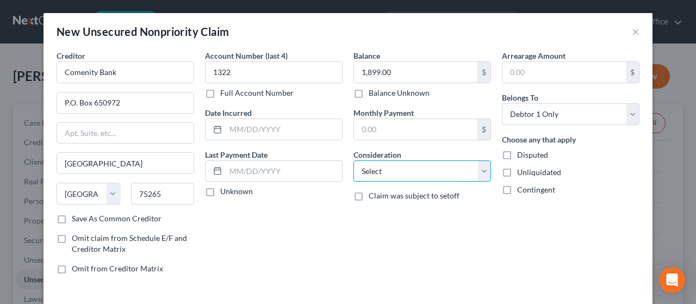
click at [413, 168] on select "Select Cable / Satellite Services Collection Agency Credit Card Debt Debt Couns…" at bounding box center [421, 171] width 137 height 22
click at [353, 160] on select "Select Cable / Satellite Services Collection Agency Credit Card Debt Debt Couns…" at bounding box center [421, 171] width 137 height 22
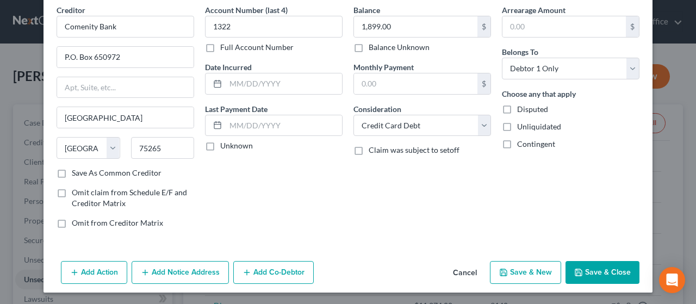
click at [525, 273] on button "Save & New" at bounding box center [525, 272] width 71 height 23
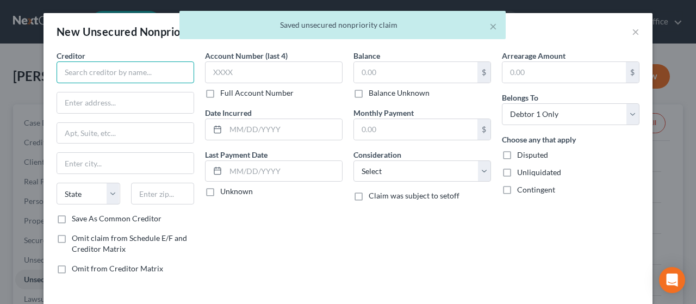
click at [93, 73] on input "text" at bounding box center [125, 72] width 137 height 22
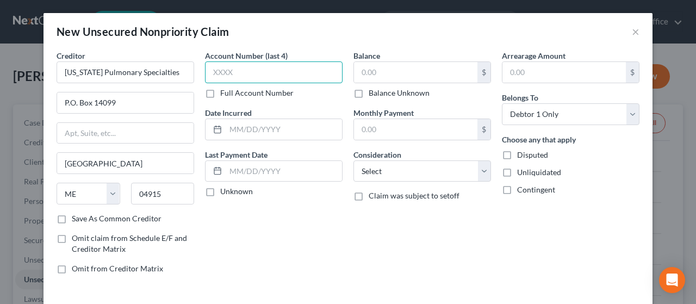
click at [234, 72] on input "text" at bounding box center [273, 72] width 137 height 22
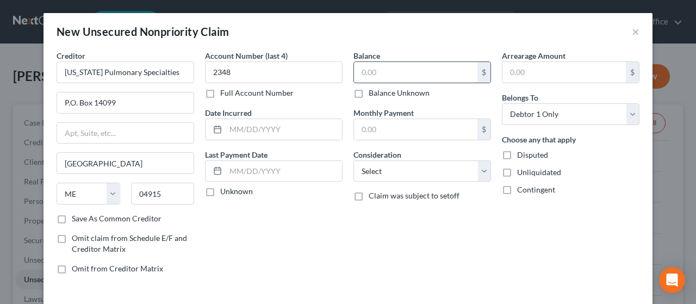
click at [391, 73] on input "text" at bounding box center [415, 72] width 123 height 21
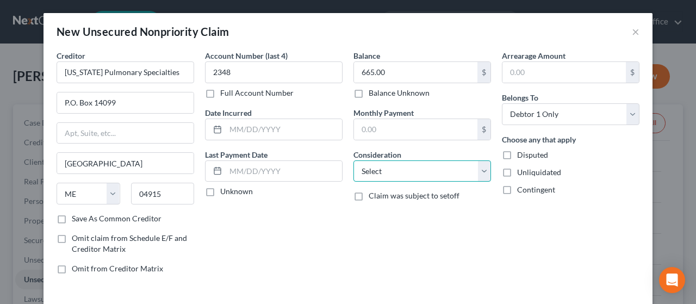
click at [406, 166] on select "Select Cable / Satellite Services Collection Agency Credit Card Debt Debt Couns…" at bounding box center [421, 171] width 137 height 22
click at [353, 160] on select "Select Cable / Satellite Services Collection Agency Credit Card Debt Debt Couns…" at bounding box center [421, 171] width 137 height 22
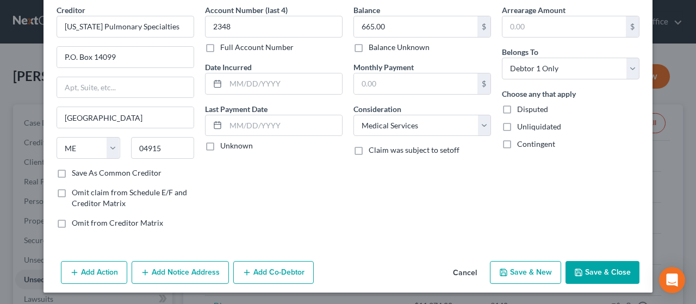
click at [524, 268] on button "Save & New" at bounding box center [525, 272] width 71 height 23
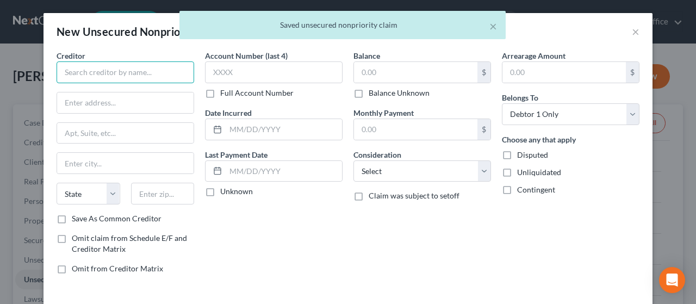
click at [99, 73] on input "text" at bounding box center [125, 72] width 137 height 22
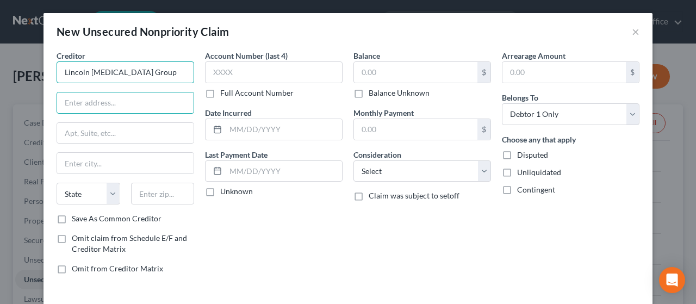
click at [159, 70] on input "Lincoln [MEDICAL_DATA] Group" at bounding box center [125, 72] width 137 height 22
click at [127, 100] on input "text" at bounding box center [125, 102] width 136 height 21
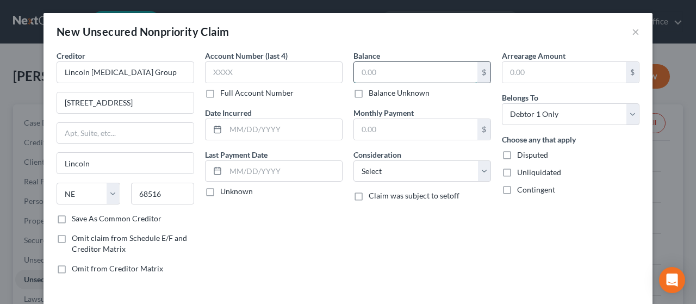
click at [387, 72] on input "text" at bounding box center [415, 72] width 123 height 21
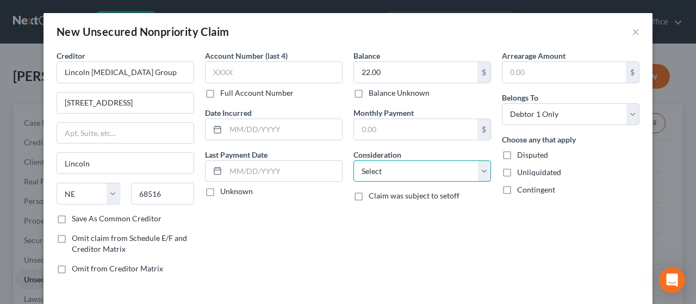
click at [389, 165] on select "Select Cable / Satellite Services Collection Agency Credit Card Debt Debt Couns…" at bounding box center [421, 171] width 137 height 22
click at [353, 160] on select "Select Cable / Satellite Services Collection Agency Credit Card Debt Debt Couns…" at bounding box center [421, 171] width 137 height 22
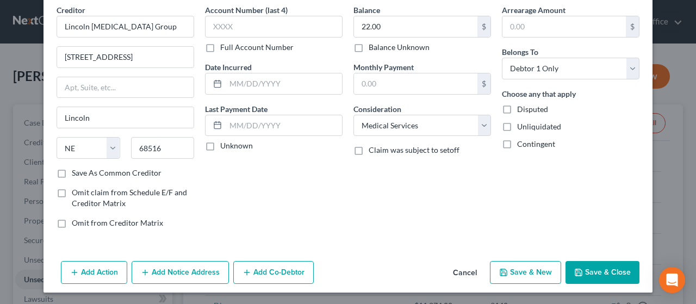
click at [165, 272] on button "Add Notice Address" at bounding box center [179, 272] width 97 height 23
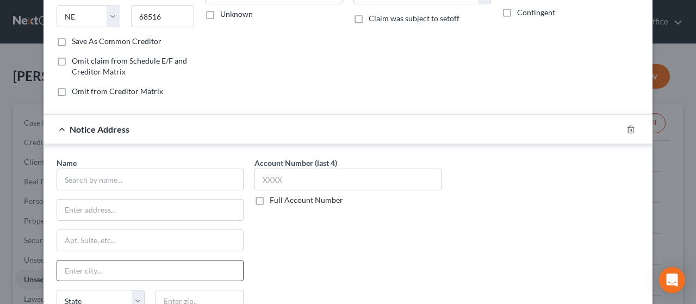
scroll to position [209, 0]
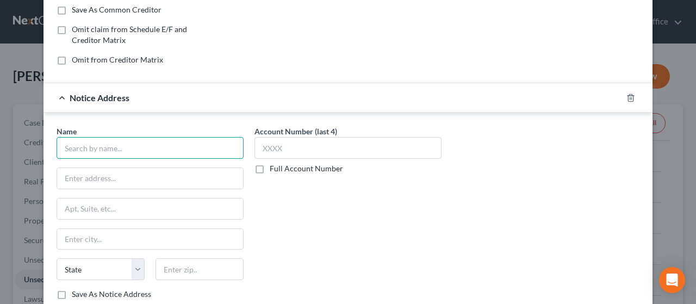
click at [143, 141] on input "text" at bounding box center [150, 148] width 187 height 22
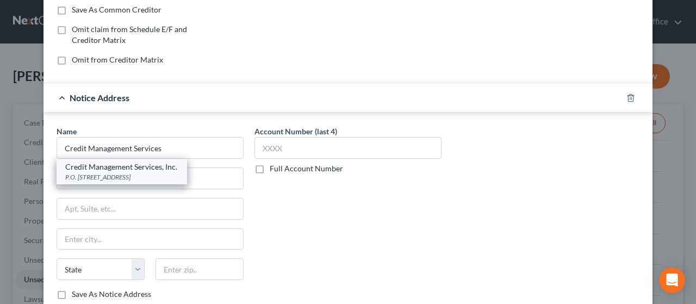
click at [137, 172] on div "P.O. [STREET_ADDRESS]" at bounding box center [121, 176] width 113 height 9
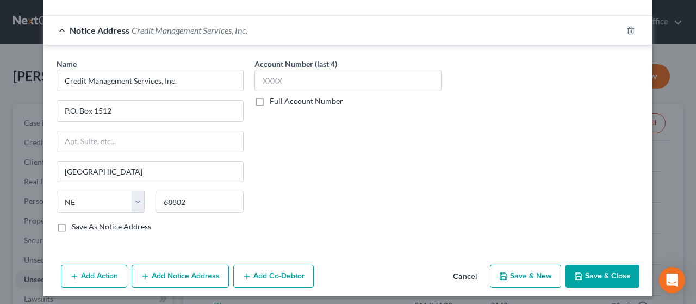
scroll to position [279, 0]
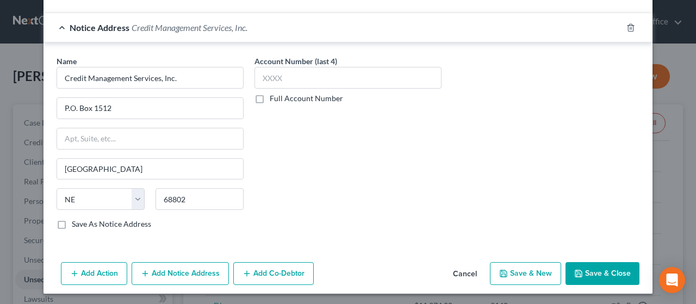
click at [533, 272] on button "Save & New" at bounding box center [525, 273] width 71 height 23
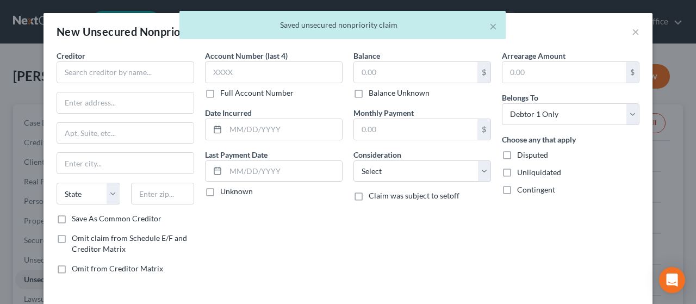
scroll to position [0, 0]
click at [120, 73] on input "text" at bounding box center [125, 72] width 137 height 22
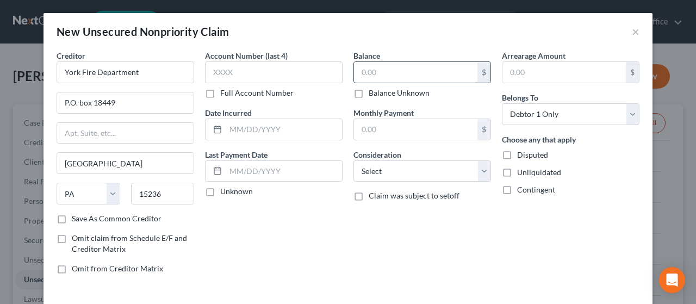
click at [380, 74] on input "text" at bounding box center [415, 72] width 123 height 21
click at [396, 169] on select "Select Cable / Satellite Services Collection Agency Credit Card Debt Debt Couns…" at bounding box center [421, 171] width 137 height 22
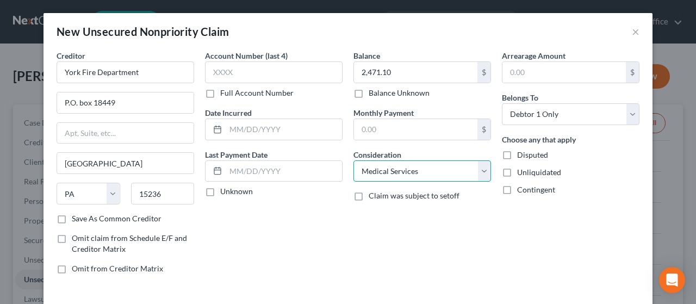
click at [353, 160] on select "Select Cable / Satellite Services Collection Agency Credit Card Debt Debt Couns…" at bounding box center [421, 171] width 137 height 22
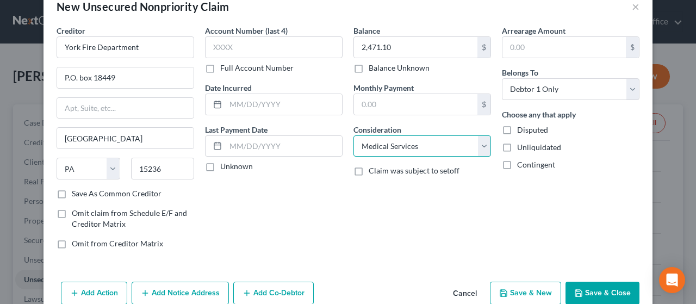
scroll to position [46, 0]
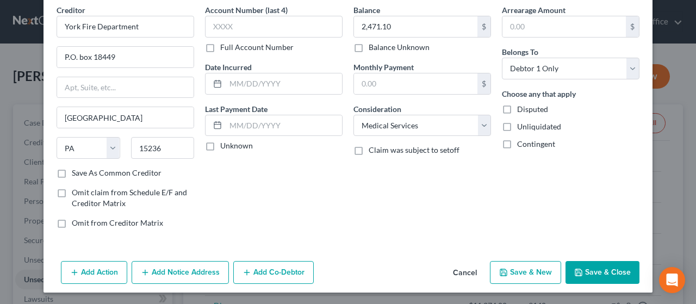
click at [592, 267] on button "Save & Close" at bounding box center [602, 272] width 74 height 23
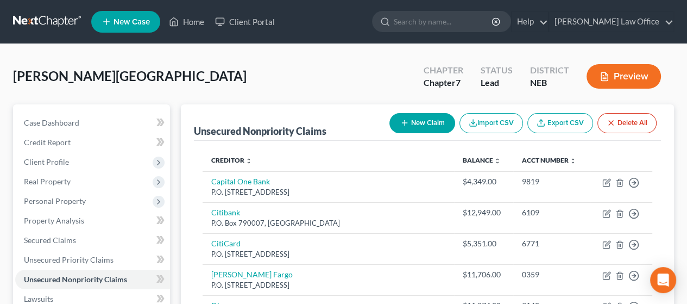
click at [422, 122] on button "New Claim" at bounding box center [423, 123] width 66 height 20
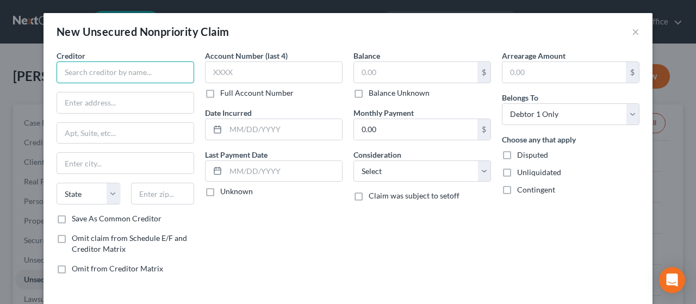
click at [101, 71] on input "text" at bounding box center [125, 72] width 137 height 22
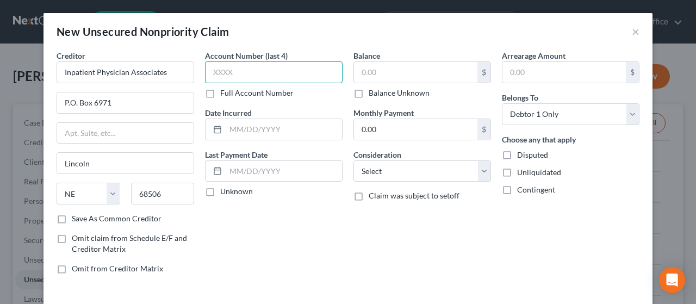
click at [239, 77] on input "text" at bounding box center [273, 72] width 137 height 22
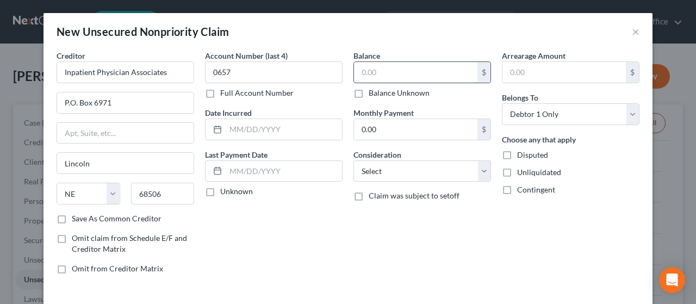
click at [382, 73] on input "text" at bounding box center [415, 72] width 123 height 21
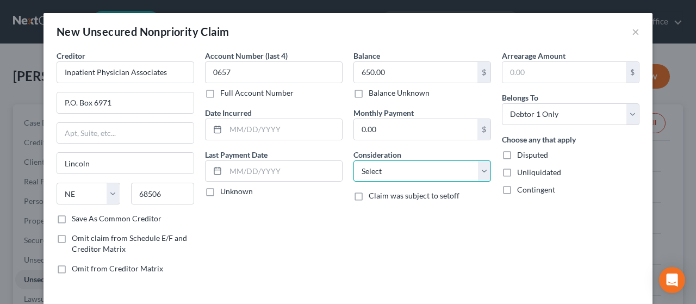
click at [402, 171] on select "Select Cable / Satellite Services Collection Agency Credit Card Debt Debt Couns…" at bounding box center [421, 171] width 137 height 22
click at [353, 160] on select "Select Cable / Satellite Services Collection Agency Credit Card Debt Debt Couns…" at bounding box center [421, 171] width 137 height 22
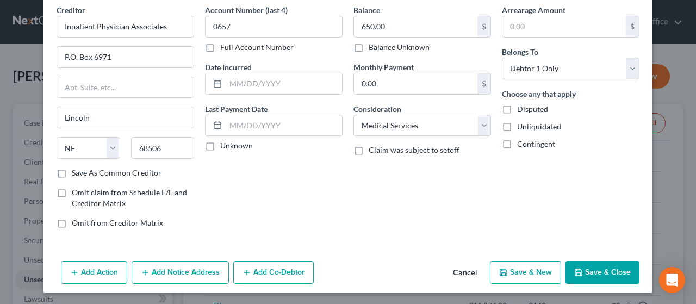
click at [597, 267] on button "Save & Close" at bounding box center [602, 272] width 74 height 23
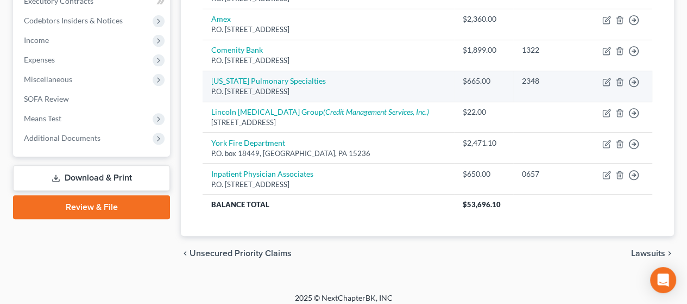
scroll to position [324, 0]
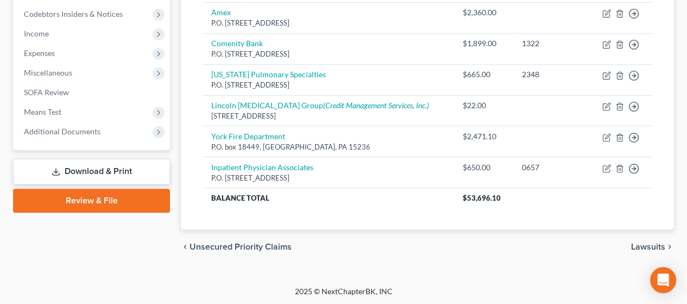
click at [652, 242] on span "Lawsuits" at bounding box center [648, 246] width 34 height 9
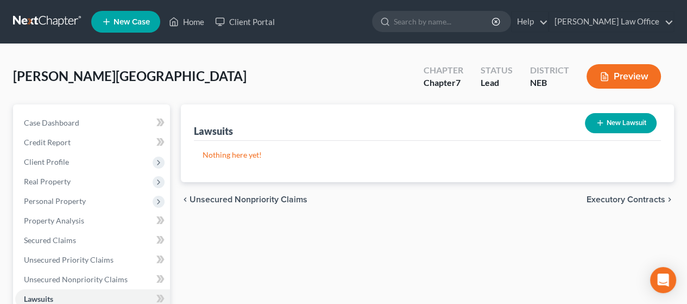
click at [625, 196] on span "Executory Contracts" at bounding box center [626, 199] width 79 height 9
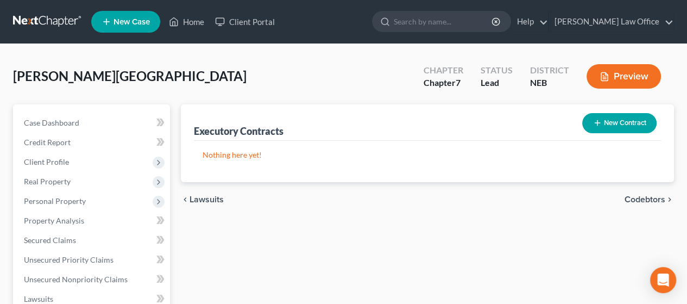
click at [642, 196] on span "Codebtors" at bounding box center [645, 199] width 41 height 9
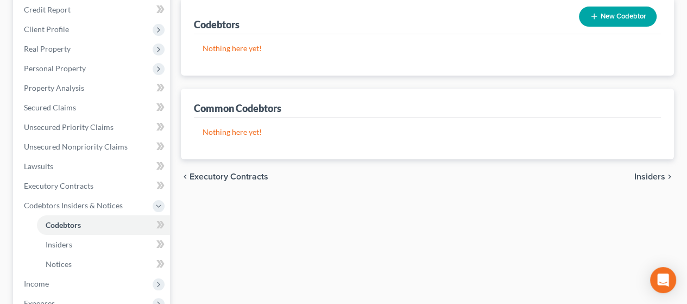
scroll to position [163, 0]
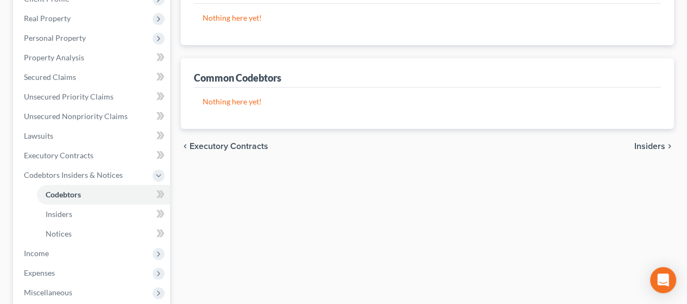
click at [652, 145] on span "Insiders" at bounding box center [650, 146] width 31 height 9
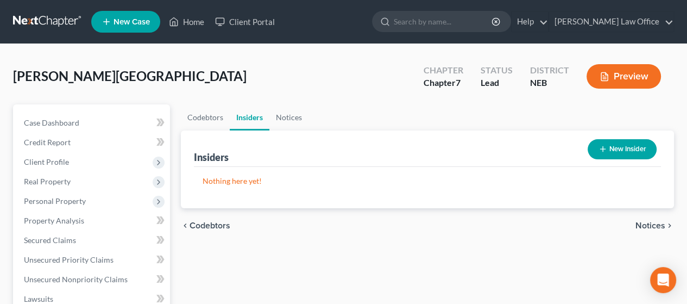
click at [647, 223] on span "Notices" at bounding box center [651, 225] width 30 height 9
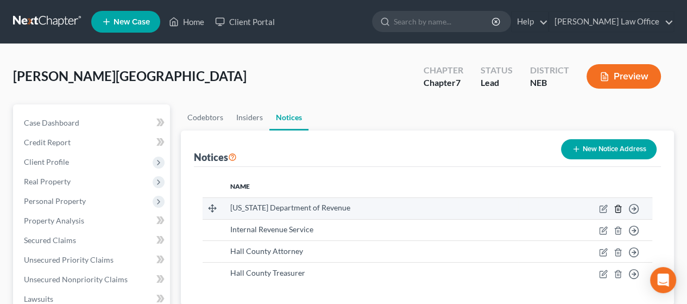
click at [619, 205] on icon "button" at bounding box center [618, 208] width 5 height 7
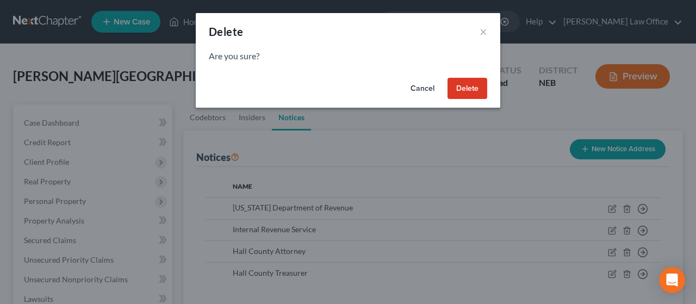
click at [485, 95] on button "Delete" at bounding box center [467, 89] width 40 height 22
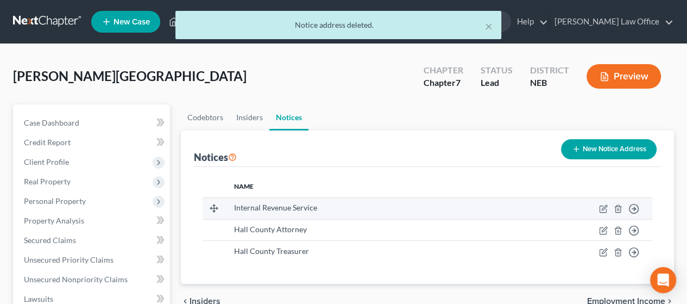
click at [617, 203] on td "Move to D Move to E Move to F Move to G" at bounding box center [571, 208] width 163 height 22
click at [617, 205] on icon "button" at bounding box center [618, 208] width 9 height 9
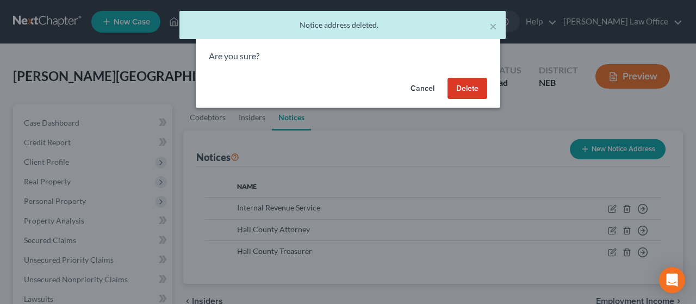
click at [470, 84] on button "Delete" at bounding box center [467, 89] width 40 height 22
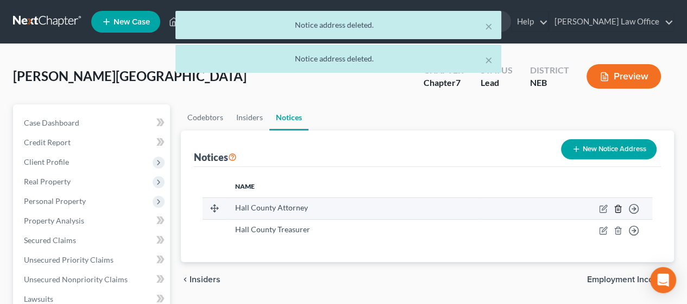
click at [619, 206] on icon "button" at bounding box center [618, 208] width 9 height 9
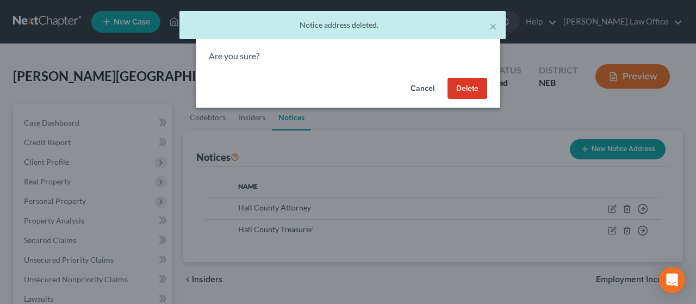
click at [460, 90] on button "Delete" at bounding box center [467, 89] width 40 height 22
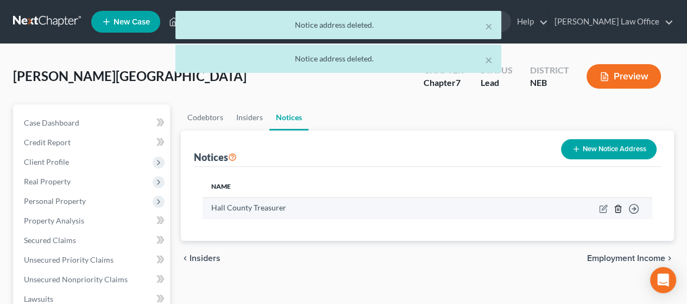
click at [619, 206] on icon "button" at bounding box center [618, 208] width 9 height 9
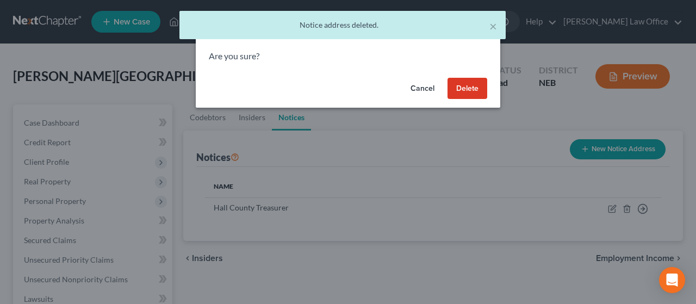
click at [467, 84] on button "Delete" at bounding box center [467, 89] width 40 height 22
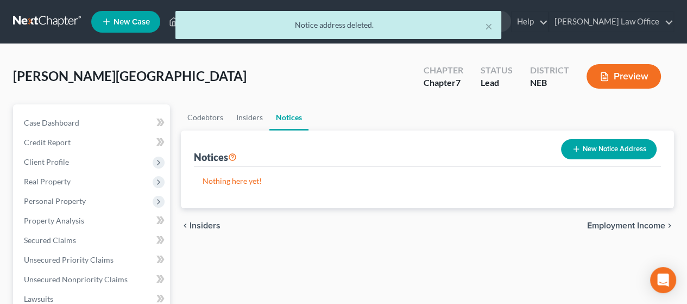
click at [621, 221] on span "Employment Income" at bounding box center [626, 225] width 78 height 9
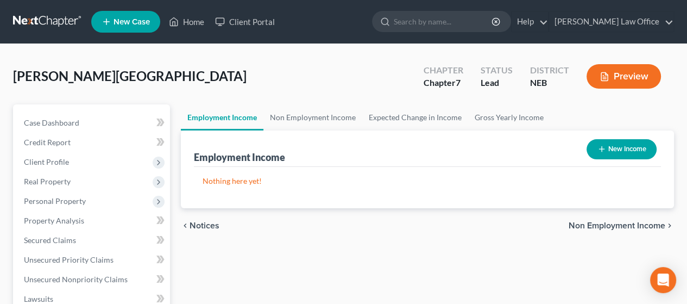
click at [611, 152] on button "New Income" at bounding box center [622, 149] width 70 height 20
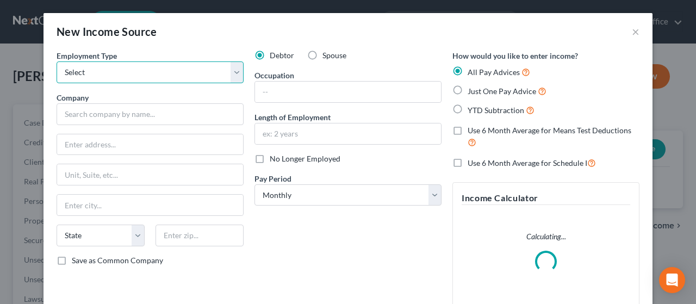
click at [228, 73] on select "Select Full or [DEMOGRAPHIC_DATA] Employment Self Employment" at bounding box center [150, 72] width 187 height 22
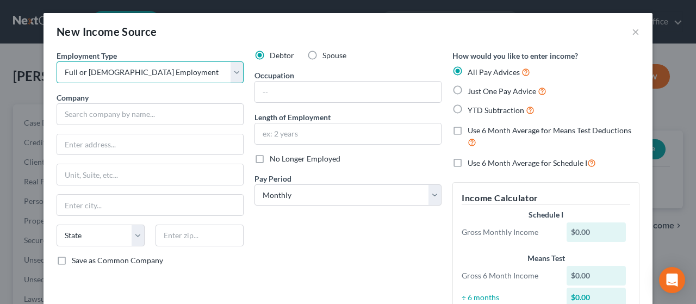
click at [57, 61] on select "Select Full or [DEMOGRAPHIC_DATA] Employment Self Employment" at bounding box center [150, 72] width 187 height 22
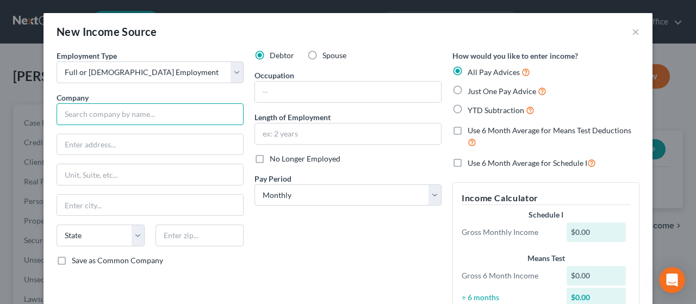
click at [99, 115] on input "text" at bounding box center [150, 114] width 187 height 22
click at [110, 111] on input "Houses of Hop - TASC" at bounding box center [150, 114] width 187 height 22
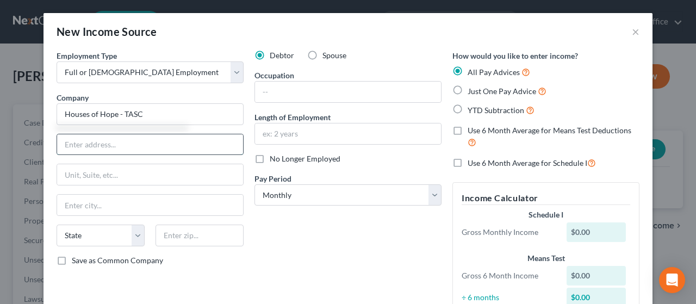
click at [90, 139] on input "text" at bounding box center [150, 144] width 186 height 21
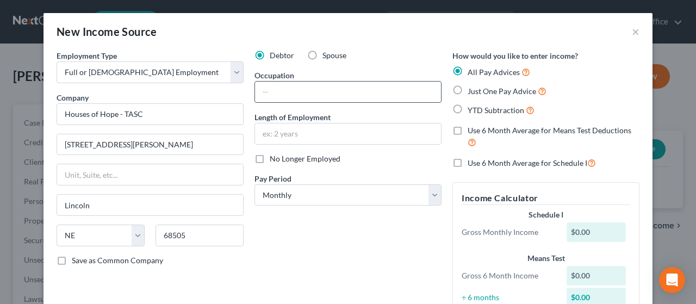
click at [276, 86] on input "text" at bounding box center [348, 92] width 186 height 21
click at [289, 129] on input "text" at bounding box center [348, 133] width 186 height 21
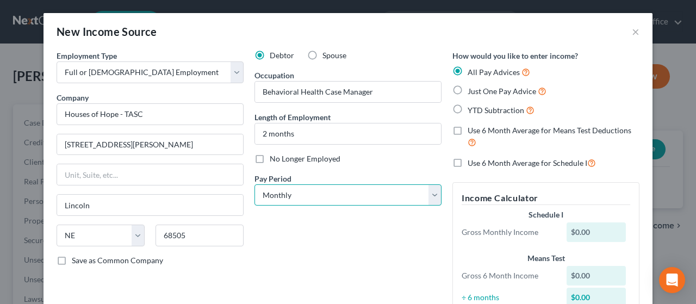
click at [317, 190] on select "Select Monthly Twice Monthly Every Other Week Weekly" at bounding box center [347, 195] width 187 height 22
click at [254, 184] on select "Select Monthly Twice Monthly Every Other Week Weekly" at bounding box center [347, 195] width 187 height 22
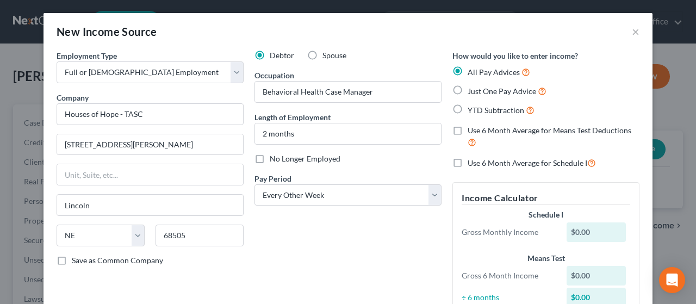
click at [467, 92] on label "Just One Pay Advice" at bounding box center [506, 91] width 79 height 12
click at [472, 92] on input "Just One Pay Advice" at bounding box center [475, 88] width 7 height 7
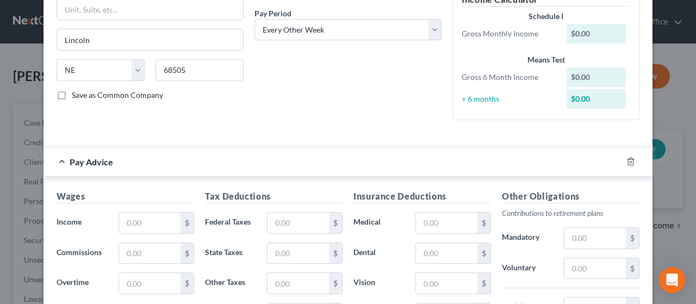
scroll to position [217, 0]
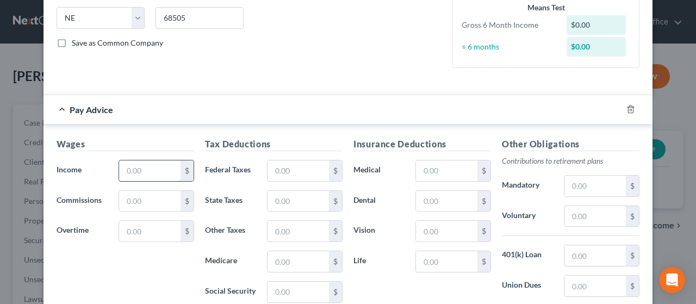
click at [135, 167] on div "Wages Income * $ Commissions $ Overtime $" at bounding box center [125, 224] width 148 height 174
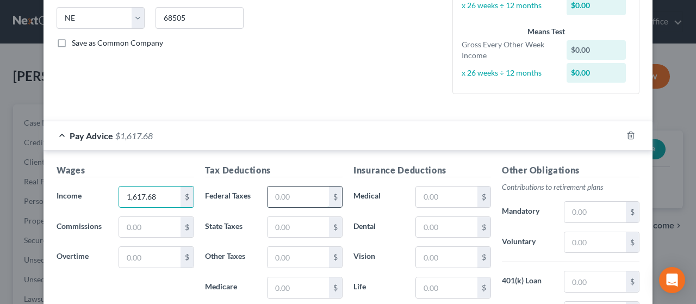
click at [285, 191] on input "text" at bounding box center [297, 196] width 61 height 21
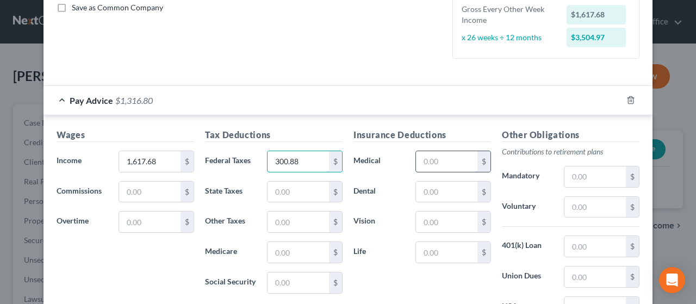
scroll to position [272, 0]
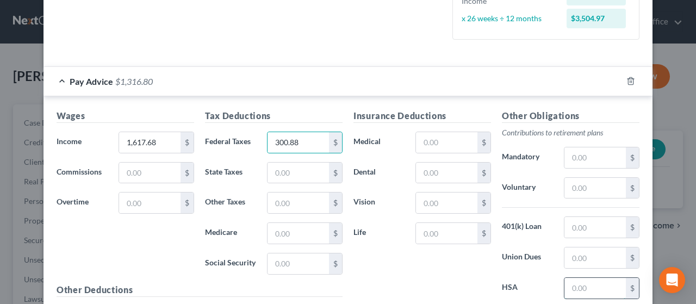
click at [574, 281] on input "text" at bounding box center [594, 288] width 61 height 21
click at [441, 136] on input "text" at bounding box center [446, 142] width 61 height 21
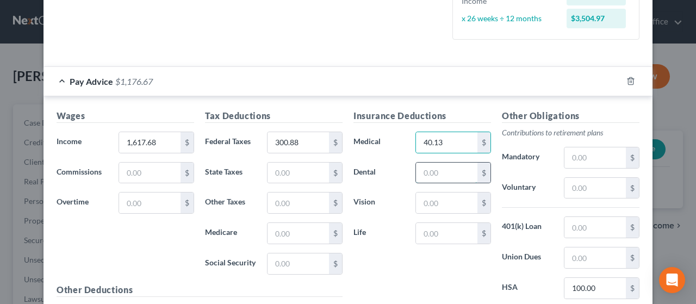
click at [452, 169] on input "text" at bounding box center [446, 172] width 61 height 21
click at [453, 201] on input "text" at bounding box center [446, 202] width 61 height 21
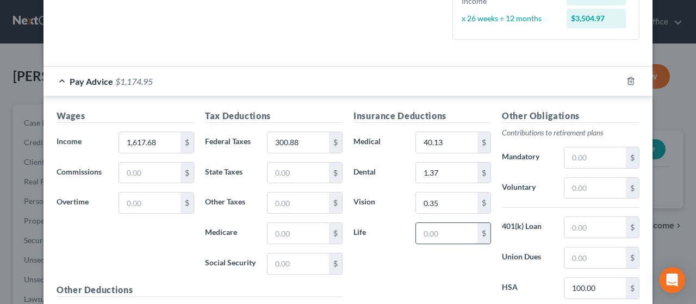
click at [433, 227] on input "text" at bounding box center [446, 233] width 61 height 21
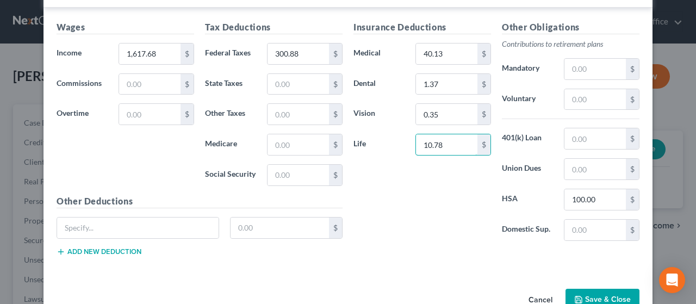
scroll to position [387, 0]
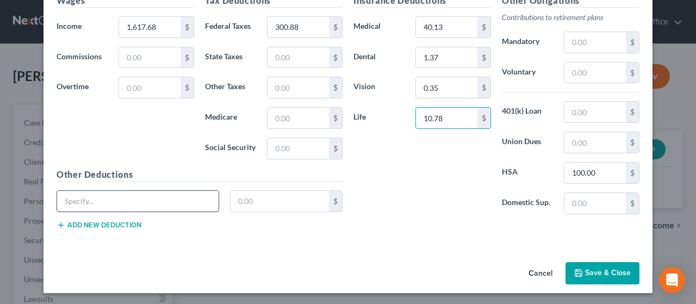
click at [111, 199] on input "text" at bounding box center [137, 201] width 161 height 21
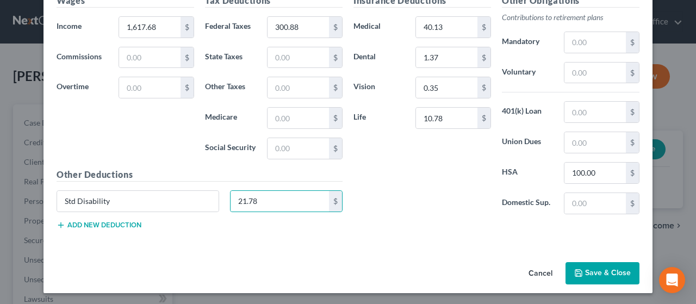
click at [124, 223] on button "Add new deduction" at bounding box center [99, 225] width 85 height 9
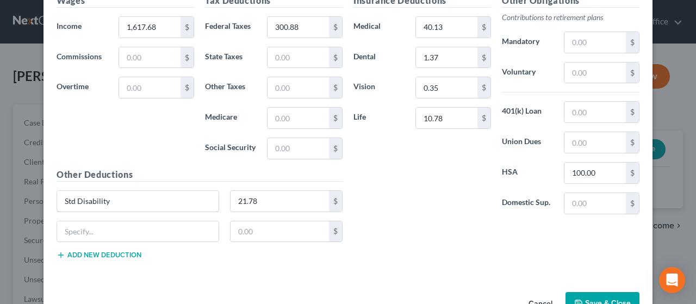
drag, startPoint x: 83, startPoint y: 202, endPoint x: 77, endPoint y: 215, distance: 14.6
click at [82, 203] on input "Std Disability" at bounding box center [137, 201] width 161 height 21
click at [74, 233] on input "text" at bounding box center [137, 231] width 161 height 21
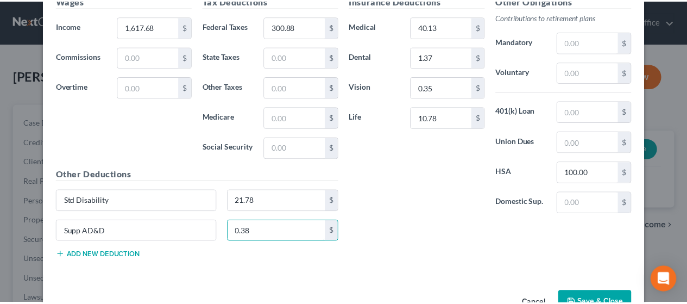
scroll to position [417, 0]
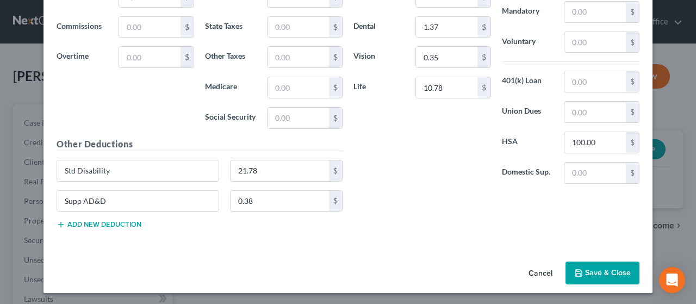
click at [612, 269] on button "Save & Close" at bounding box center [602, 272] width 74 height 23
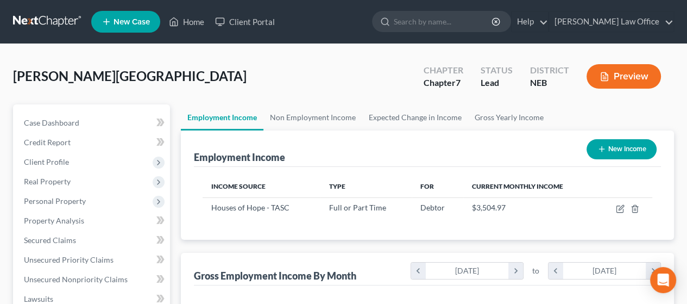
scroll to position [193, 274]
click at [315, 115] on link "Non Employment Income" at bounding box center [313, 117] width 99 height 26
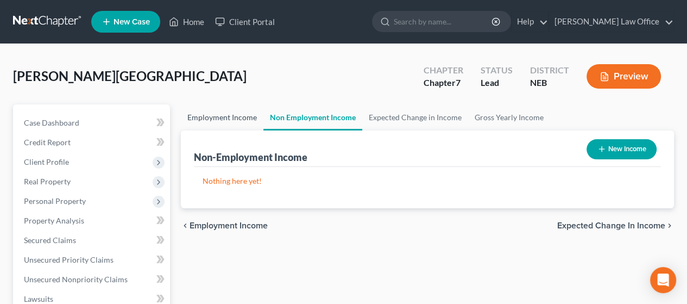
click at [218, 114] on link "Employment Income" at bounding box center [222, 117] width 83 height 26
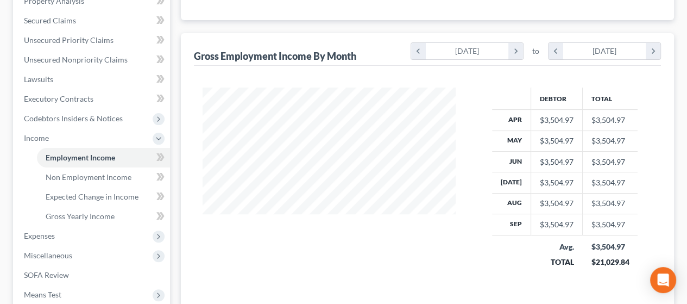
scroll to position [25, 0]
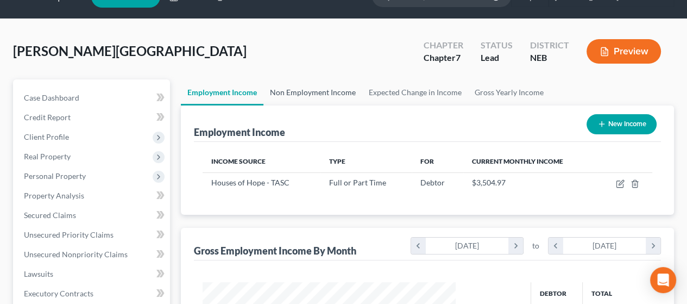
click at [321, 91] on link "Non Employment Income" at bounding box center [313, 92] width 99 height 26
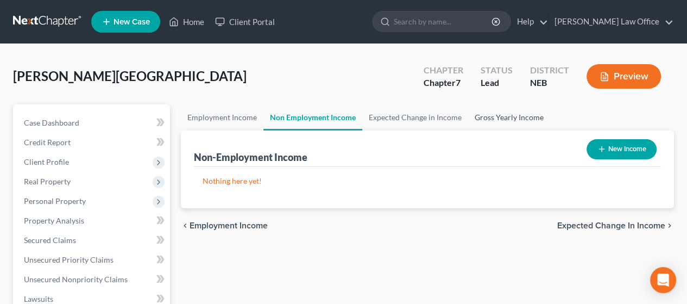
click at [507, 115] on link "Gross Yearly Income" at bounding box center [509, 117] width 82 height 26
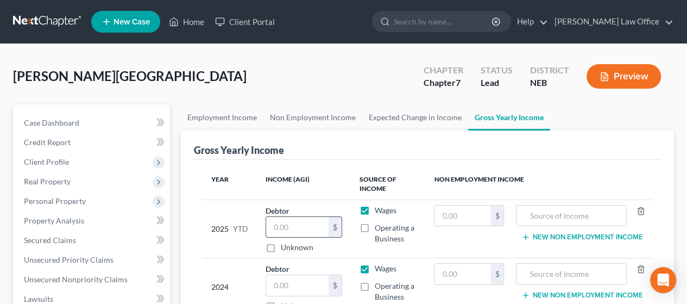
click at [289, 226] on input "text" at bounding box center [297, 227] width 62 height 21
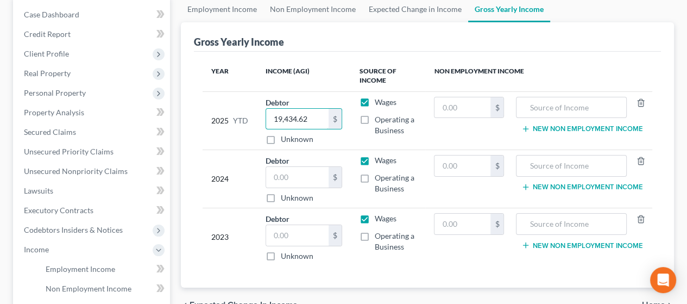
scroll to position [109, 0]
click at [298, 173] on input "text" at bounding box center [297, 176] width 62 height 21
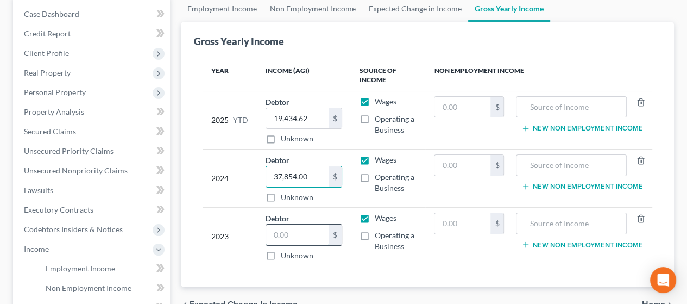
click at [302, 237] on input "text" at bounding box center [297, 234] width 62 height 21
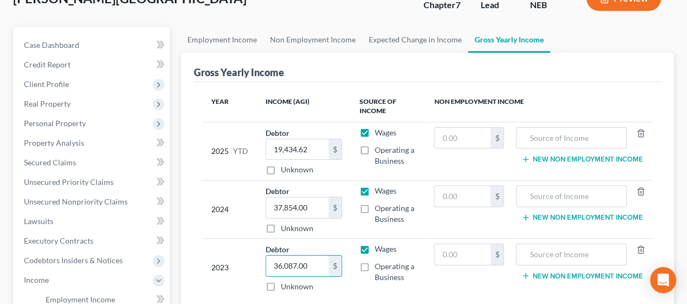
scroll to position [54, 0]
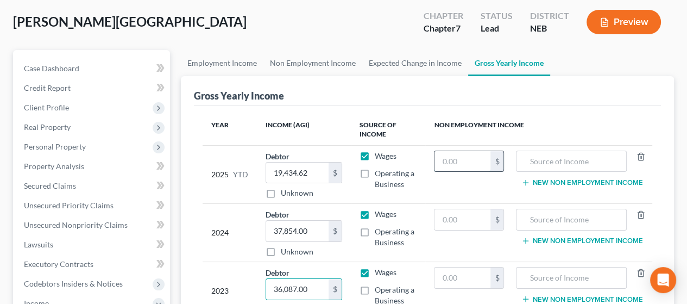
click at [461, 160] on input "text" at bounding box center [463, 161] width 56 height 21
click at [537, 156] on input "text" at bounding box center [571, 161] width 99 height 21
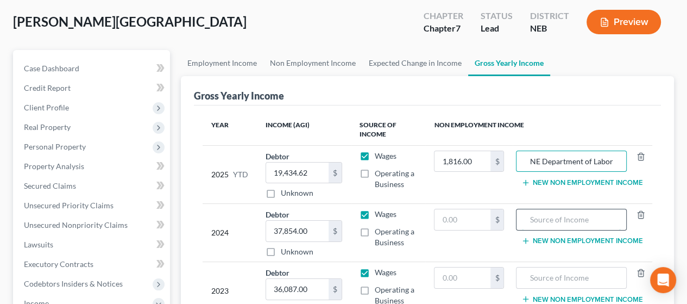
click at [583, 221] on input "text" at bounding box center [571, 219] width 99 height 21
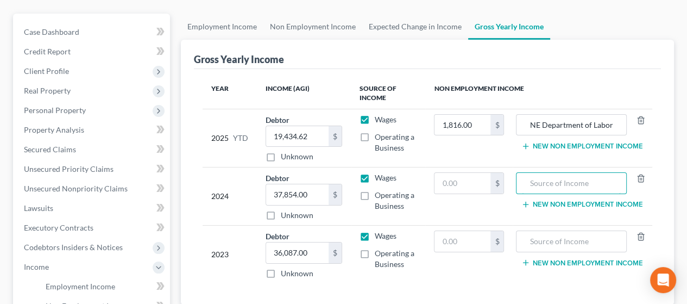
scroll to position [0, 0]
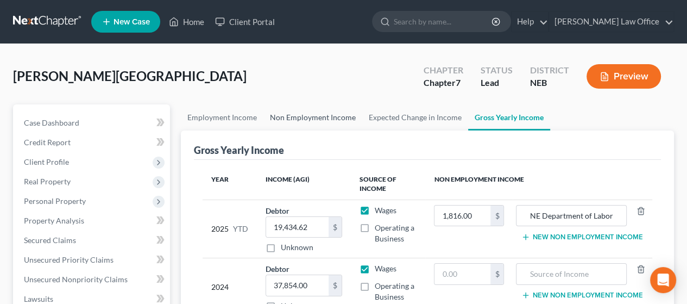
click at [312, 112] on link "Non Employment Income" at bounding box center [313, 117] width 99 height 26
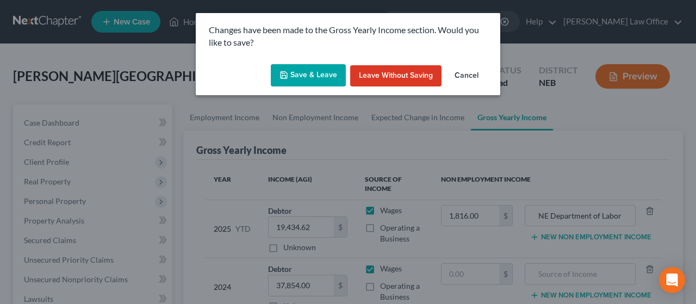
click at [316, 73] on button "Save & Leave" at bounding box center [308, 75] width 75 height 23
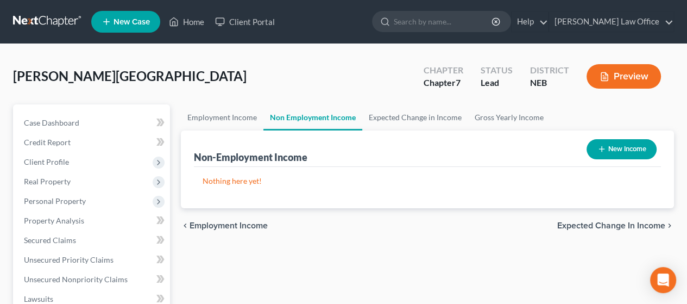
click at [608, 226] on span "Expected Change in Income" at bounding box center [612, 225] width 108 height 9
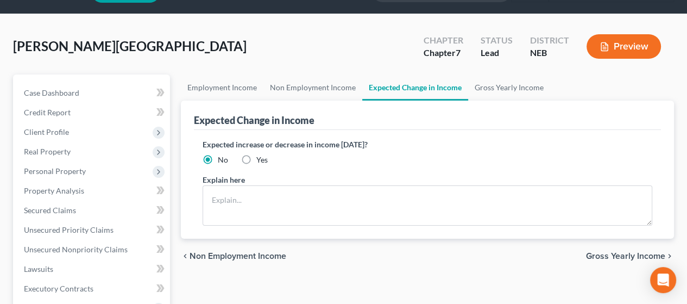
scroll to position [54, 0]
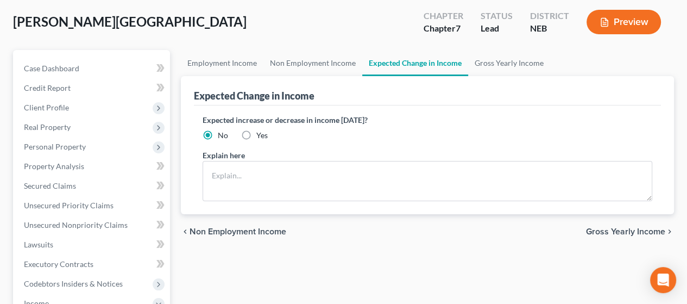
click at [627, 227] on span "Gross Yearly Income" at bounding box center [625, 231] width 79 height 9
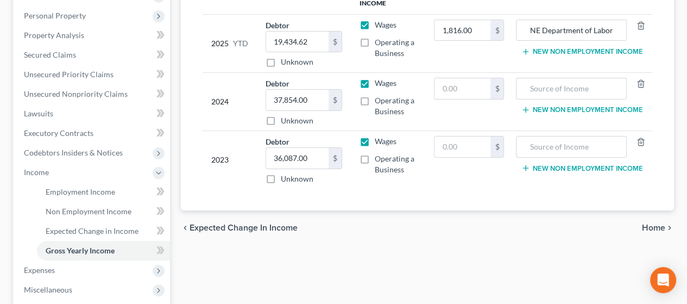
scroll to position [217, 0]
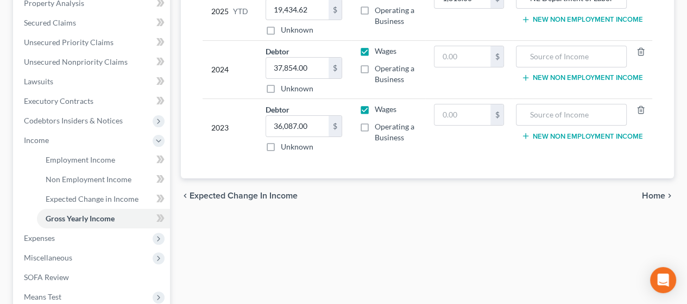
click at [654, 195] on span "Home" at bounding box center [653, 195] width 23 height 9
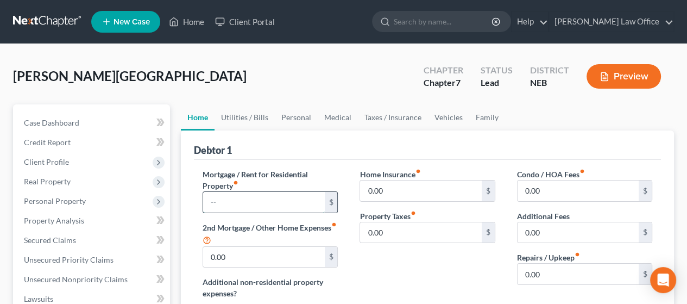
click at [216, 199] on input "text" at bounding box center [263, 202] width 121 height 21
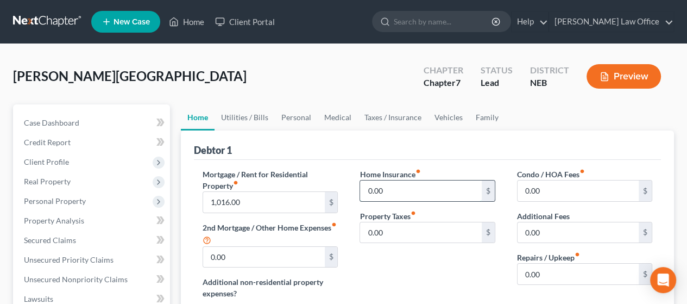
click at [387, 189] on input "0.00" at bounding box center [420, 190] width 121 height 21
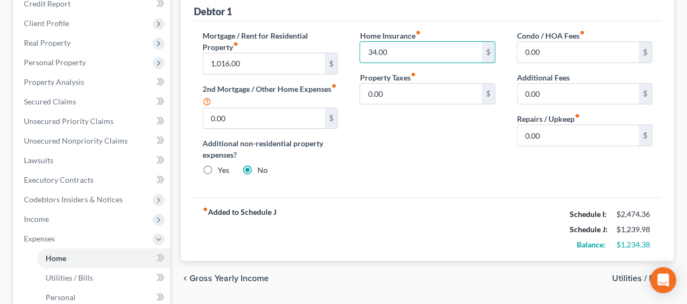
scroll to position [163, 0]
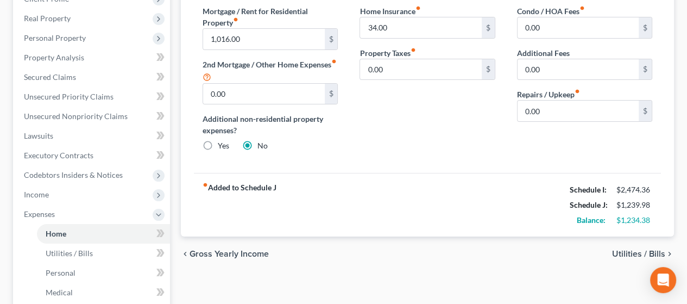
click at [632, 249] on span "Utilities / Bills" at bounding box center [638, 253] width 53 height 9
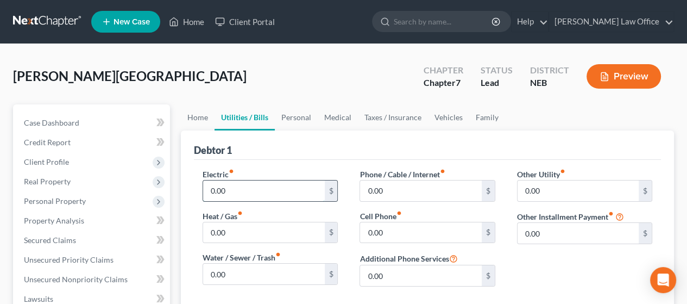
click at [236, 191] on input "0.00" at bounding box center [263, 190] width 121 height 21
click at [241, 267] on input "0.00" at bounding box center [263, 274] width 121 height 21
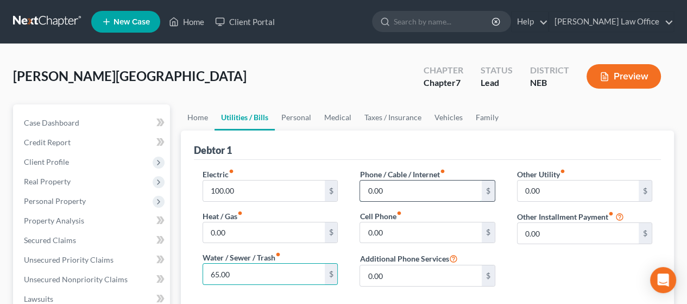
click at [398, 190] on input "0.00" at bounding box center [420, 190] width 121 height 21
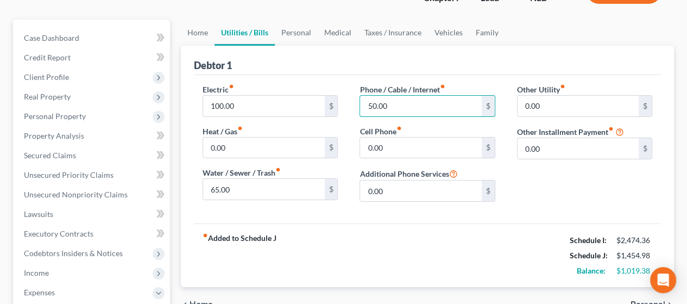
scroll to position [109, 0]
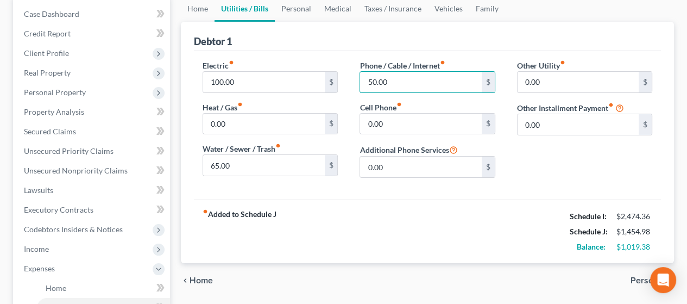
click at [636, 277] on span "Personal" at bounding box center [648, 280] width 35 height 9
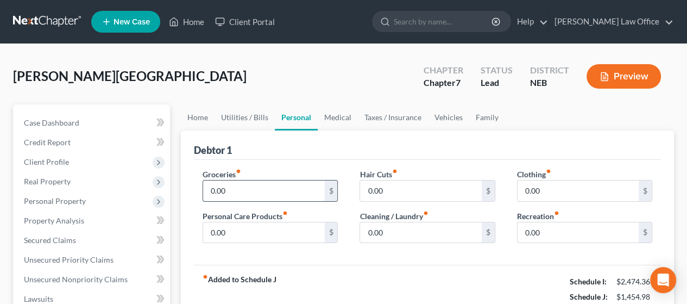
click at [246, 193] on input "0.00" at bounding box center [263, 190] width 121 height 21
click at [233, 228] on input "0.00" at bounding box center [263, 232] width 121 height 21
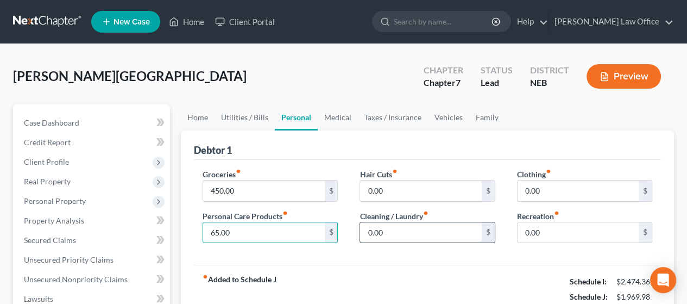
click at [393, 231] on input "0.00" at bounding box center [420, 232] width 121 height 21
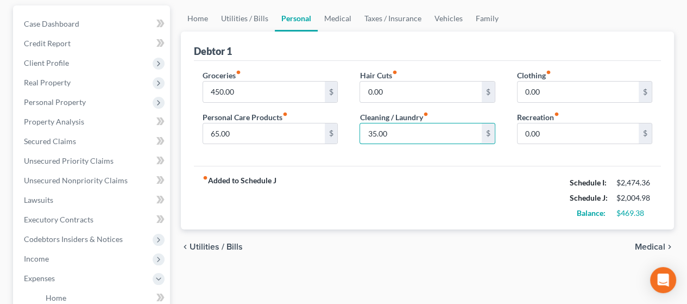
scroll to position [109, 0]
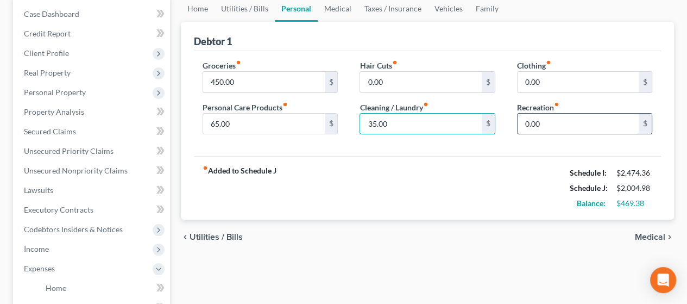
click at [571, 122] on input "0.00" at bounding box center [578, 124] width 121 height 21
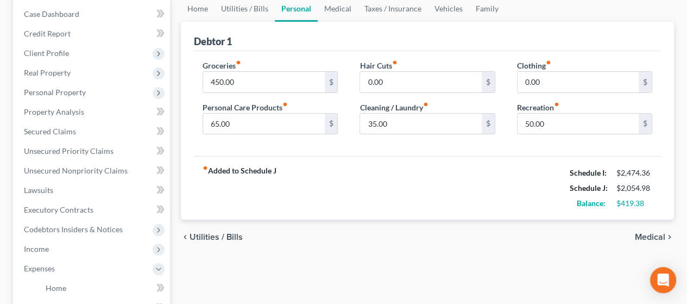
click at [655, 233] on span "Medical" at bounding box center [650, 237] width 30 height 9
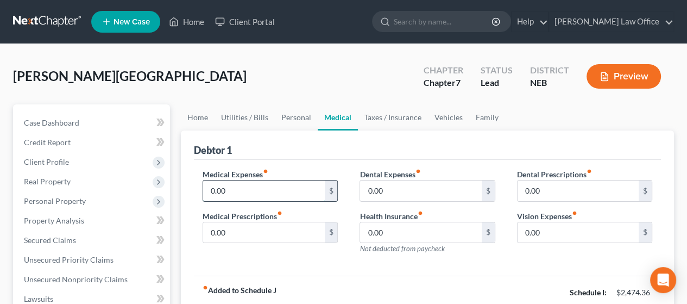
click at [246, 191] on input "0.00" at bounding box center [263, 190] width 121 height 21
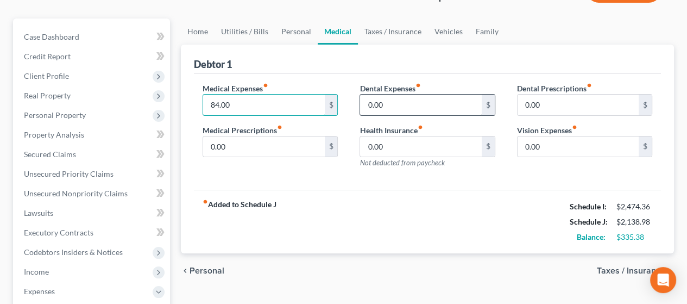
scroll to position [109, 0]
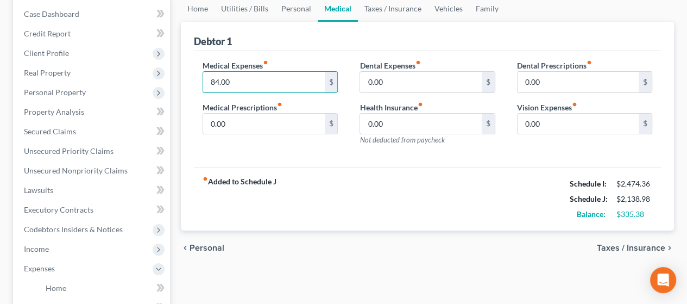
click at [634, 243] on span "Taxes / Insurance" at bounding box center [631, 247] width 68 height 9
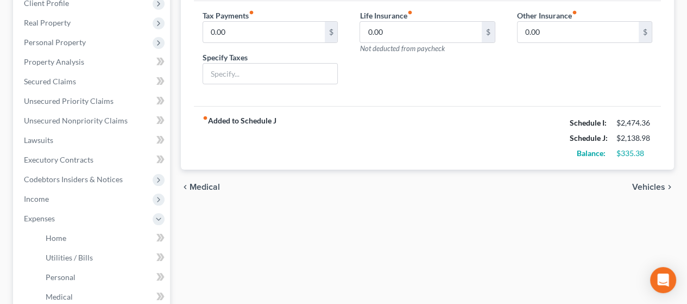
scroll to position [163, 0]
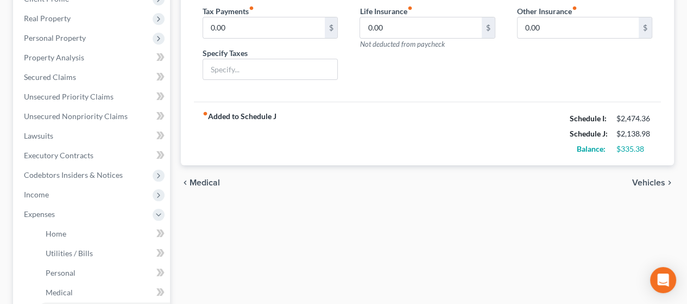
click at [654, 178] on span "Vehicles" at bounding box center [648, 182] width 33 height 9
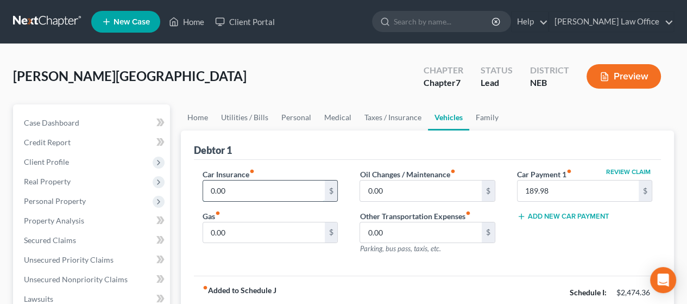
click at [228, 188] on input "0.00" at bounding box center [263, 190] width 121 height 21
click at [256, 230] on input "0.00" at bounding box center [263, 232] width 121 height 21
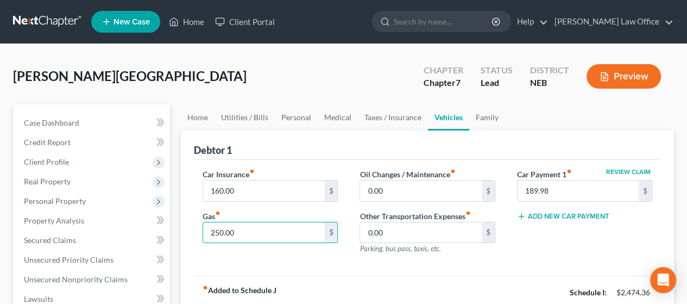
click at [461, 255] on div "Oil Changes / Maintenance fiber_manual_record 0.00 $ Other Transportation Expen…" at bounding box center [427, 215] width 157 height 95
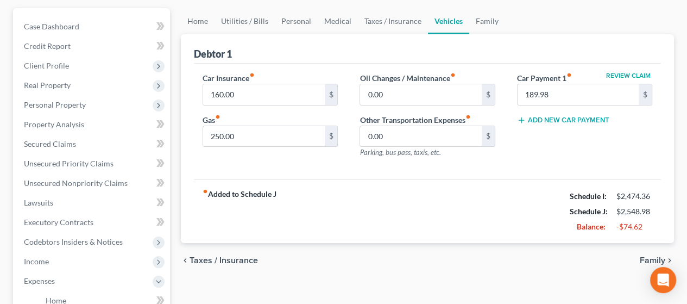
scroll to position [109, 0]
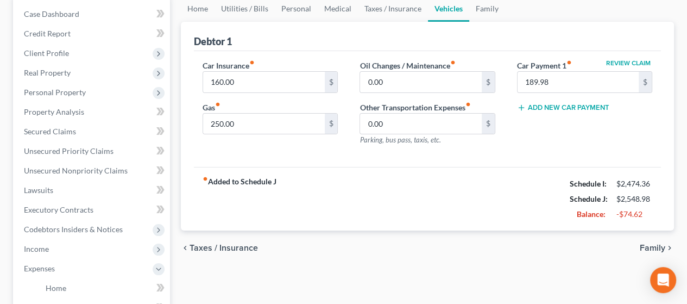
click at [654, 243] on span "Family" at bounding box center [653, 247] width 26 height 9
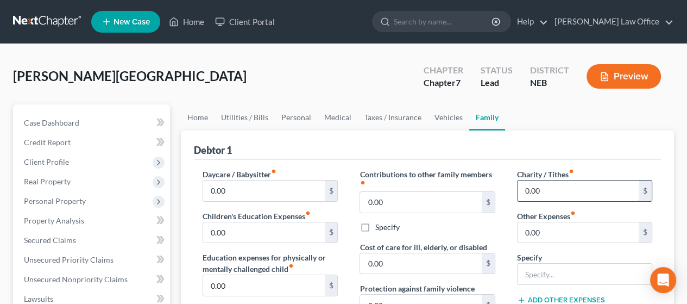
click at [550, 185] on input "0.00" at bounding box center [578, 190] width 121 height 21
click at [510, 198] on div "Charity / Tithes fiber_manual_record 50.00 $ Other Expenses fiber_manual_record…" at bounding box center [584, 283] width 157 height 231
click at [295, 112] on link "Personal" at bounding box center [296, 117] width 43 height 26
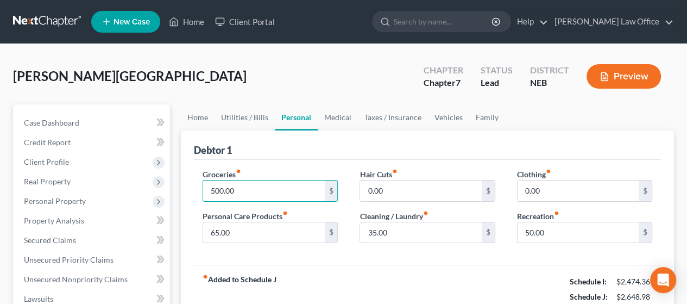
click at [422, 252] on div "Groceries fiber_manual_record 500.00 $ Personal Care Products fiber_manual_reco…" at bounding box center [427, 212] width 467 height 105
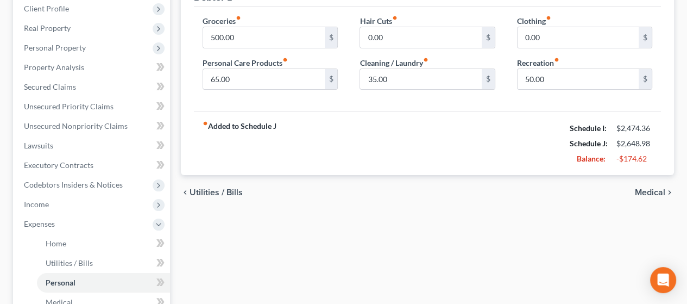
scroll to position [163, 0]
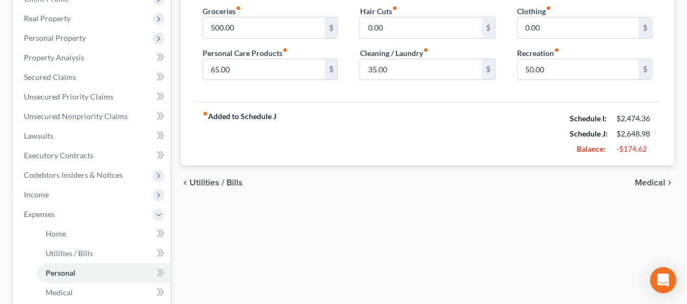
click at [650, 178] on span "Medical" at bounding box center [650, 182] width 30 height 9
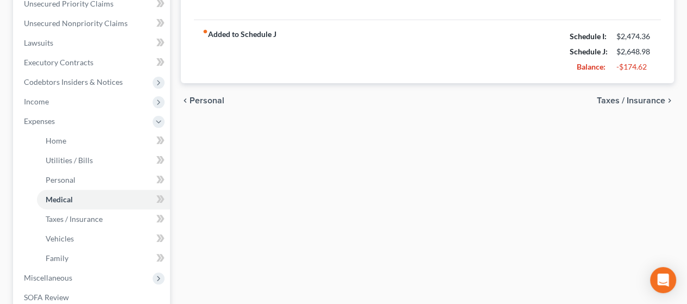
scroll to position [272, 0]
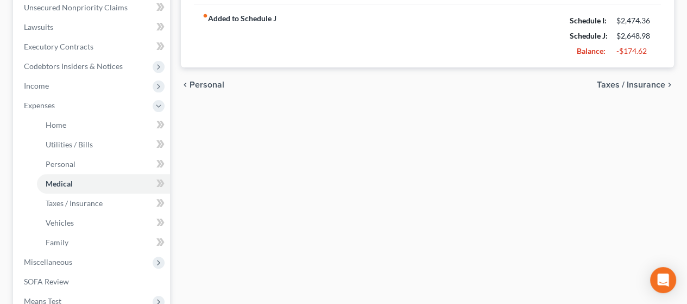
click at [641, 80] on span "Taxes / Insurance" at bounding box center [631, 84] width 68 height 9
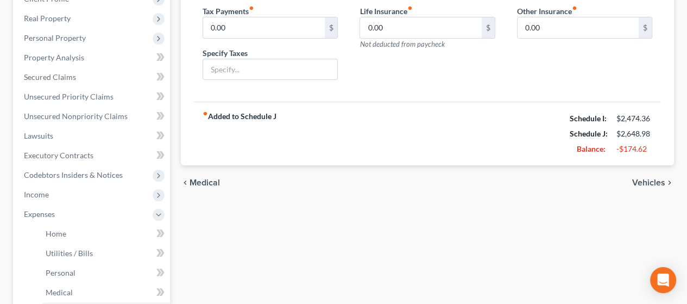
click at [646, 178] on span "Vehicles" at bounding box center [648, 182] width 33 height 9
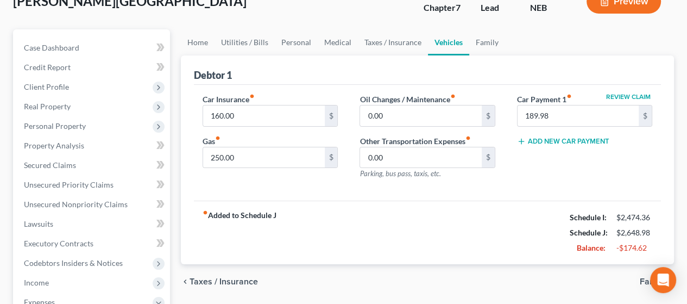
scroll to position [163, 0]
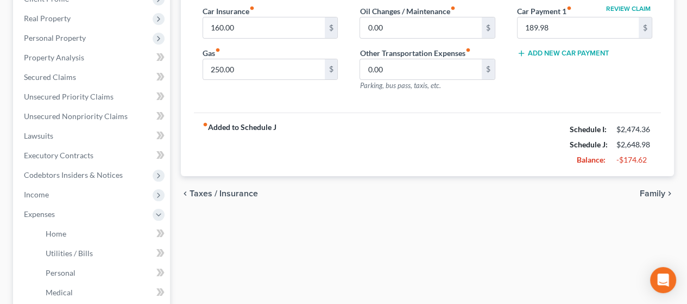
click at [650, 189] on span "Family" at bounding box center [653, 193] width 26 height 9
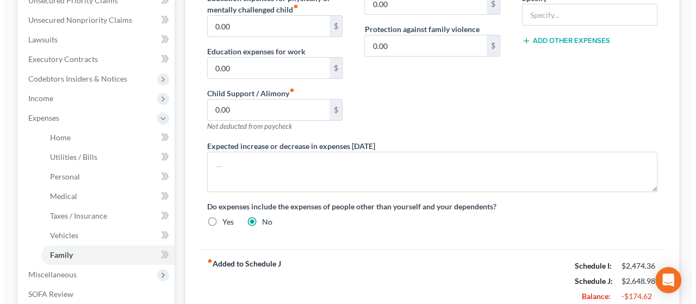
scroll to position [326, 0]
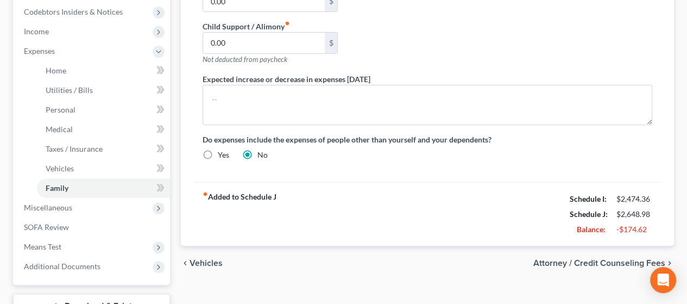
click at [600, 259] on span "Attorney / Credit Counseling Fees" at bounding box center [600, 263] width 132 height 9
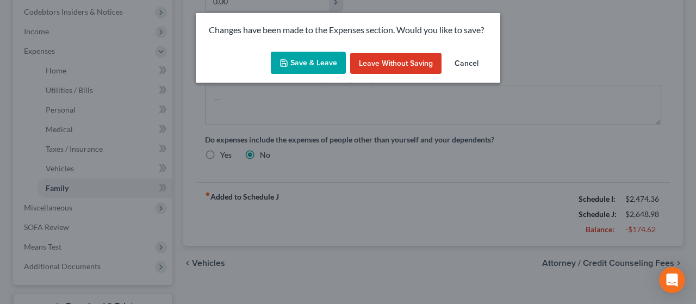
click at [319, 60] on button "Save & Leave" at bounding box center [308, 63] width 75 height 23
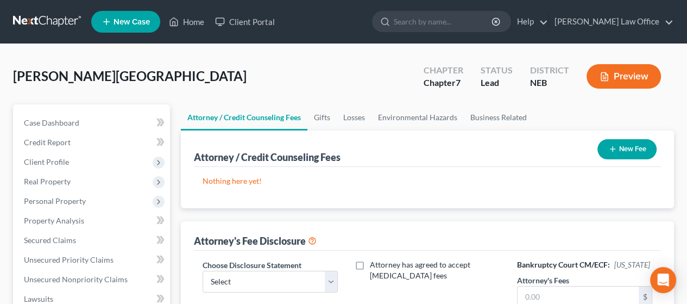
click at [634, 145] on button "New Fee" at bounding box center [627, 149] width 59 height 20
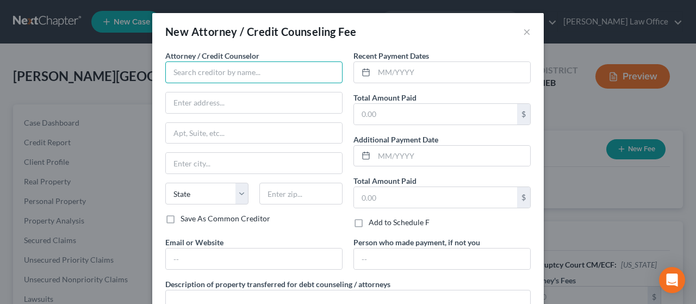
click at [260, 68] on input "text" at bounding box center [253, 72] width 177 height 22
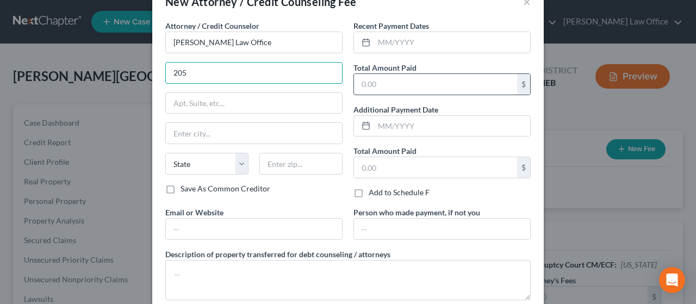
scroll to position [54, 0]
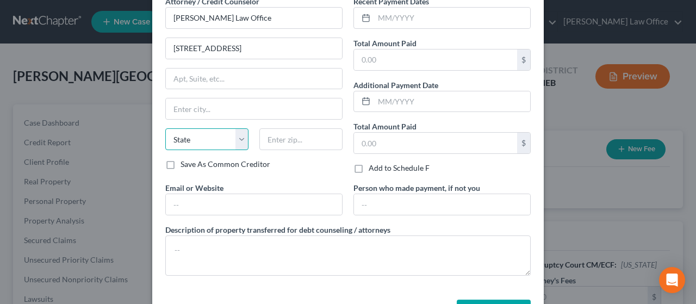
click at [217, 131] on select "State [US_STATE] AK AR AZ CA CO CT DE DC [GEOGRAPHIC_DATA] [GEOGRAPHIC_DATA] GU…" at bounding box center [206, 139] width 83 height 22
click at [165, 128] on select "State [US_STATE] AK AR AZ CA CO CT DE DC [GEOGRAPHIC_DATA] [GEOGRAPHIC_DATA] GU…" at bounding box center [206, 139] width 83 height 22
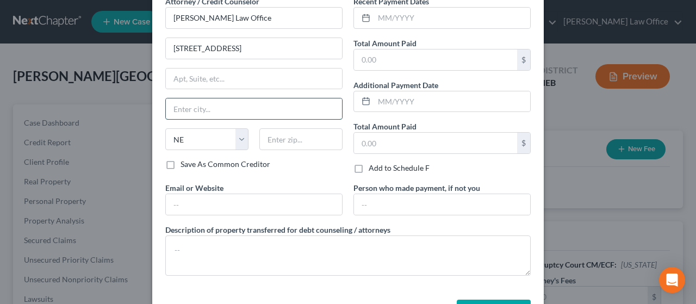
click at [210, 104] on input "text" at bounding box center [254, 108] width 176 height 21
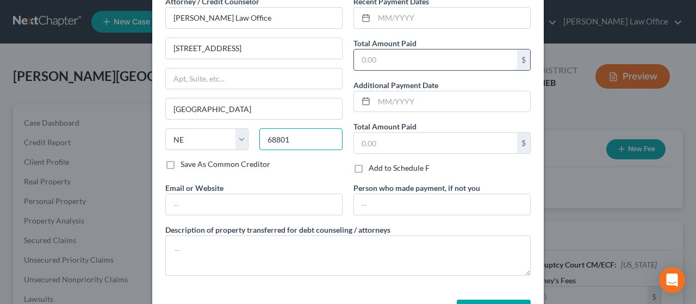
scroll to position [0, 0]
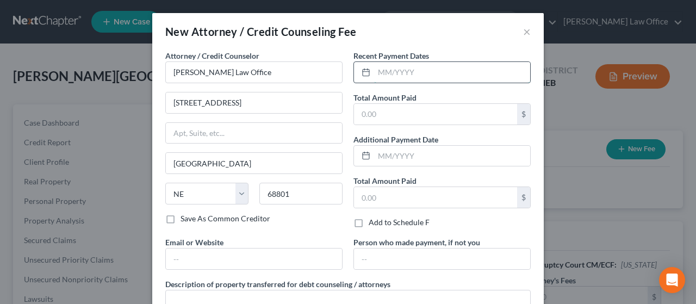
click at [385, 71] on input "text" at bounding box center [452, 72] width 156 height 21
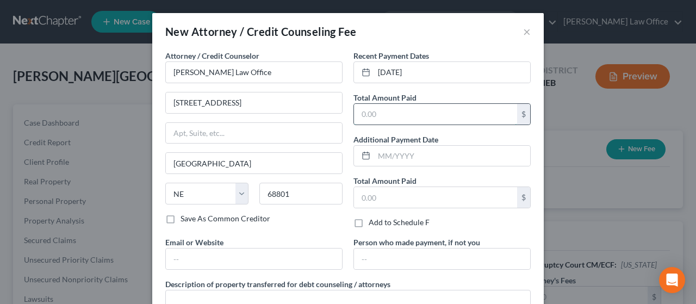
click at [399, 109] on input "text" at bounding box center [435, 114] width 163 height 21
click at [387, 158] on input "text" at bounding box center [452, 156] width 156 height 21
click at [380, 193] on input "text" at bounding box center [435, 197] width 163 height 21
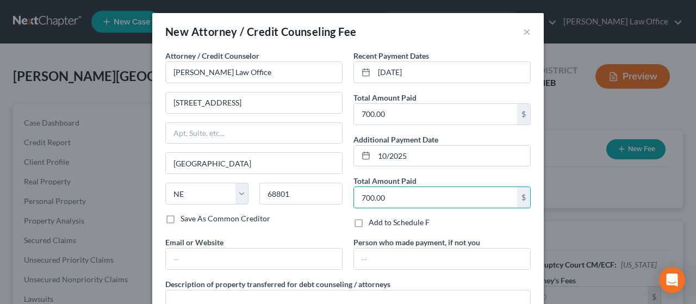
click at [448, 176] on div "Total Amount Paid 700.00 $" at bounding box center [441, 191] width 177 height 33
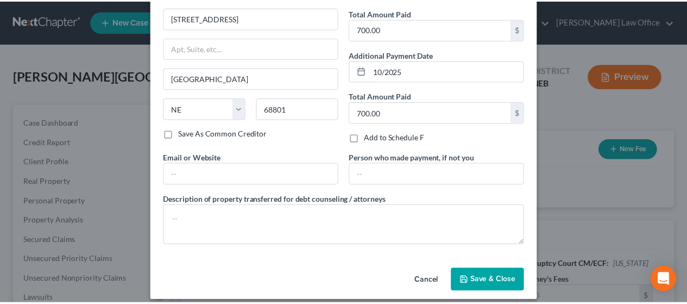
scroll to position [93, 0]
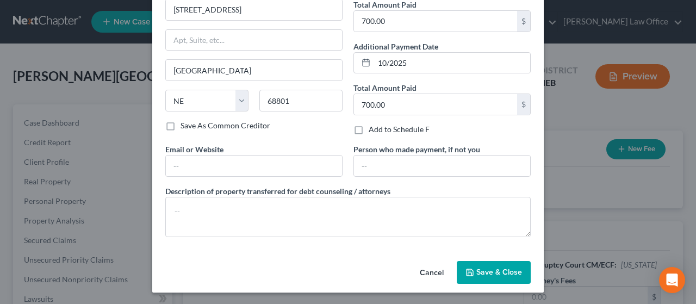
click at [493, 269] on span "Save & Close" at bounding box center [499, 271] width 46 height 9
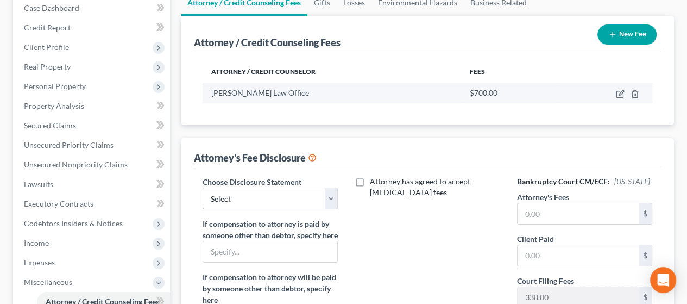
scroll to position [163, 0]
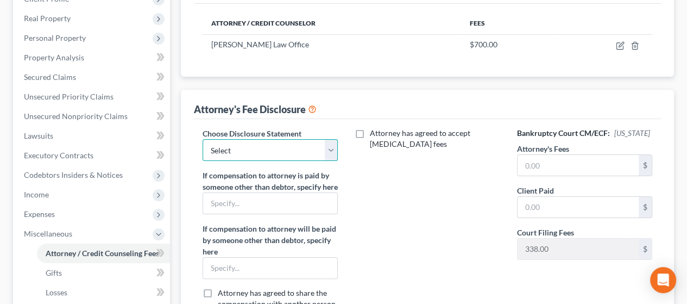
click at [328, 149] on select "Select Disclosure of Compensation of Attorney for Debtor" at bounding box center [270, 150] width 135 height 22
click at [203, 139] on select "Select Disclosure of Compensation of Attorney for Debtor" at bounding box center [270, 150] width 135 height 22
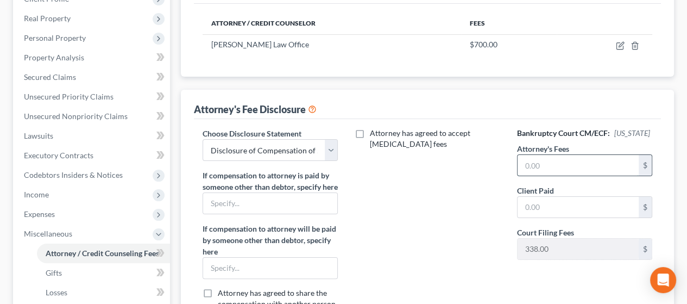
click at [561, 162] on input "text" at bounding box center [578, 165] width 121 height 21
click at [559, 202] on input "text" at bounding box center [578, 207] width 121 height 21
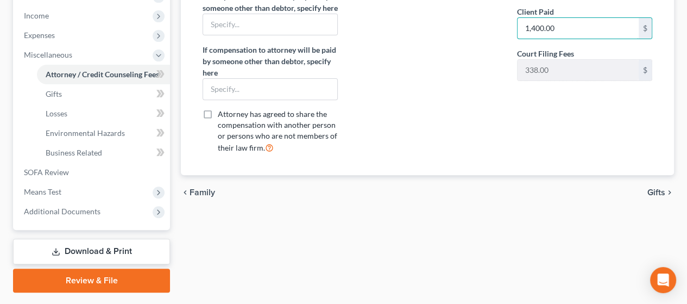
scroll to position [371, 0]
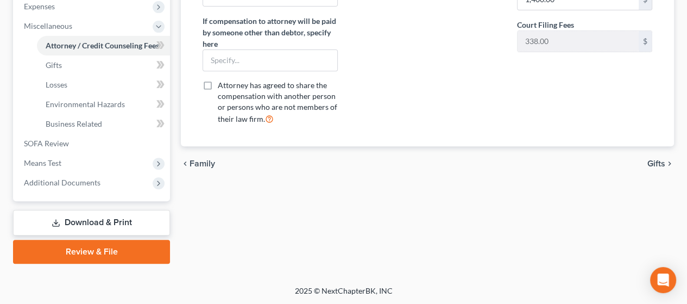
click at [659, 168] on span "Gifts" at bounding box center [657, 163] width 18 height 9
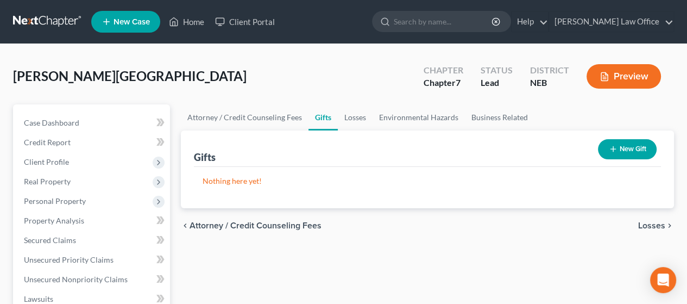
click at [652, 224] on span "Losses" at bounding box center [651, 225] width 27 height 9
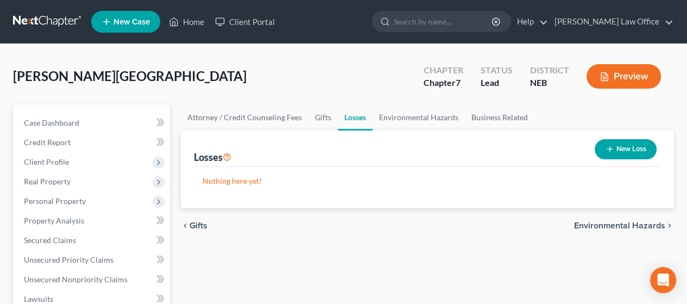
click at [616, 223] on span "Environmental Hazards" at bounding box center [619, 225] width 91 height 9
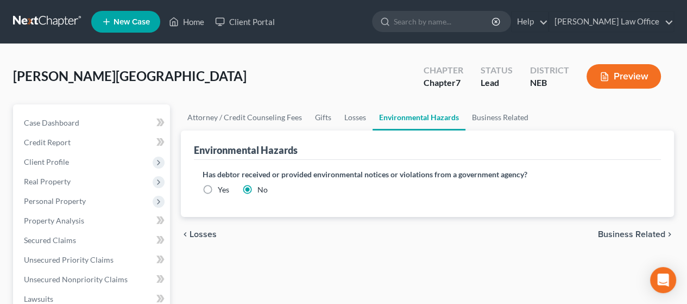
click at [622, 230] on span "Business Related" at bounding box center [631, 234] width 67 height 9
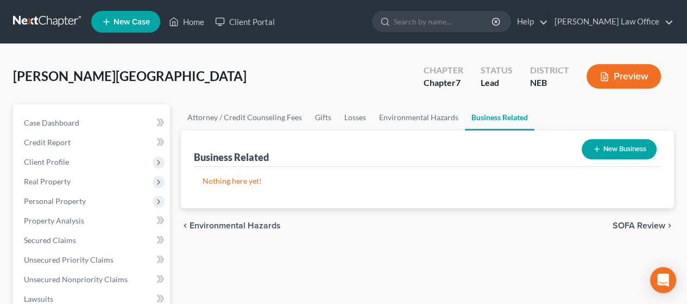
click at [649, 222] on span "SOFA Review" at bounding box center [639, 225] width 53 height 9
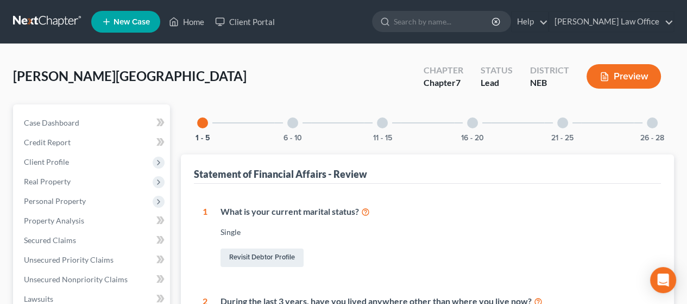
drag, startPoint x: 296, startPoint y: 118, endPoint x: 303, endPoint y: 126, distance: 10.4
click at [296, 118] on div at bounding box center [292, 122] width 11 height 11
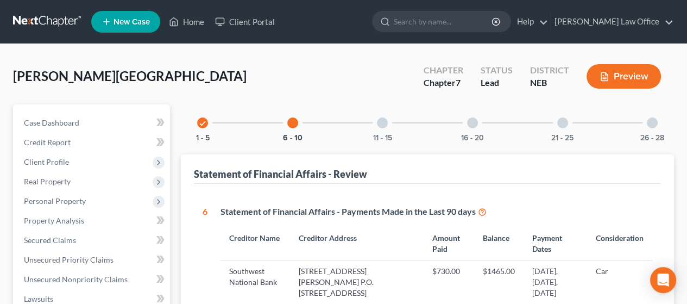
click at [384, 122] on div at bounding box center [382, 122] width 11 height 11
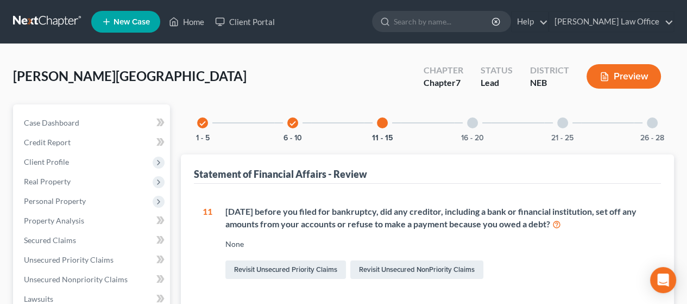
click at [472, 121] on div at bounding box center [472, 122] width 11 height 11
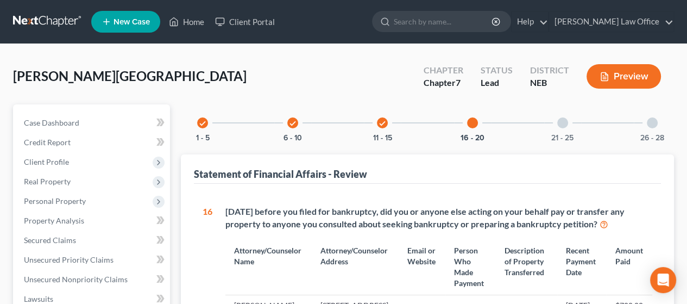
scroll to position [109, 0]
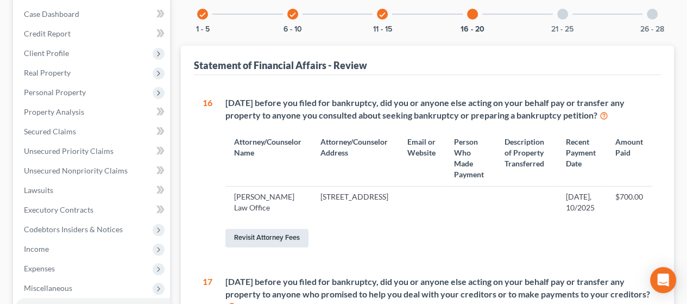
click at [263, 241] on link "Revisit Attorney Fees" at bounding box center [267, 238] width 83 height 18
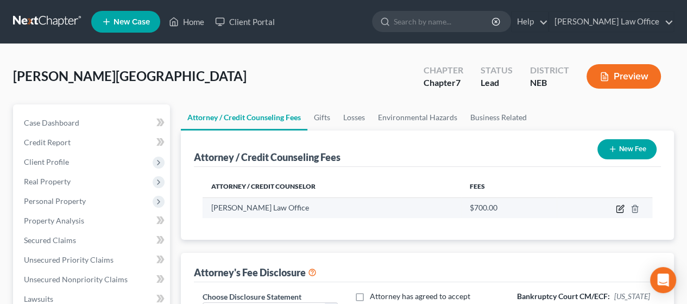
click at [619, 208] on icon "button" at bounding box center [620, 208] width 9 height 9
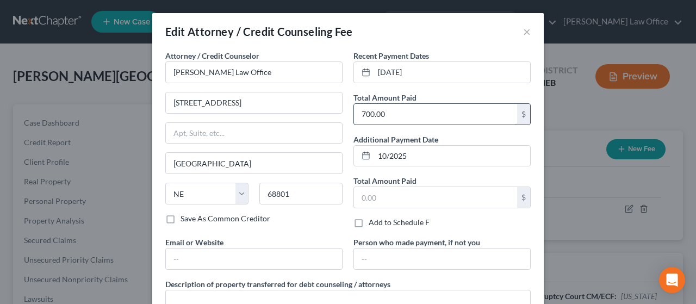
click at [398, 110] on input "700.00" at bounding box center [435, 114] width 163 height 21
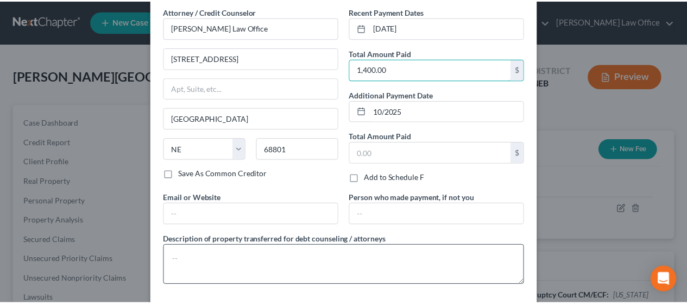
scroll to position [93, 0]
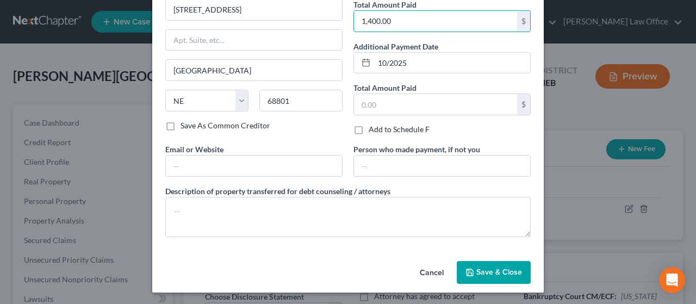
click at [494, 270] on span "Save & Close" at bounding box center [499, 271] width 46 height 9
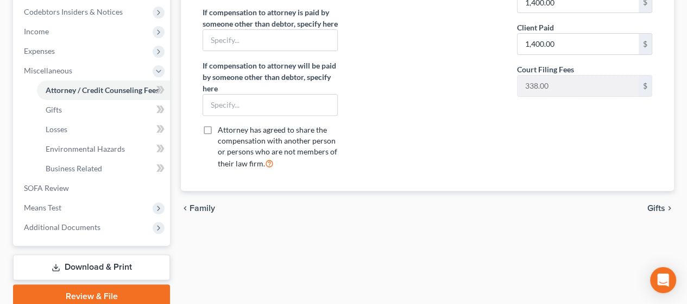
scroll to position [371, 0]
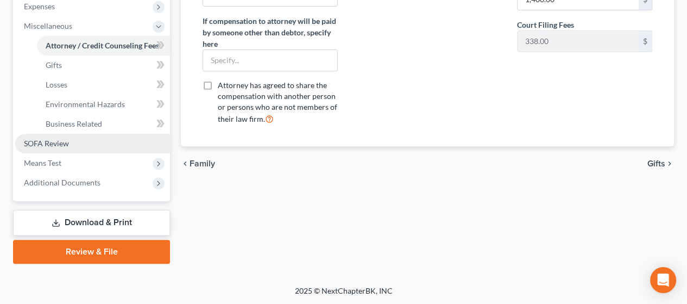
click at [73, 140] on link "SOFA Review" at bounding box center [92, 144] width 155 height 20
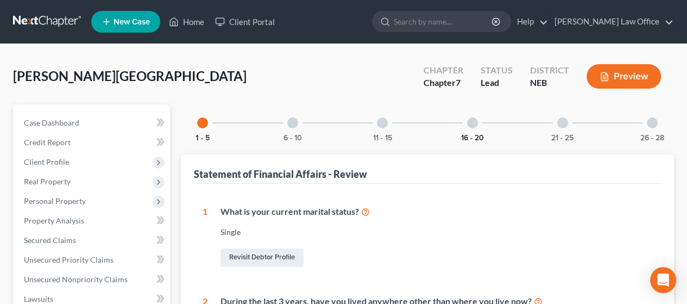
drag, startPoint x: 472, startPoint y: 122, endPoint x: 472, endPoint y: 134, distance: 12.0
click at [472, 122] on div at bounding box center [472, 122] width 11 height 11
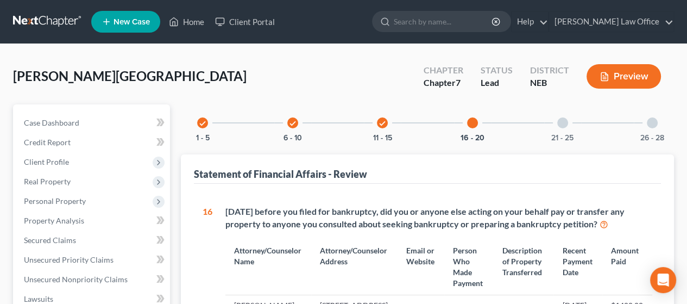
click at [563, 125] on div at bounding box center [563, 122] width 11 height 11
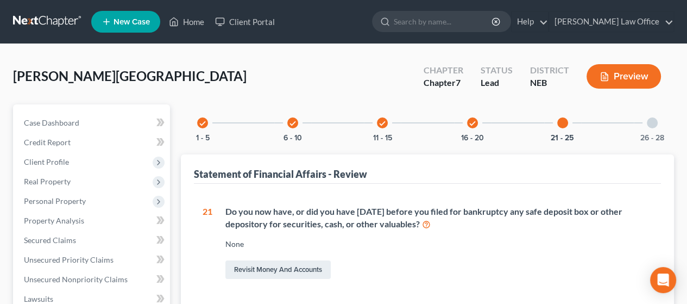
click at [653, 123] on div at bounding box center [652, 122] width 11 height 11
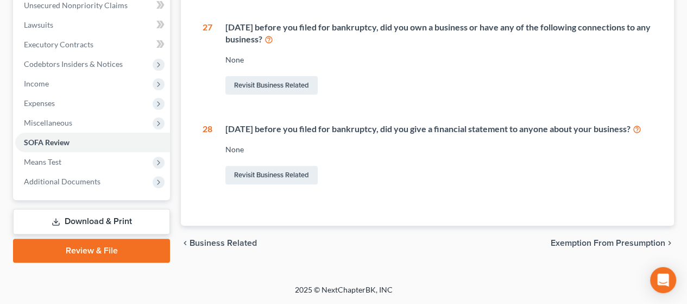
scroll to position [283, 0]
click at [622, 241] on span "Exemption from Presumption" at bounding box center [608, 243] width 115 height 9
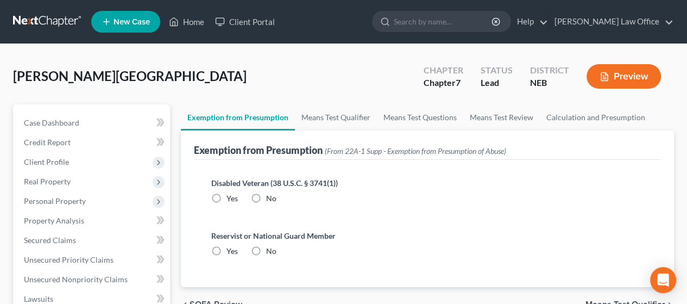
click at [266, 196] on label "No" at bounding box center [271, 198] width 10 height 11
click at [271, 196] on input "No" at bounding box center [274, 196] width 7 height 7
click at [266, 249] on label "No" at bounding box center [271, 251] width 10 height 11
click at [271, 249] on input "No" at bounding box center [274, 249] width 7 height 7
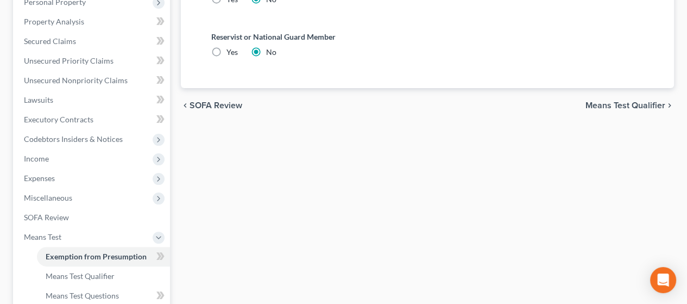
scroll to position [217, 0]
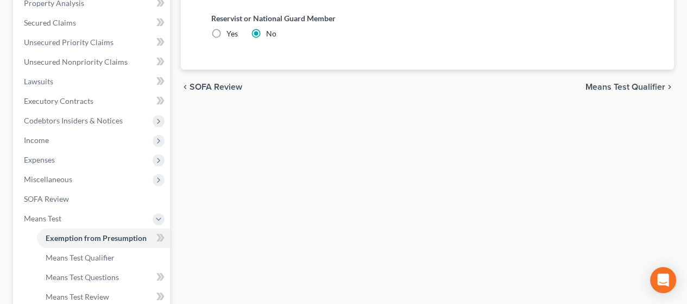
click at [626, 85] on span "Means Test Qualifier" at bounding box center [626, 87] width 80 height 9
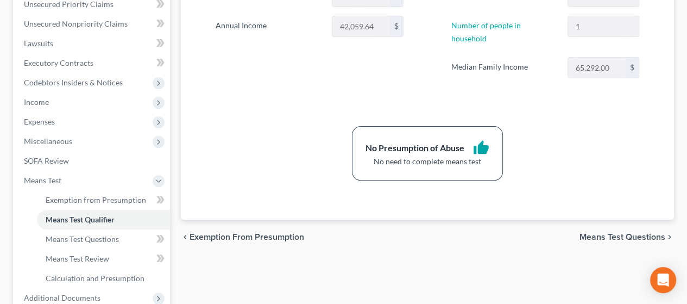
scroll to position [326, 0]
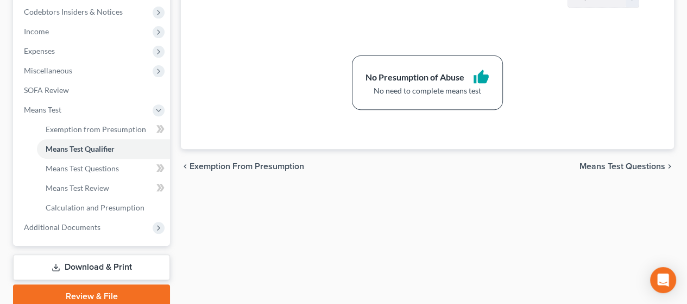
click at [627, 162] on span "Means Test Questions" at bounding box center [623, 166] width 86 height 9
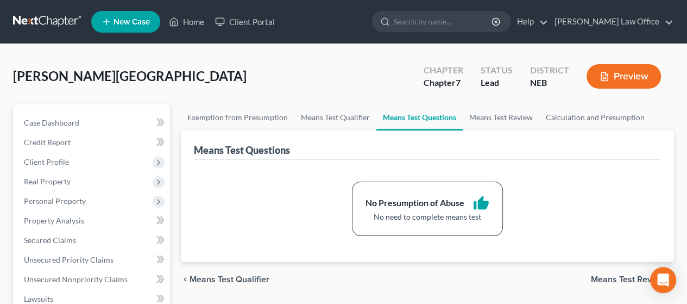
click at [610, 275] on span "Means Test Review" at bounding box center [628, 279] width 74 height 9
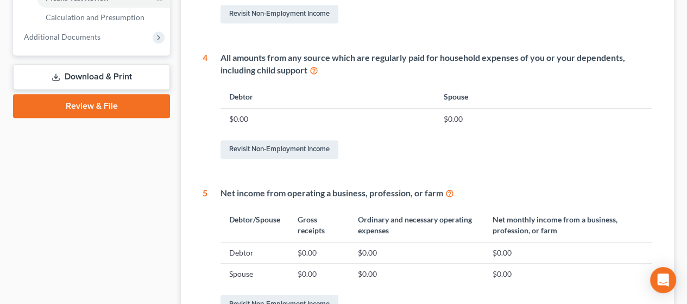
scroll to position [642, 0]
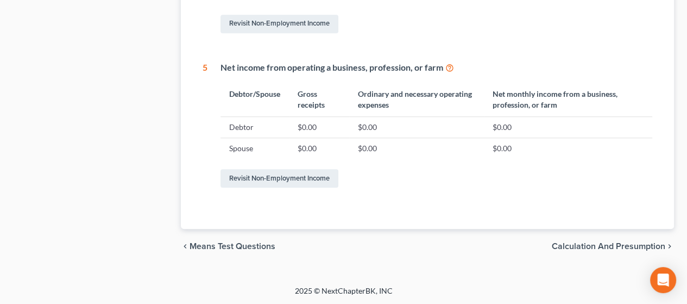
click at [599, 242] on span "Calculation and Presumption" at bounding box center [609, 246] width 114 height 9
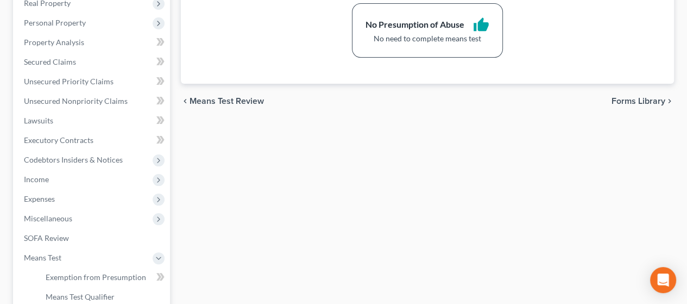
scroll to position [217, 0]
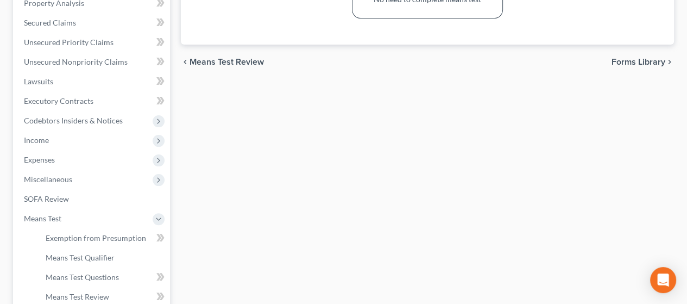
click at [642, 60] on span "Forms Library" at bounding box center [639, 62] width 54 height 9
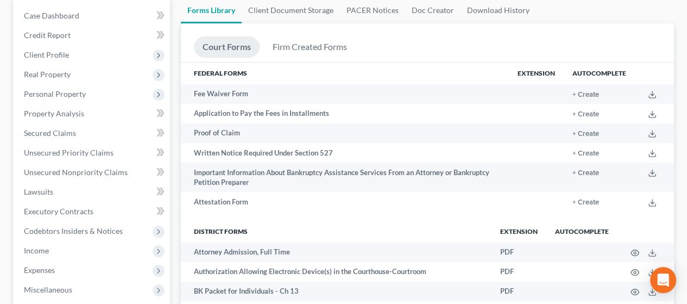
scroll to position [109, 0]
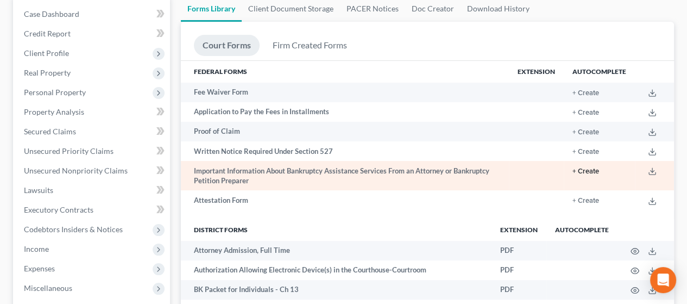
click at [587, 169] on button "+ Create" at bounding box center [586, 171] width 27 height 7
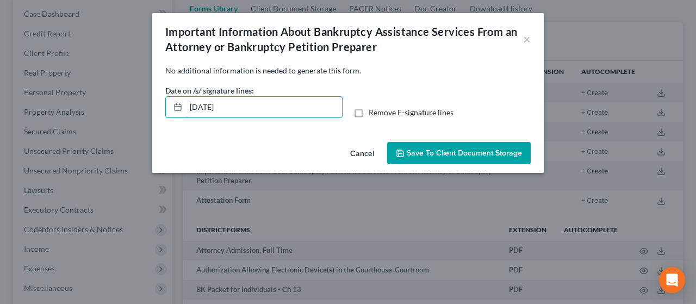
drag, startPoint x: 241, startPoint y: 105, endPoint x: 165, endPoint y: 105, distance: 76.6
click at [165, 105] on div "Date on /s/ signature lines: [DATE]" at bounding box center [254, 101] width 188 height 33
click at [368, 111] on label "Remove E-signature lines" at bounding box center [410, 112] width 85 height 11
click at [373, 111] on input "Remove E-signature lines" at bounding box center [376, 110] width 7 height 7
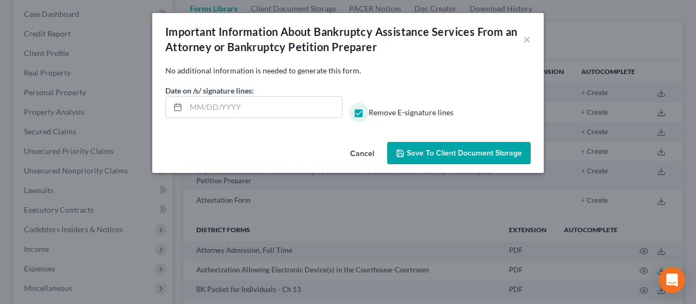
click at [455, 154] on span "Save to Client Document Storage" at bounding box center [463, 152] width 115 height 9
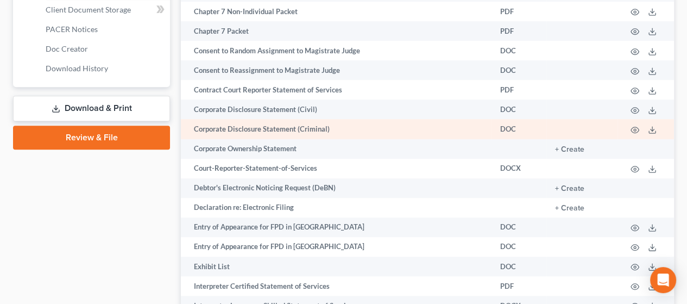
scroll to position [489, 0]
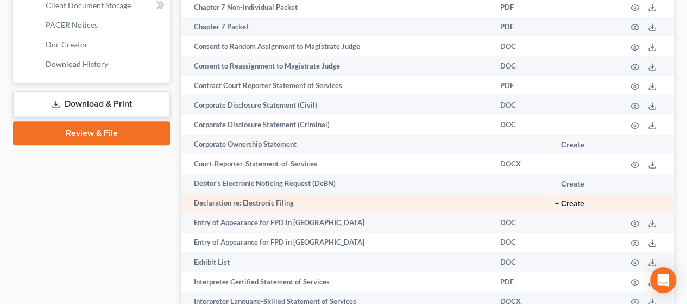
click at [573, 206] on button "+ Create" at bounding box center [569, 204] width 29 height 8
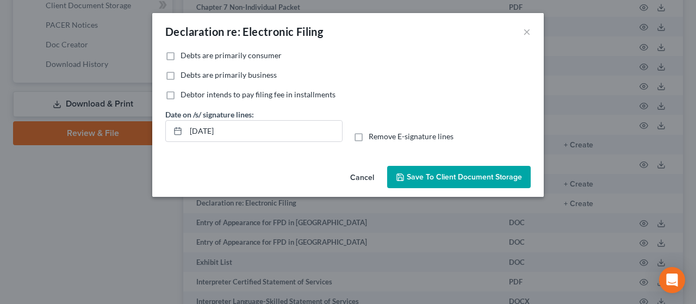
click at [180, 54] on label "Debts are primarily consumer" at bounding box center [230, 55] width 101 height 11
click at [185, 54] on input "Debts are primarily consumer" at bounding box center [188, 53] width 7 height 7
drag, startPoint x: 241, startPoint y: 130, endPoint x: 152, endPoint y: 137, distance: 88.9
click at [152, 137] on div "No additional information is needed to generate this form. Debts are primarily …" at bounding box center [347, 105] width 391 height 111
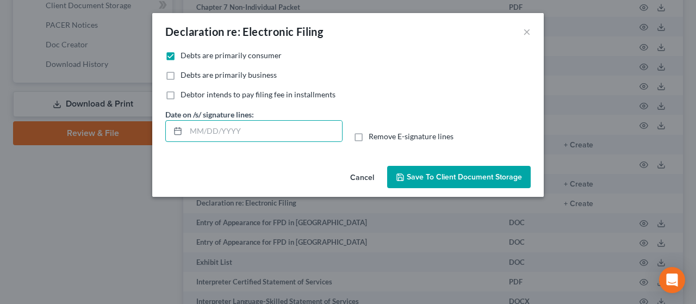
click at [368, 138] on label "Remove E-signature lines" at bounding box center [410, 136] width 85 height 11
click at [373, 138] on input "Remove E-signature lines" at bounding box center [376, 134] width 7 height 7
click at [462, 177] on span "Save to Client Document Storage" at bounding box center [463, 176] width 115 height 9
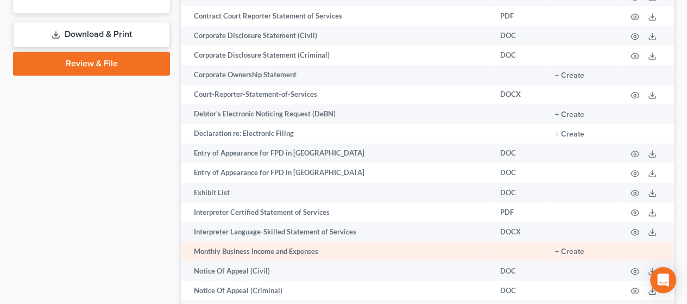
scroll to position [550, 0]
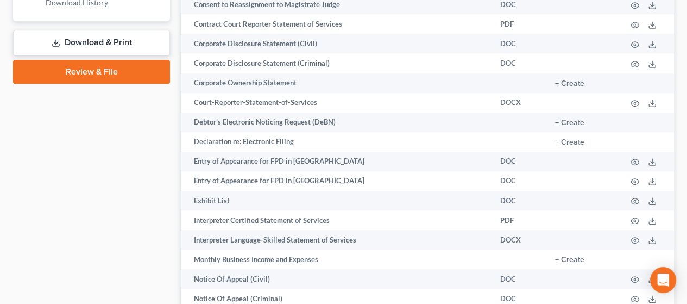
click at [143, 39] on link "Download & Print" at bounding box center [91, 43] width 157 height 26
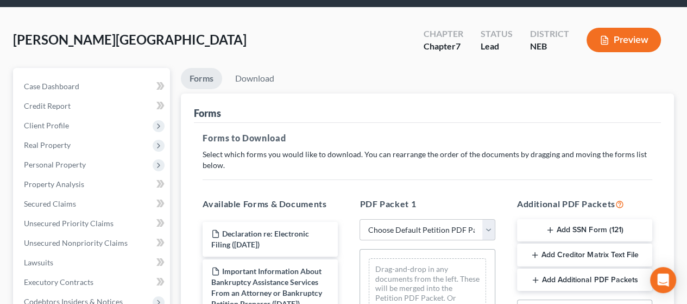
scroll to position [217, 0]
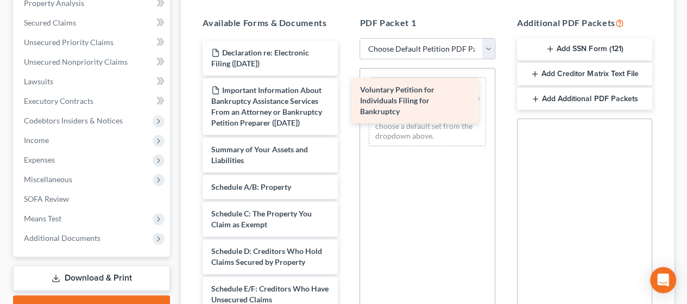
drag, startPoint x: 286, startPoint y: 171, endPoint x: 435, endPoint y: 102, distance: 164.3
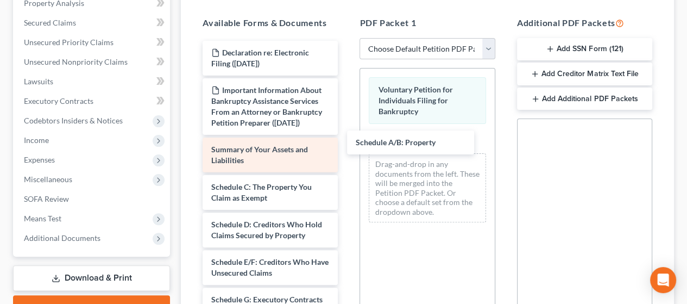
drag, startPoint x: 278, startPoint y: 195, endPoint x: 325, endPoint y: 177, distance: 50.1
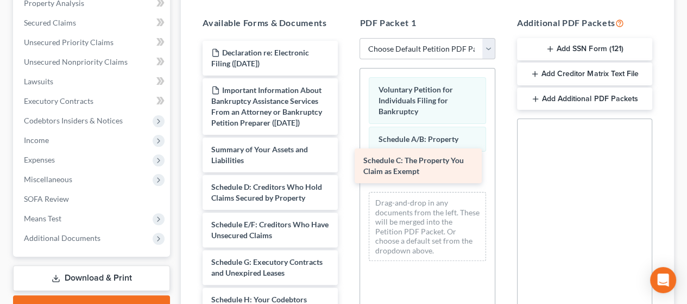
drag, startPoint x: 282, startPoint y: 202, endPoint x: 416, endPoint y: 173, distance: 136.7
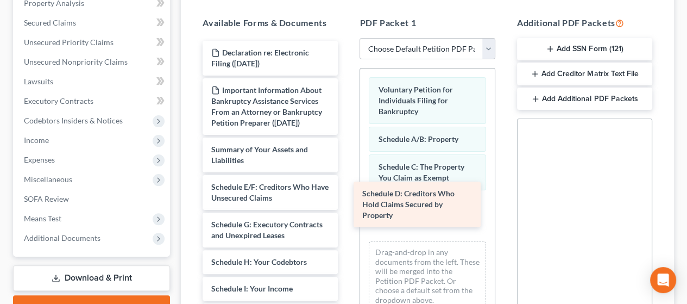
drag, startPoint x: 277, startPoint y: 205, endPoint x: 426, endPoint y: 202, distance: 148.9
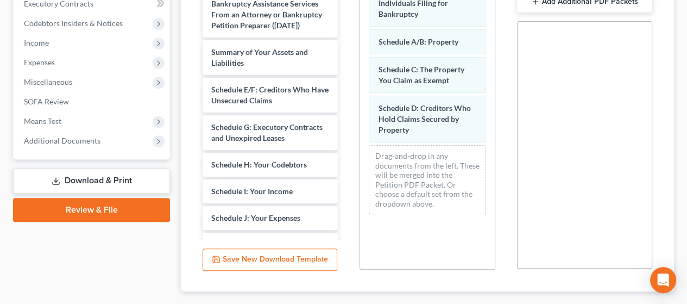
scroll to position [326, 0]
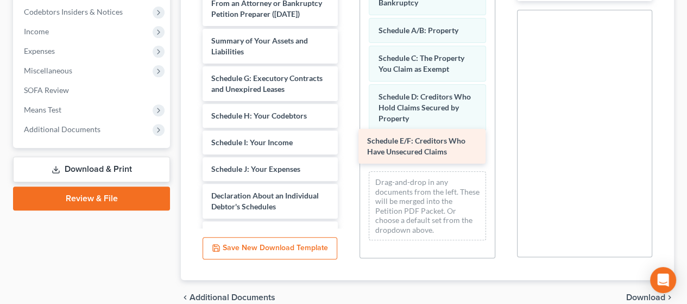
drag, startPoint x: 281, startPoint y: 89, endPoint x: 431, endPoint y: 145, distance: 160.6
click at [347, 139] on div "Schedule E/F: Creditors Who Have Unsecured Claims Declaration re: Electronic Fi…" at bounding box center [270, 212] width 153 height 560
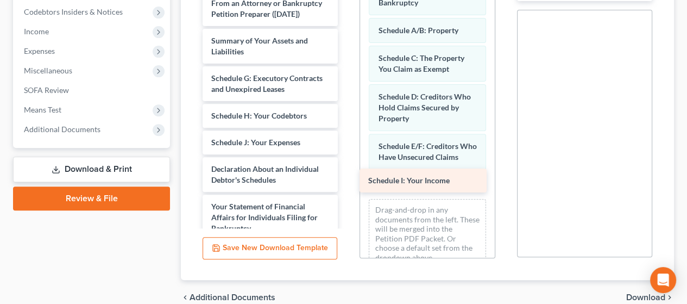
drag, startPoint x: 274, startPoint y: 147, endPoint x: 403, endPoint y: 186, distance: 134.1
click at [347, 176] on div "Schedule I: Your Income Declaration re: Electronic Filing ([DATE]) Important In…" at bounding box center [270, 198] width 153 height 533
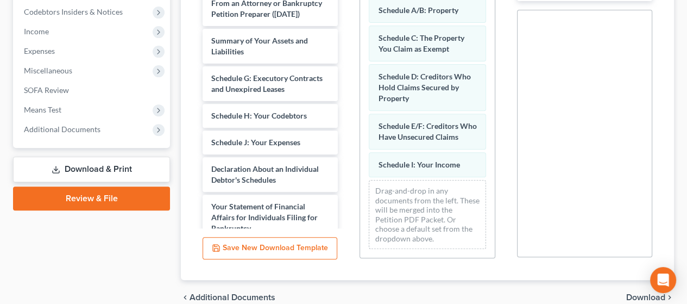
scroll to position [29, 0]
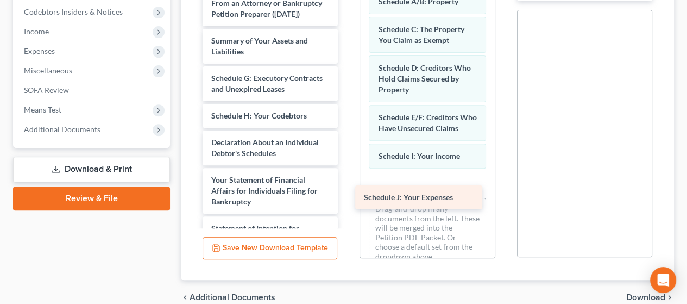
drag, startPoint x: 289, startPoint y: 148, endPoint x: 442, endPoint y: 193, distance: 159.2
click at [347, 193] on div "Schedule J: Your Expenses Declaration re: Electronic Filing ([DATE]) Important …" at bounding box center [270, 185] width 153 height 506
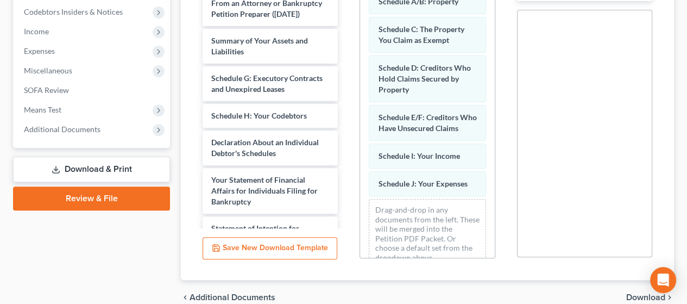
scroll to position [57, 0]
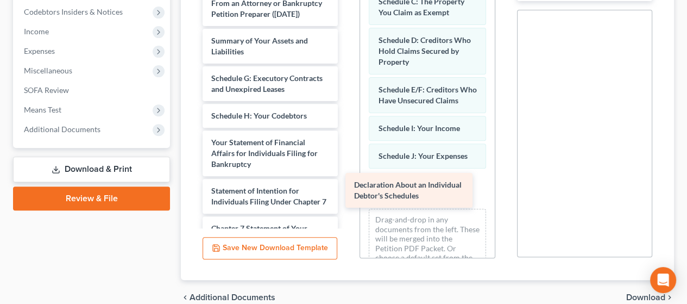
drag, startPoint x: 265, startPoint y: 156, endPoint x: 408, endPoint y: 189, distance: 146.6
click at [347, 189] on div "Declaration About an Individual Debtor's Schedules Declaration re: Electronic F…" at bounding box center [270, 166] width 153 height 469
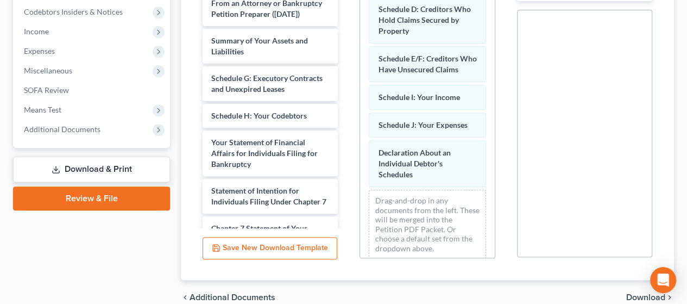
scroll to position [105, 0]
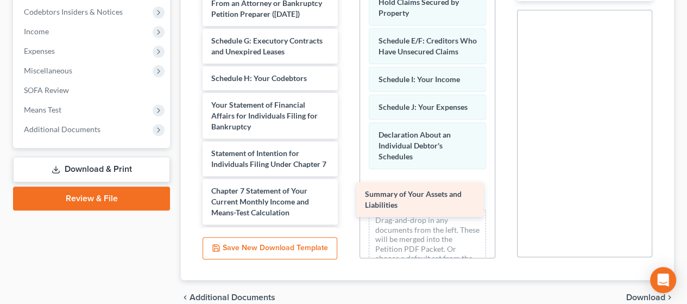
drag, startPoint x: 271, startPoint y: 47, endPoint x: 424, endPoint y: 191, distance: 210.3
click at [347, 191] on div "Summary of Your Assets and Liabilities Declaration re: Electronic Filing ([DATE…" at bounding box center [270, 147] width 153 height 431
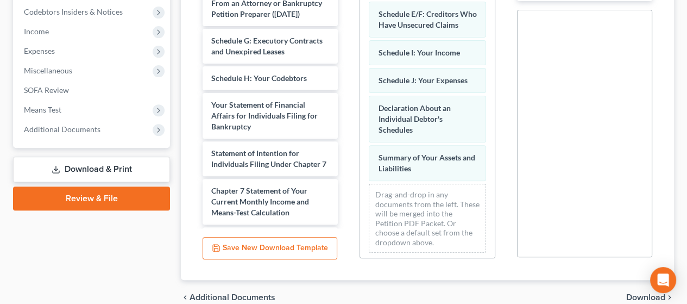
scroll to position [144, 0]
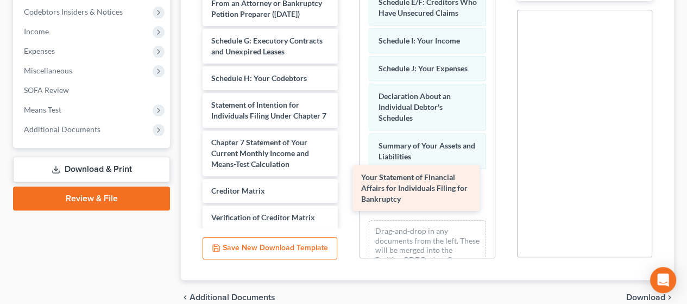
drag, startPoint x: 253, startPoint y: 120, endPoint x: 409, endPoint y: 183, distance: 168.4
click at [347, 183] on div "Your Statement of Financial Affairs for Individuals Filing for Bankruptcy Decla…" at bounding box center [270, 123] width 153 height 383
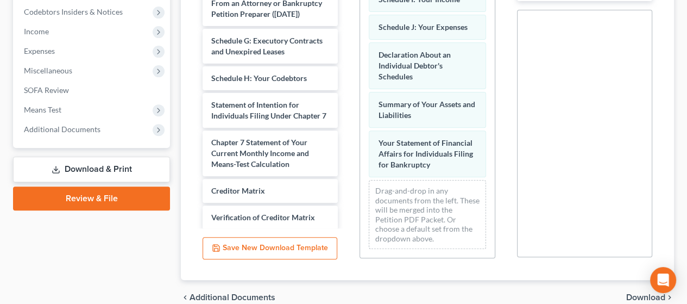
scroll to position [204, 0]
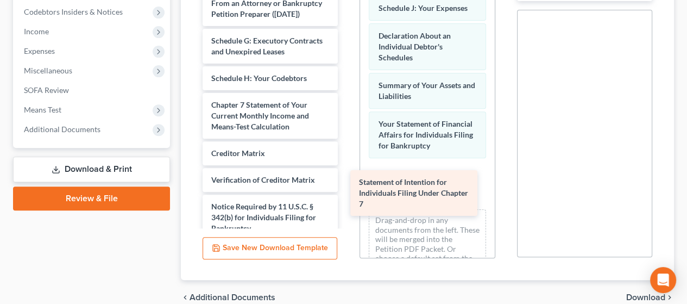
drag, startPoint x: 252, startPoint y: 121, endPoint x: 442, endPoint y: 182, distance: 199.8
click at [347, 187] on div "Statement of Intention for Individuals Filing Under Chapter 7 Declaration re: E…" at bounding box center [270, 105] width 153 height 346
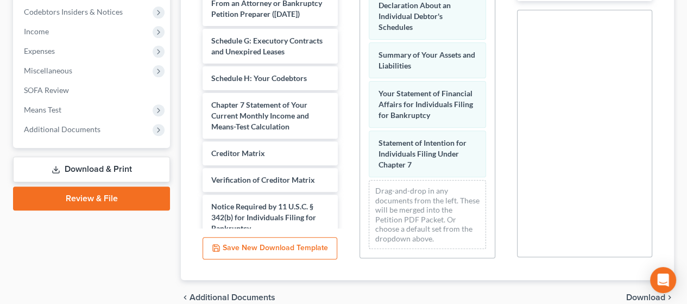
scroll to position [253, 0]
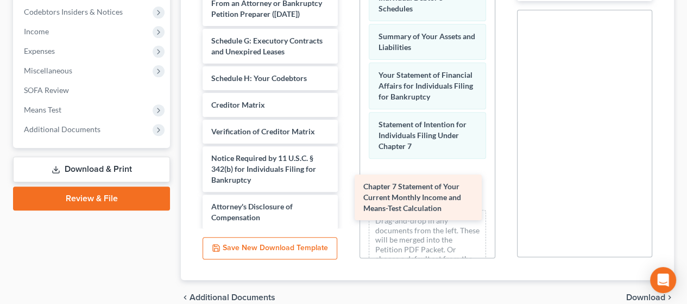
drag, startPoint x: 262, startPoint y: 120, endPoint x: 434, endPoint y: 181, distance: 182.4
click at [347, 195] on div "Chapter 7 Statement of Your Current Monthly Income and Means-Test Calculation D…" at bounding box center [270, 80] width 153 height 297
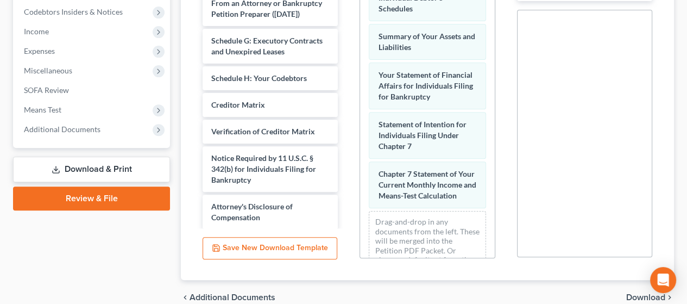
scroll to position [313, 0]
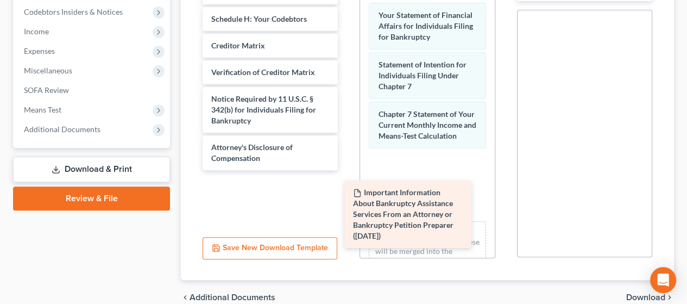
drag, startPoint x: 271, startPoint y: 5, endPoint x: 411, endPoint y: 213, distance: 250.5
click at [347, 170] on div "Important Information About Bankruptcy Assistance Services From an Attorney or …" at bounding box center [270, 51] width 153 height 238
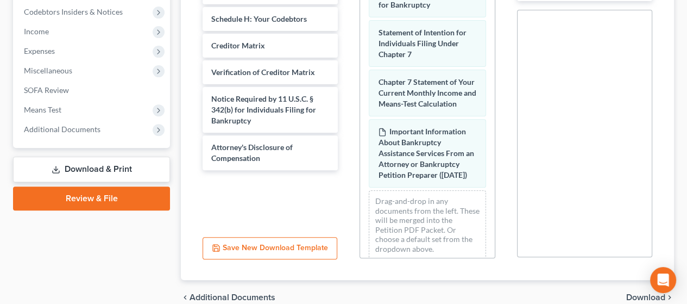
scroll to position [396, 0]
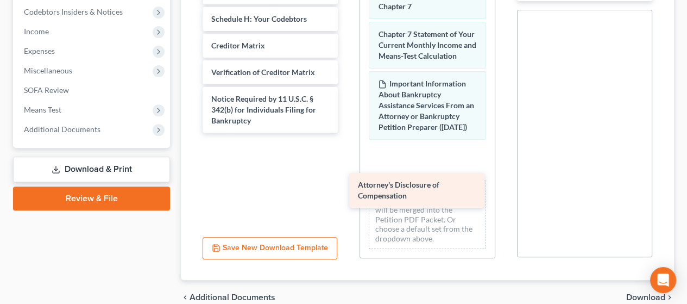
drag, startPoint x: 256, startPoint y: 143, endPoint x: 399, endPoint y: 183, distance: 147.6
click at [347, 133] on div "Attorney's Disclosure of Compensation Declaration re: Electronic Filing ([DATE]…" at bounding box center [270, 32] width 153 height 201
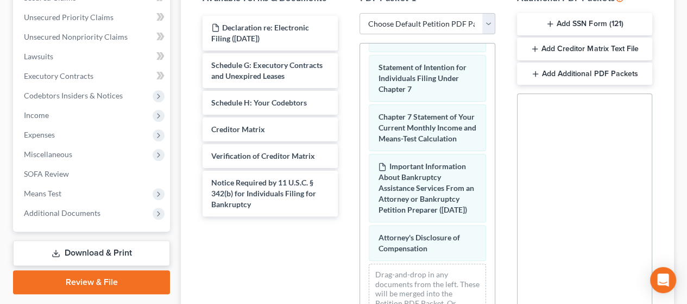
scroll to position [249, 0]
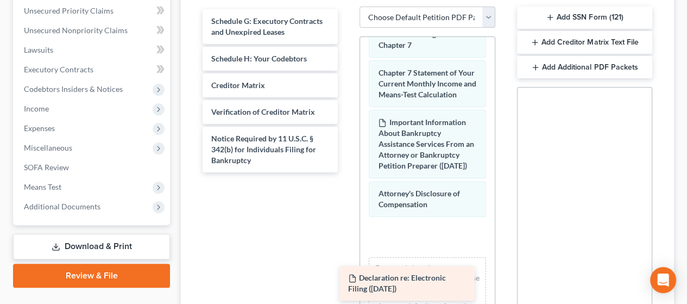
drag, startPoint x: 261, startPoint y: 18, endPoint x: 402, endPoint y: 262, distance: 282.4
click at [347, 172] on div "Declaration re: Electronic Filing ([DATE]) Declaration re: Electronic Filing ([…" at bounding box center [270, 90] width 153 height 163
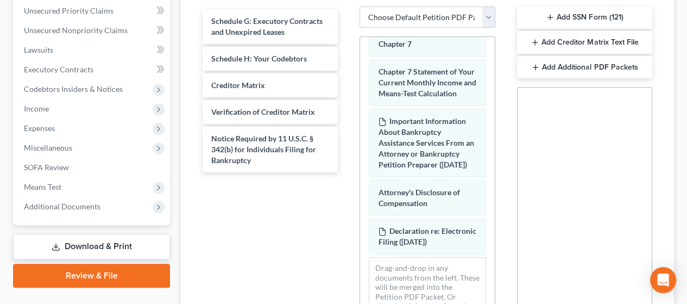
scroll to position [483, 0]
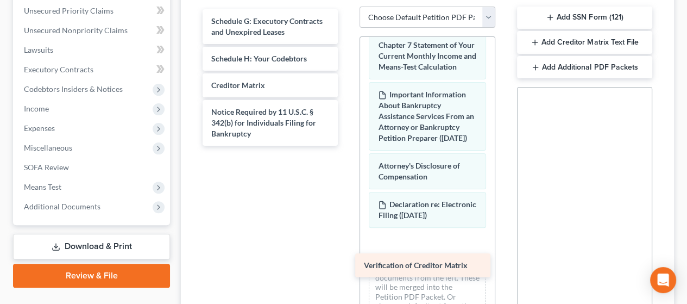
drag, startPoint x: 278, startPoint y: 105, endPoint x: 430, endPoint y: 260, distance: 217.1
click at [347, 146] on div "Verification of Creditor Matrix Schedule G: Executory Contracts and Unexpired L…" at bounding box center [270, 77] width 153 height 136
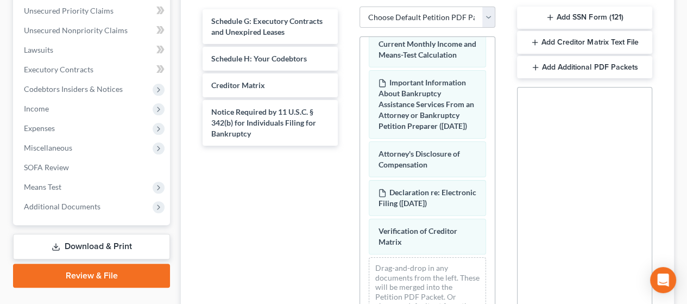
scroll to position [521, 0]
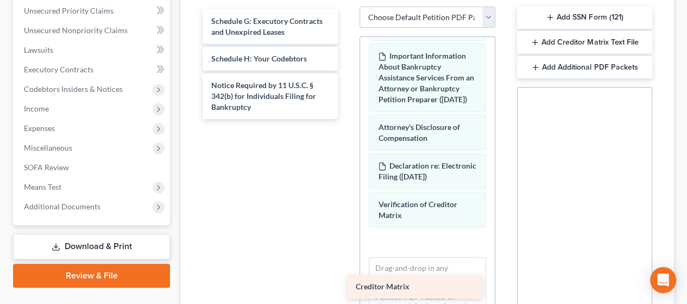
drag, startPoint x: 272, startPoint y: 78, endPoint x: 416, endPoint y: 280, distance: 248.5
click at [347, 119] on div "Creditor Matrix Schedule G: Executory Contracts and Unexpired Leases Schedule H…" at bounding box center [270, 64] width 153 height 110
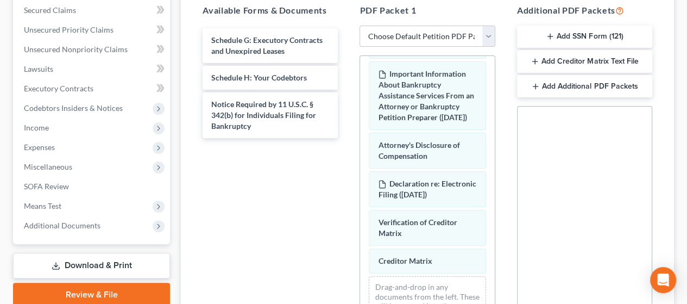
scroll to position [249, 0]
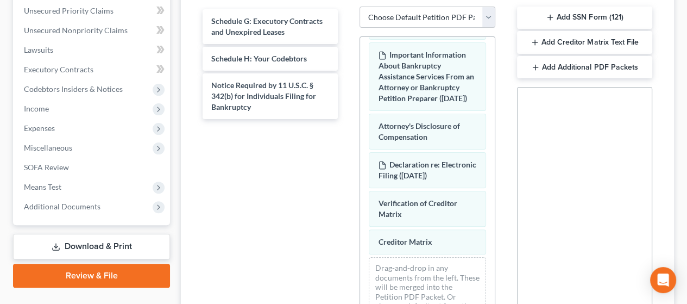
click at [588, 14] on button "Add SSN Form (121)" at bounding box center [584, 18] width 135 height 23
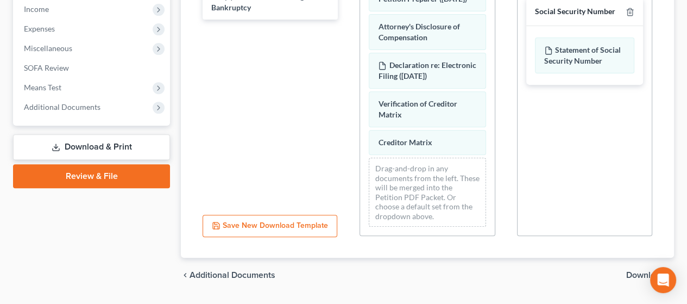
scroll to position [377, 0]
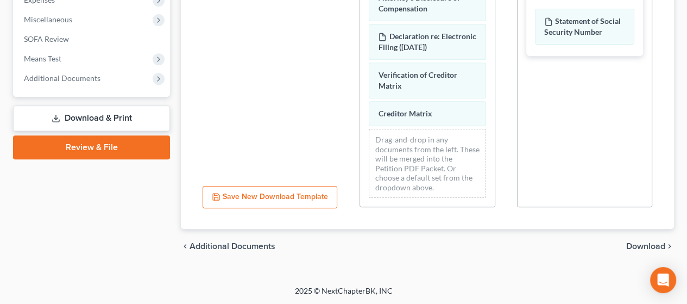
click at [646, 243] on span "Download" at bounding box center [646, 246] width 39 height 9
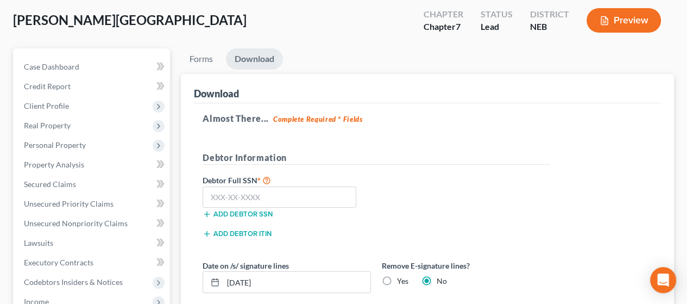
scroll to position [55, 0]
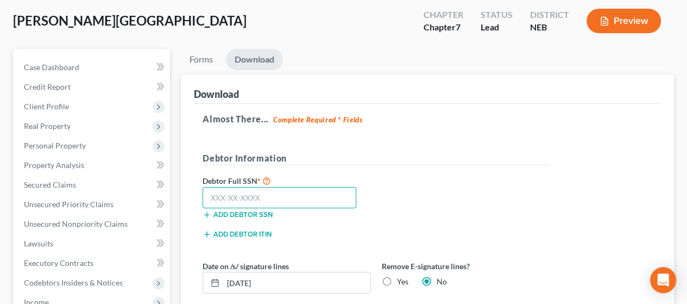
click at [275, 199] on input "text" at bounding box center [280, 198] width 154 height 22
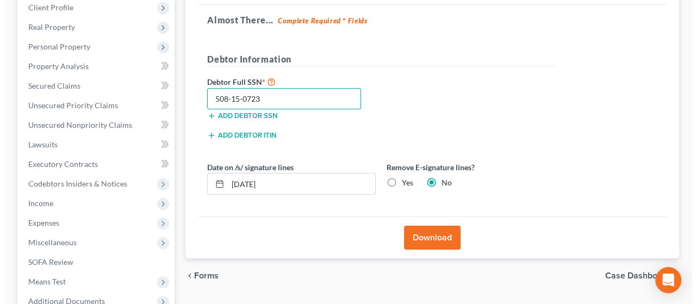
scroll to position [164, 0]
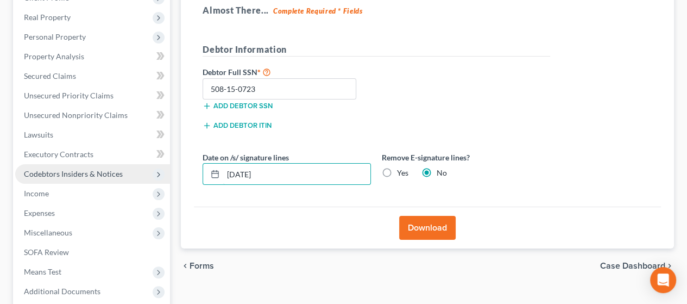
drag, startPoint x: 271, startPoint y: 172, endPoint x: 168, endPoint y: 172, distance: 102.2
click at [168, 172] on div "Petition Navigation Case Dashboard Payments Invoices Payments Payments Credit R…" at bounding box center [344, 156] width 672 height 432
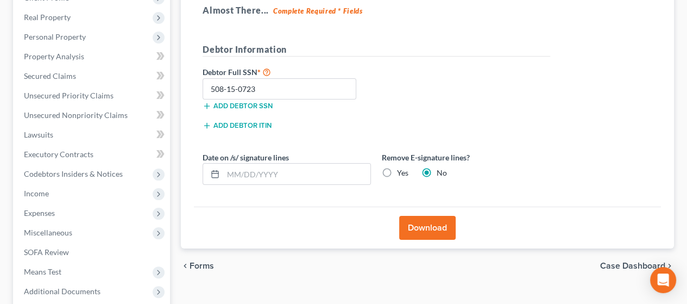
drag, startPoint x: 384, startPoint y: 171, endPoint x: 387, endPoint y: 180, distance: 9.8
click at [397, 172] on label "Yes" at bounding box center [402, 172] width 11 height 11
click at [402, 172] on input "Yes" at bounding box center [405, 170] width 7 height 7
click at [430, 226] on button "Download" at bounding box center [427, 228] width 57 height 24
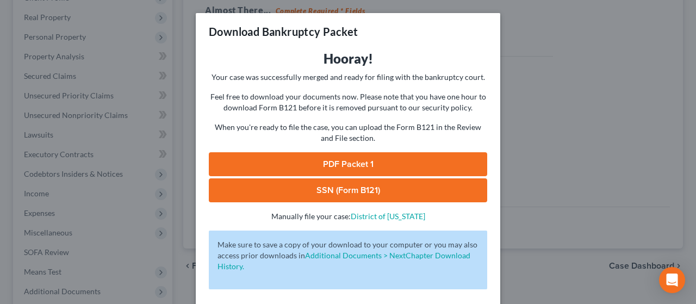
click at [342, 161] on link "PDF Packet 1" at bounding box center [348, 164] width 278 height 24
click at [407, 185] on link "SSN (Form B121)" at bounding box center [348, 190] width 278 height 24
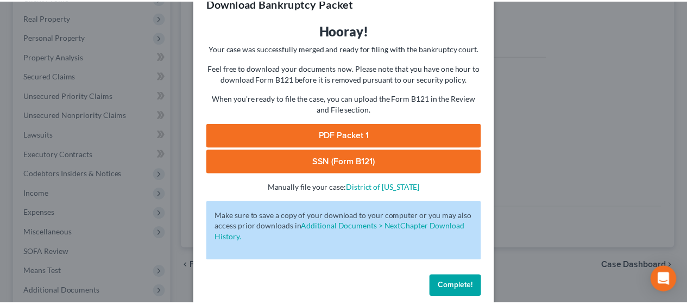
scroll to position [43, 0]
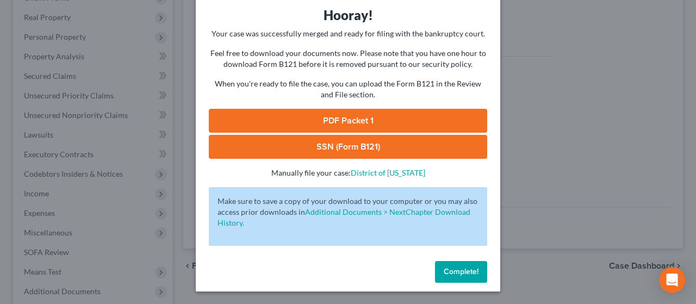
click at [460, 270] on span "Complete!" at bounding box center [460, 271] width 35 height 9
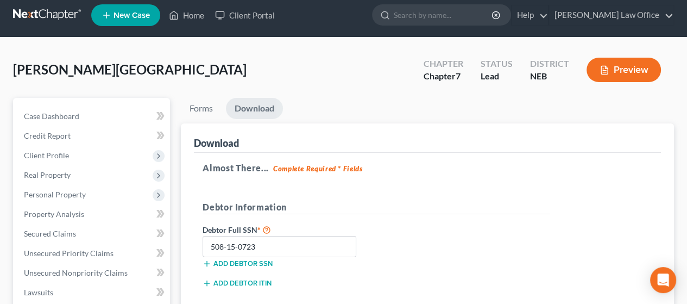
scroll to position [0, 0]
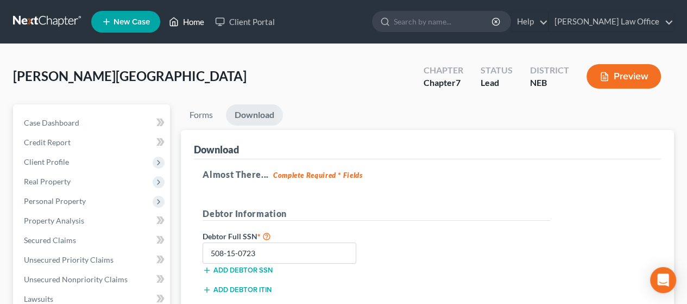
click at [199, 22] on link "Home" at bounding box center [187, 22] width 46 height 20
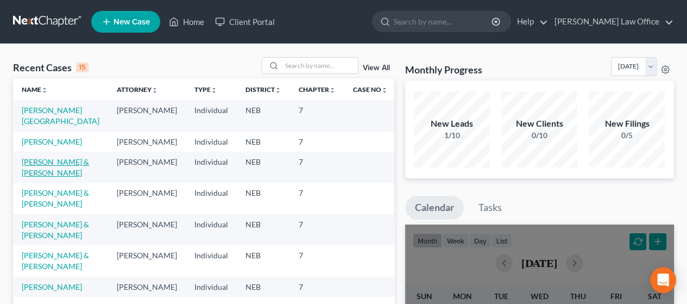
click at [70, 174] on link "[PERSON_NAME] & [PERSON_NAME]" at bounding box center [55, 167] width 67 height 20
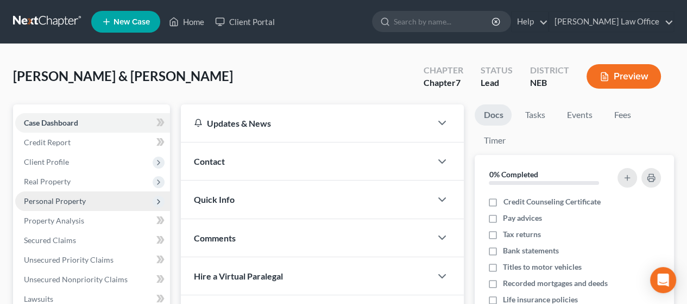
click at [64, 197] on span "Personal Property" at bounding box center [55, 200] width 62 height 9
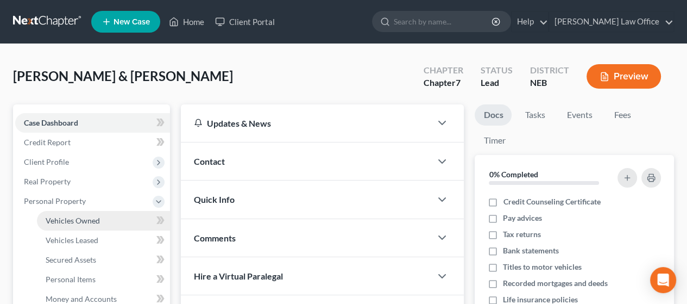
click at [75, 217] on span "Vehicles Owned" at bounding box center [73, 220] width 54 height 9
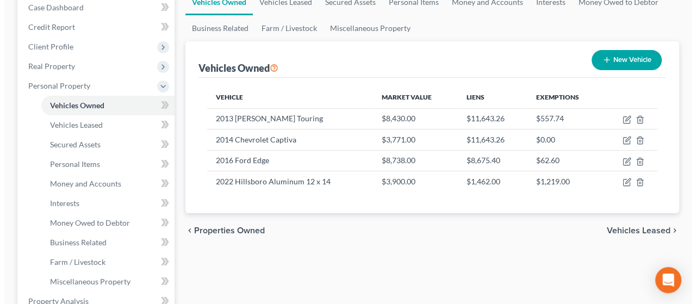
scroll to position [163, 0]
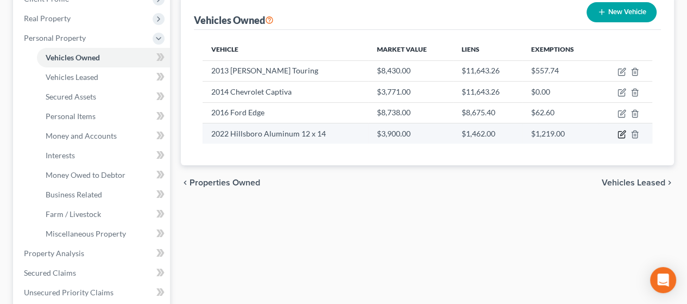
click at [621, 132] on icon "button" at bounding box center [622, 134] width 9 height 9
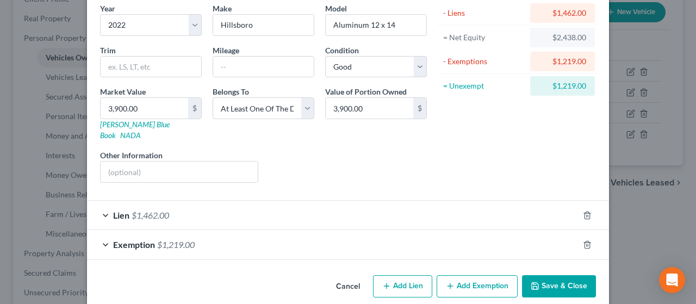
scroll to position [92, 0]
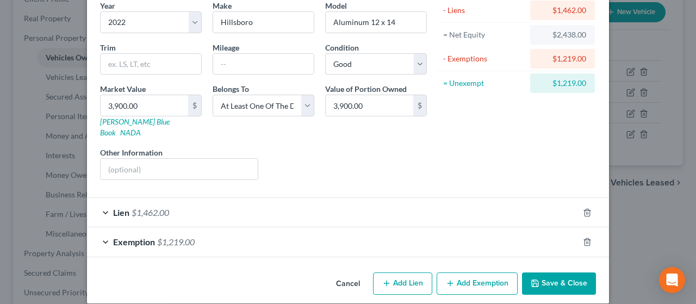
click at [281, 198] on div "Lien $1,462.00" at bounding box center [332, 212] width 491 height 29
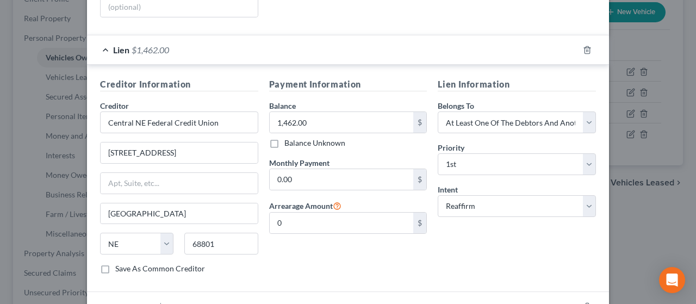
scroll to position [255, 0]
click at [289, 170] on input "0.00" at bounding box center [342, 178] width 144 height 21
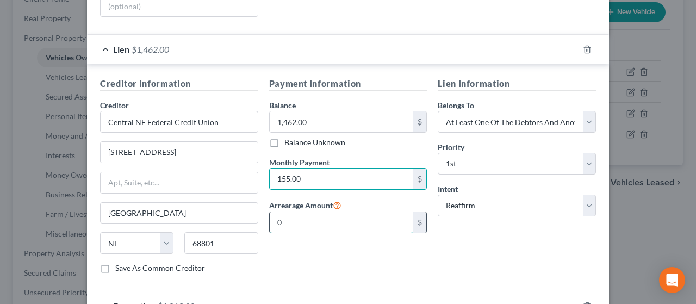
click at [346, 212] on input "0" at bounding box center [342, 222] width 144 height 21
click at [344, 219] on div "Payment Information Balance 1,462.00 $ Balance Unknown Balance Undetermined 1,4…" at bounding box center [348, 179] width 169 height 205
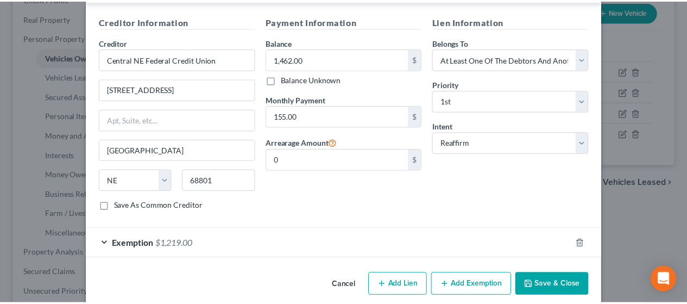
scroll to position [317, 0]
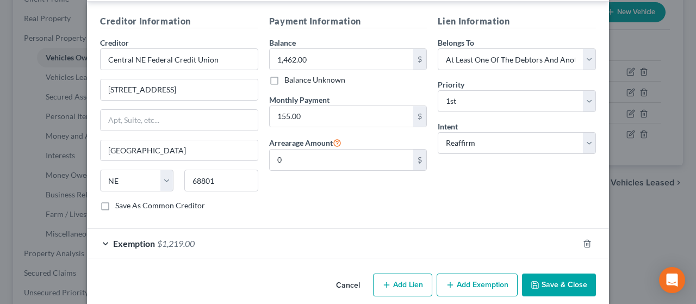
click at [558, 273] on button "Save & Close" at bounding box center [559, 284] width 74 height 23
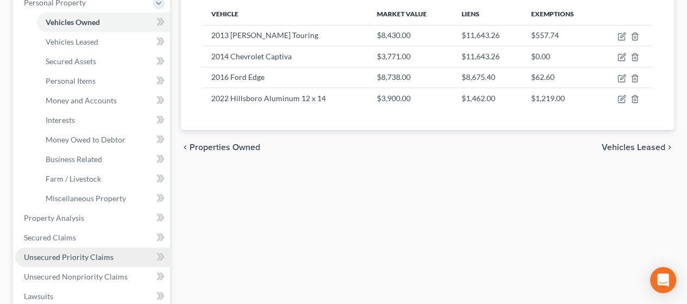
scroll to position [217, 0]
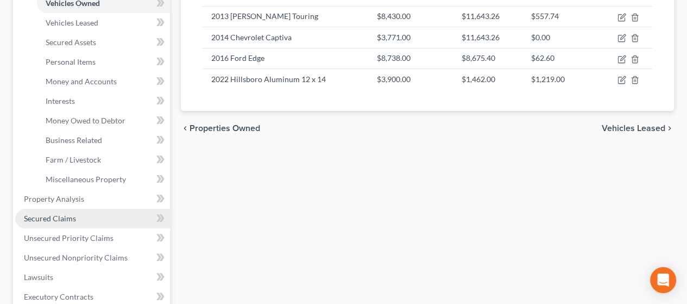
click at [89, 214] on link "Secured Claims" at bounding box center [92, 219] width 155 height 20
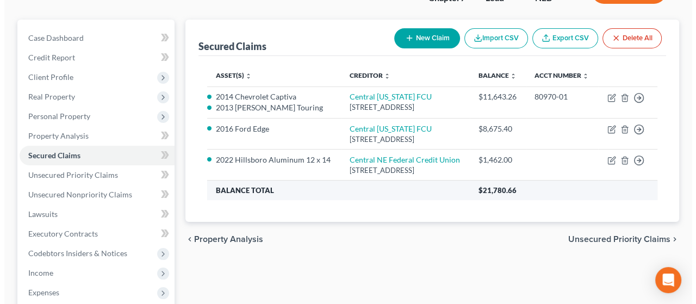
scroll to position [109, 0]
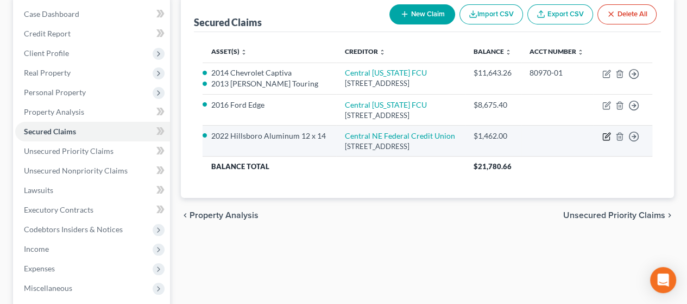
click at [606, 141] on icon "button" at bounding box center [607, 136] width 9 height 9
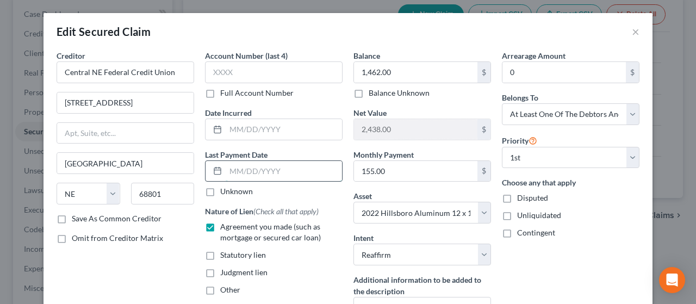
click at [235, 170] on input "text" at bounding box center [284, 171] width 116 height 21
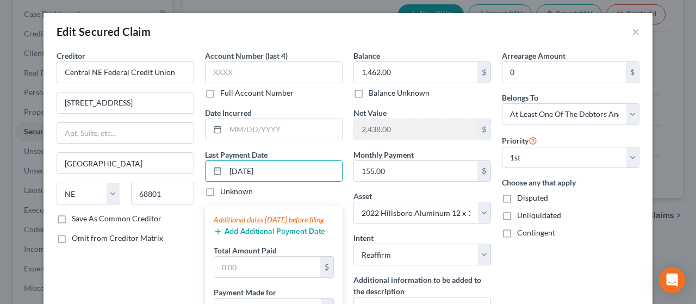
click at [243, 236] on button "Add Additional Payment Date" at bounding box center [269, 231] width 111 height 9
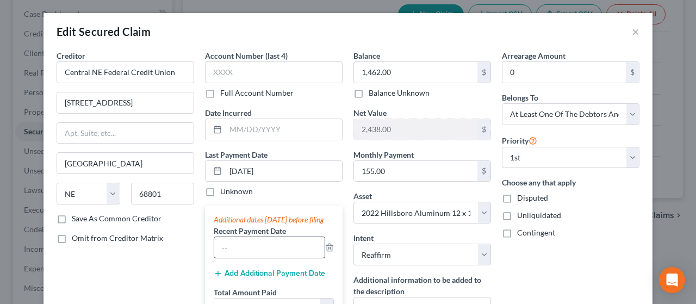
click at [235, 258] on input "text" at bounding box center [269, 247] width 110 height 21
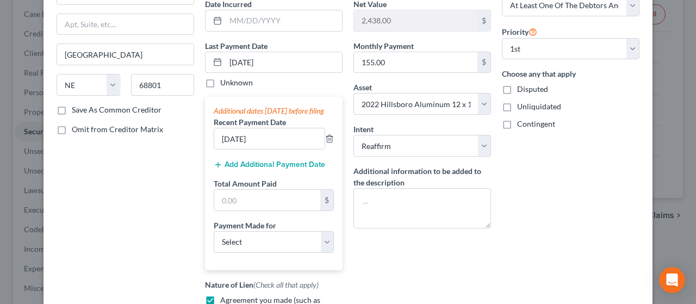
click at [273, 169] on button "Add Additional Payment Date" at bounding box center [269, 164] width 111 height 9
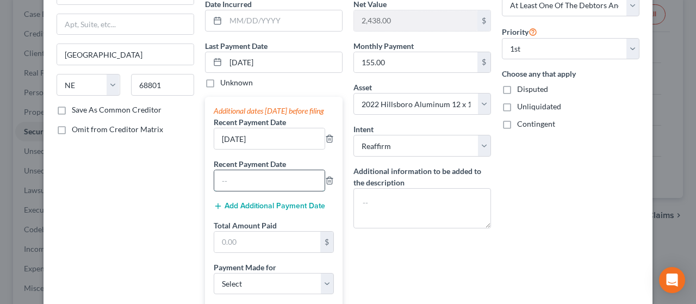
click at [234, 191] on input "text" at bounding box center [269, 180] width 110 height 21
click at [252, 250] on input "text" at bounding box center [267, 241] width 106 height 21
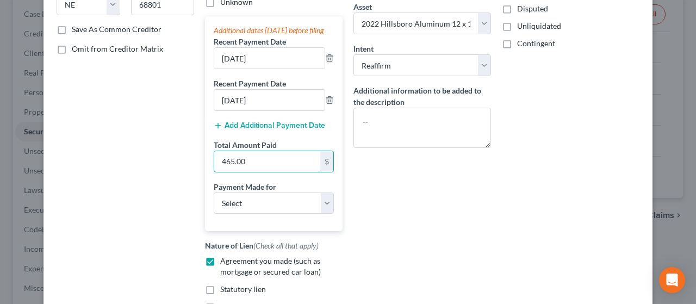
scroll to position [217, 0]
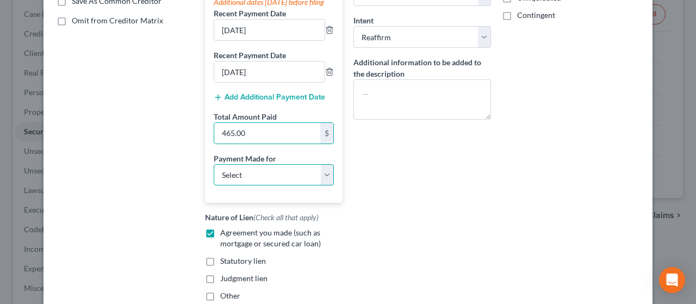
drag, startPoint x: 322, startPoint y: 181, endPoint x: 300, endPoint y: 195, distance: 25.3
click at [322, 181] on select "Select Car Credit Card Loan Repayment Mortgage Other Suppliers Or Vendors" at bounding box center [274, 175] width 120 height 22
click at [214, 173] on select "Select Car Credit Card Loan Repayment Mortgage Other Suppliers Or Vendors" at bounding box center [274, 175] width 120 height 22
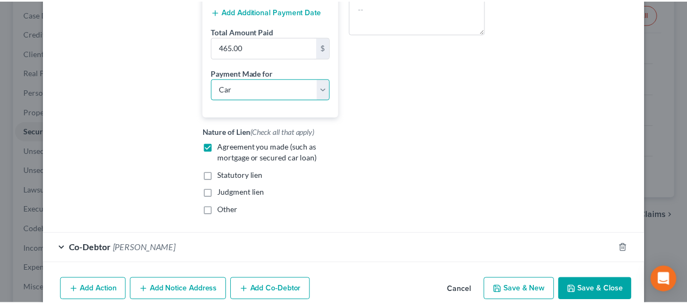
scroll to position [362, 0]
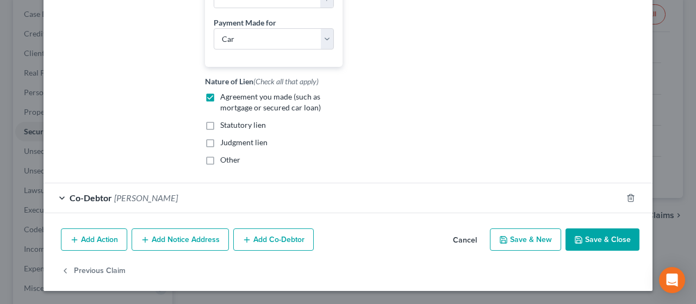
click at [607, 236] on button "Save & Close" at bounding box center [602, 239] width 74 height 23
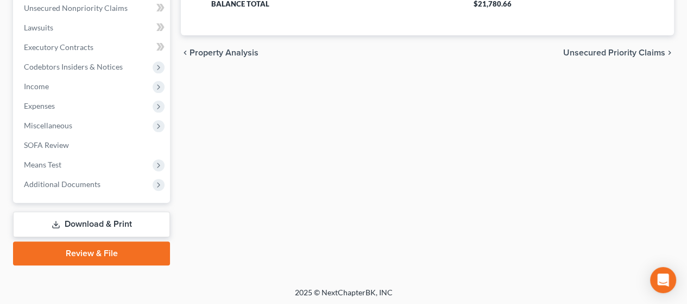
scroll to position [273, 0]
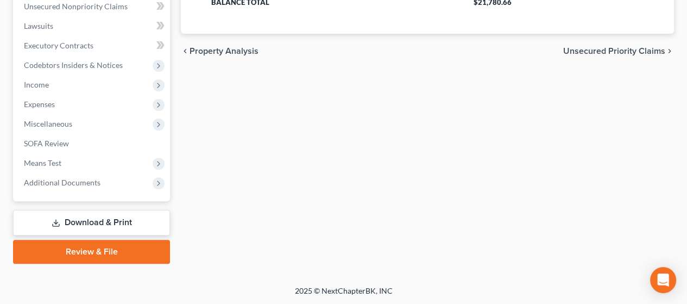
click at [100, 219] on link "Download & Print" at bounding box center [91, 223] width 157 height 26
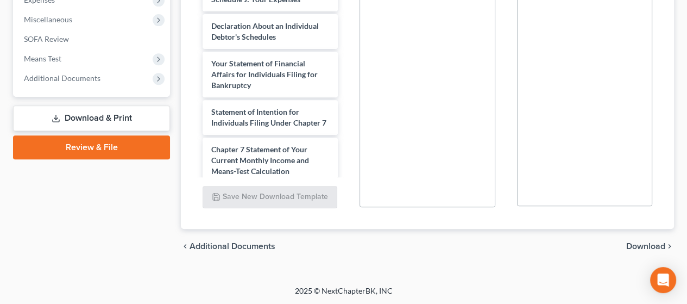
scroll to position [484, 0]
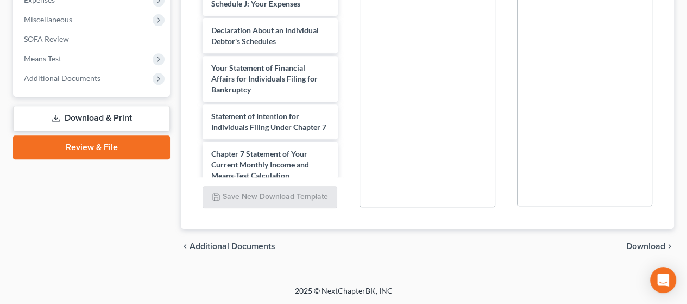
click at [112, 114] on link "Download & Print" at bounding box center [91, 118] width 157 height 26
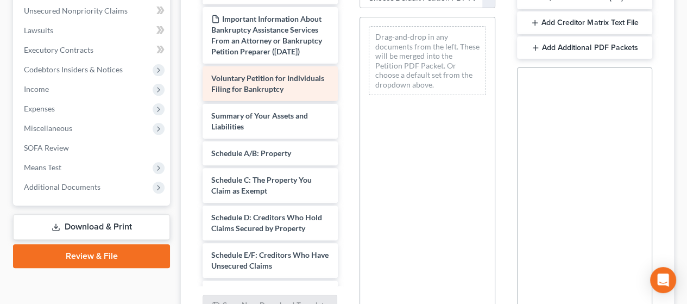
scroll to position [212, 0]
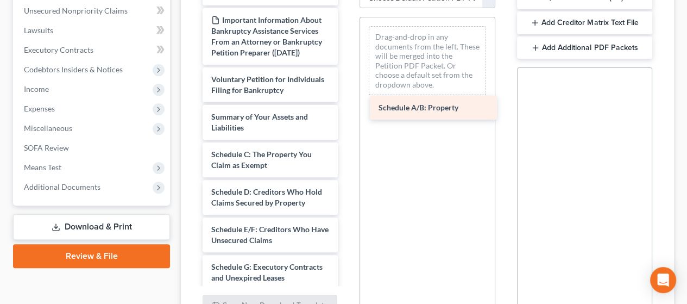
drag, startPoint x: 278, startPoint y: 192, endPoint x: 419, endPoint y: 114, distance: 161.2
click at [347, 99] on div "Schedule A/B: Property Declaration re: Electronic Filing ([DATE]) Important Inf…" at bounding box center [270, 228] width 153 height 903
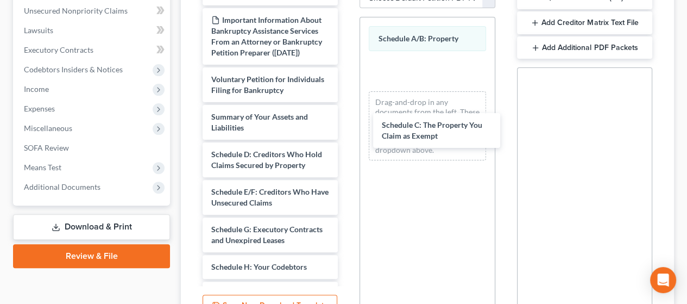
drag, startPoint x: 265, startPoint y: 204, endPoint x: 337, endPoint y: 166, distance: 81.4
click at [347, 133] on div "Schedule C: The Property You Claim as Exempt Declaration re: Electronic Filing …" at bounding box center [270, 210] width 153 height 866
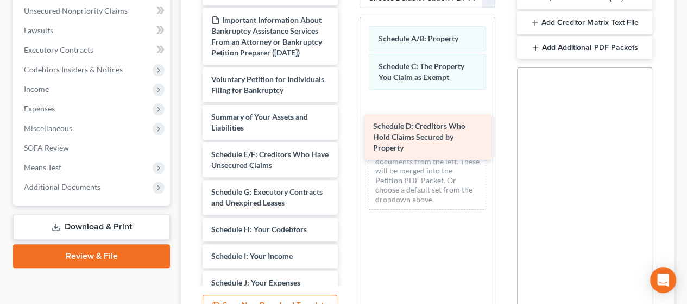
drag, startPoint x: 263, startPoint y: 201, endPoint x: 404, endPoint y: 136, distance: 155.1
click at [347, 110] on div "Schedule D: Creditors Who Hold Claims Secured by Property Declaration re: Elect…" at bounding box center [270, 191] width 153 height 828
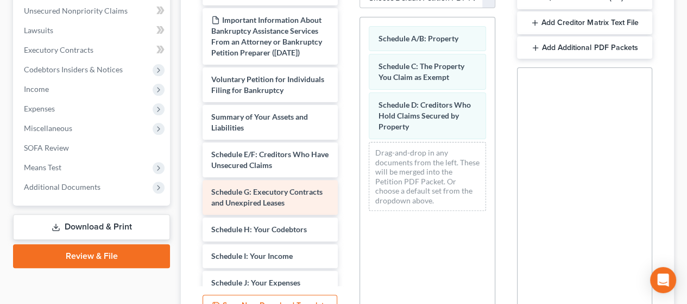
scroll to position [267, 0]
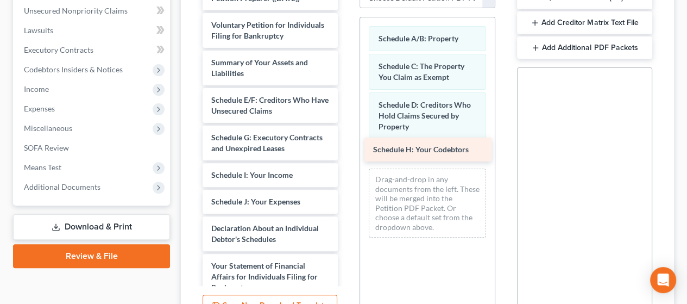
drag, startPoint x: 271, startPoint y: 212, endPoint x: 417, endPoint y: 155, distance: 156.9
click at [347, 142] on div "Schedule H: Your Codebtors Declaration re: Electronic Filing ([DATE]) Important…" at bounding box center [270, 123] width 153 height 801
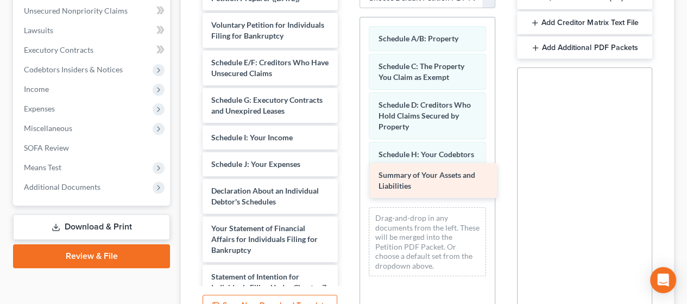
drag, startPoint x: 270, startPoint y: 101, endPoint x: 424, endPoint y: 166, distance: 167.2
click at [347, 166] on div "Summary of Your Assets and Liabilities Declaration re: Electronic Filing ([DATE…" at bounding box center [270, 105] width 153 height 764
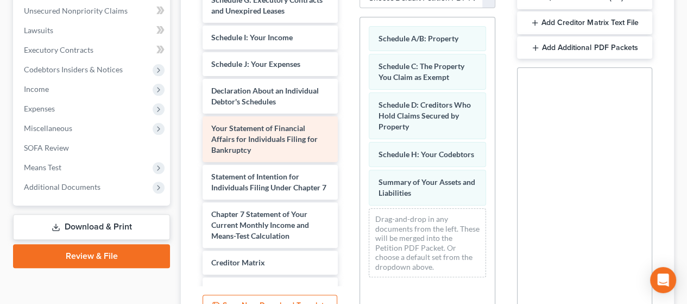
scroll to position [375, 0]
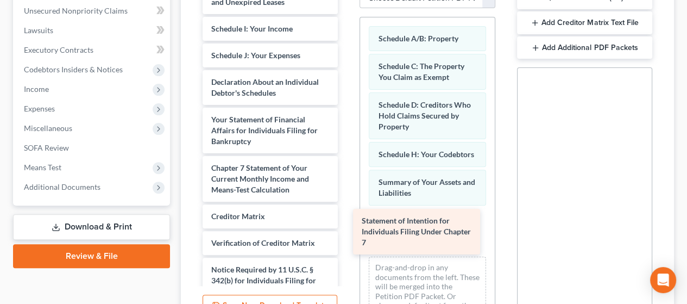
drag, startPoint x: 261, startPoint y: 214, endPoint x: 411, endPoint y: 224, distance: 150.9
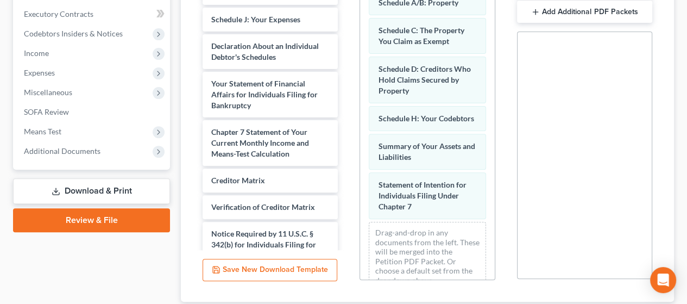
scroll to position [323, 0]
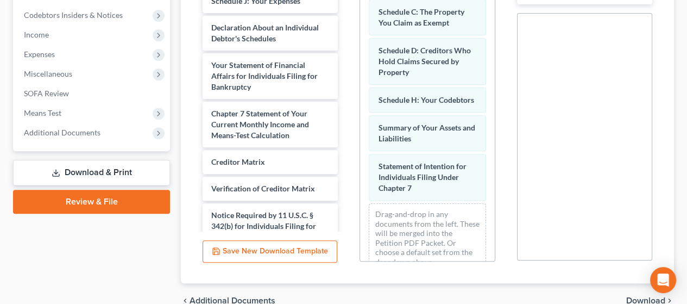
click at [107, 167] on link "Download & Print" at bounding box center [91, 173] width 157 height 26
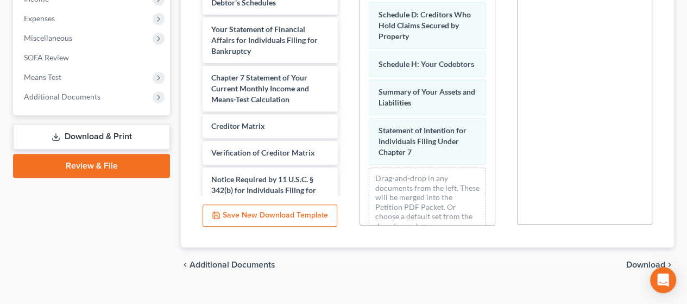
scroll to position [377, 0]
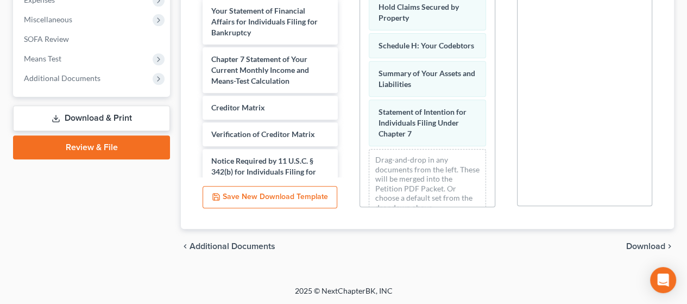
click at [641, 242] on span "Download" at bounding box center [646, 246] width 39 height 9
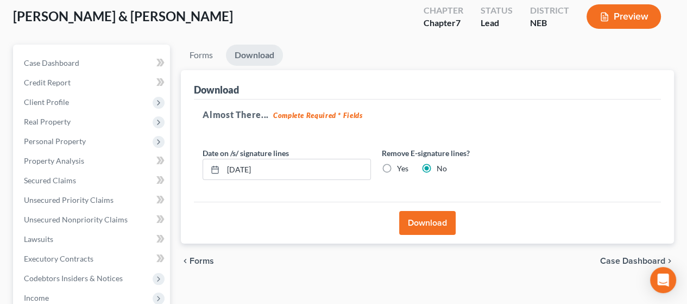
scroll to position [55, 0]
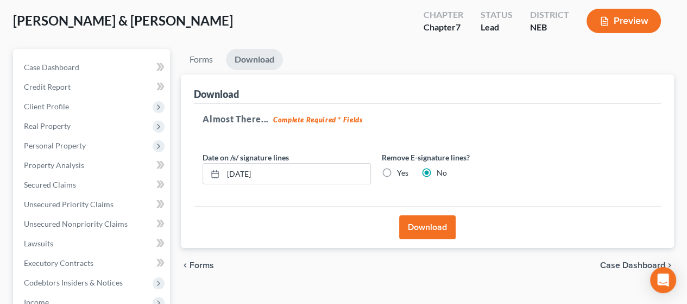
click at [428, 224] on button "Download" at bounding box center [427, 227] width 57 height 24
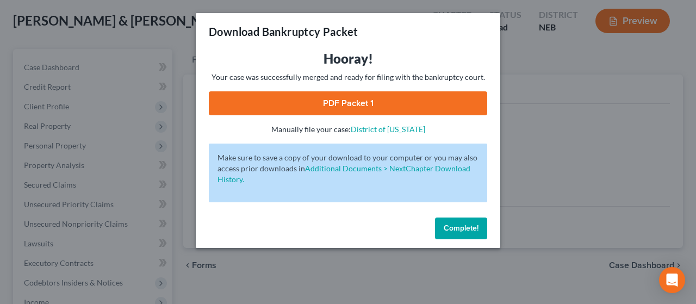
click at [393, 99] on link "PDF Packet 1" at bounding box center [348, 103] width 278 height 24
click at [456, 230] on span "Complete!" at bounding box center [460, 227] width 35 height 9
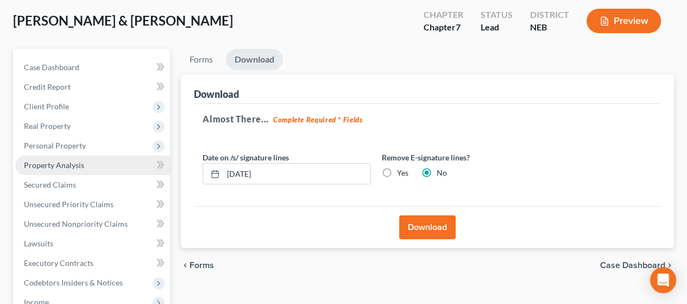
click at [64, 164] on span "Property Analysis" at bounding box center [54, 164] width 60 height 9
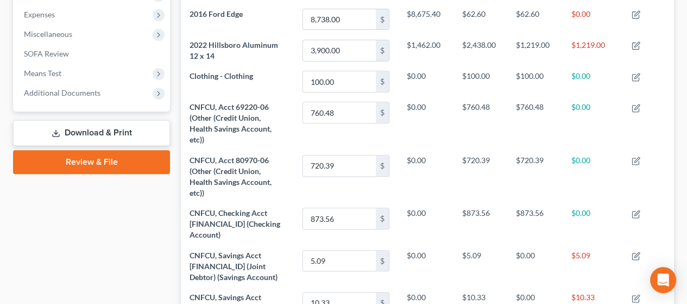
scroll to position [380, 0]
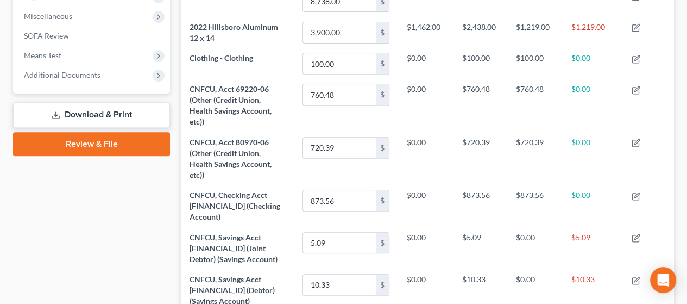
click at [115, 112] on link "Download & Print" at bounding box center [91, 115] width 157 height 26
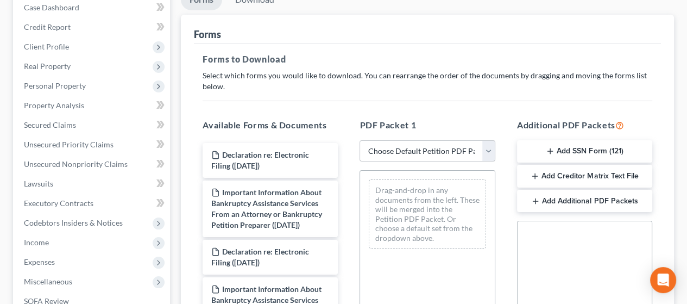
scroll to position [163, 0]
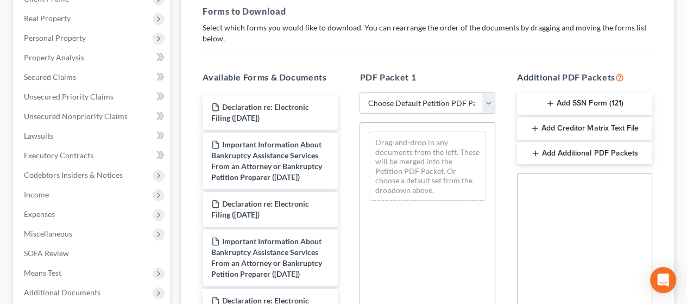
drag, startPoint x: 484, startPoint y: 103, endPoint x: 475, endPoint y: 112, distance: 12.7
click at [484, 103] on select "Choose Default Petition PDF Packet Complete Bankruptcy Petition (all forms and …" at bounding box center [427, 103] width 135 height 22
click at [360, 92] on select "Choose Default Petition PDF Packet Complete Bankruptcy Petition (all forms and …" at bounding box center [427, 103] width 135 height 22
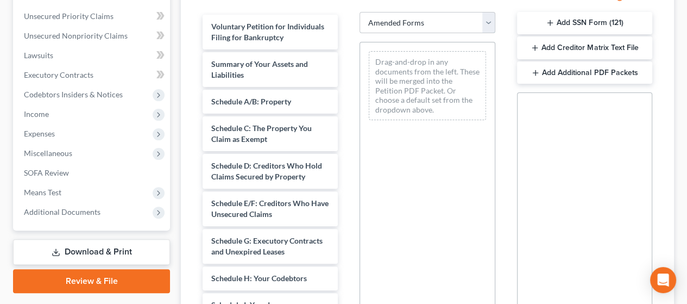
scroll to position [272, 0]
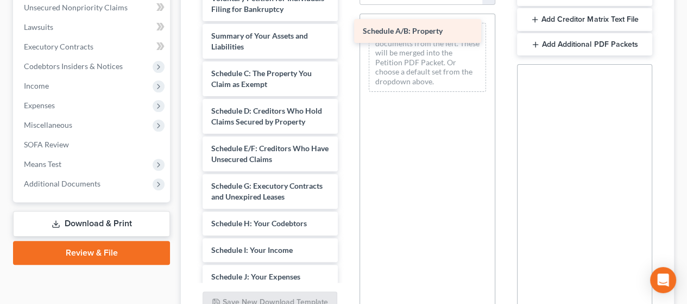
drag, startPoint x: 264, startPoint y: 80, endPoint x: 415, endPoint y: 27, distance: 160.7
click at [347, 27] on div "Schedule A/B: Property Voluntary Petition for Individuals Filing for Bankruptcy…" at bounding box center [270, 292] width 153 height 613
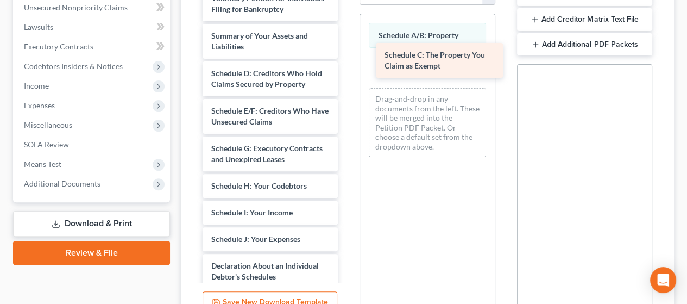
drag, startPoint x: 270, startPoint y: 86, endPoint x: 390, endPoint y: 77, distance: 119.9
click at [347, 58] on div "Schedule C: The Property You Claim as Exempt Voluntary Petition for Individuals…" at bounding box center [270, 273] width 153 height 575
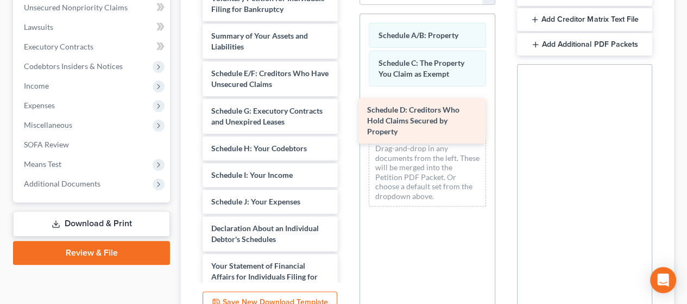
drag, startPoint x: 255, startPoint y: 91, endPoint x: 365, endPoint y: 112, distance: 111.9
click at [347, 105] on div "Schedule D: Creditors Who Hold Claims Secured by Property Voluntary Petition fo…" at bounding box center [270, 255] width 153 height 538
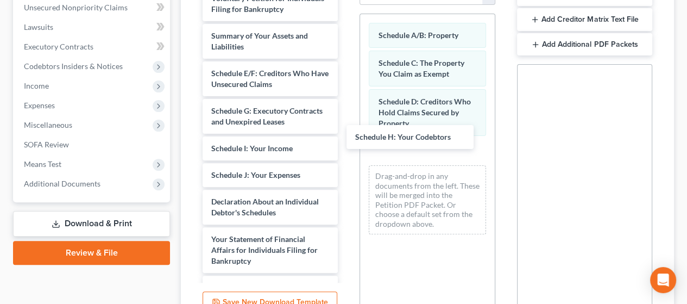
drag, startPoint x: 266, startPoint y: 158, endPoint x: 390, endPoint y: 149, distance: 124.2
click at [347, 135] on div "Schedule H: Your Codebtors Voluntary Petition for Individuals Filing for Bankru…" at bounding box center [270, 241] width 153 height 511
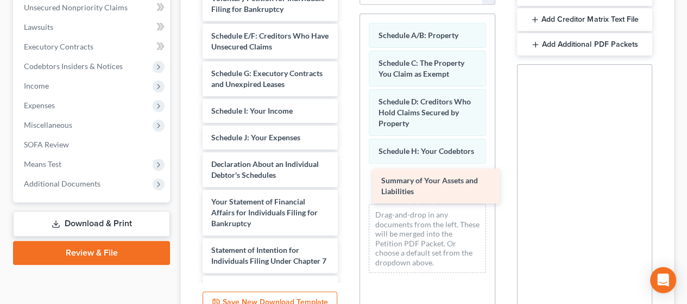
drag, startPoint x: 272, startPoint y: 48, endPoint x: 423, endPoint y: 178, distance: 198.9
click at [347, 181] on div "Summary of Your Assets and Liabilities Voluntary Petition for Individuals Filin…" at bounding box center [270, 223] width 153 height 474
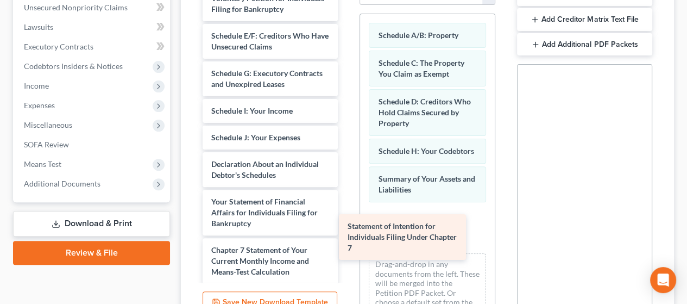
drag, startPoint x: 277, startPoint y: 265, endPoint x: 427, endPoint y: 223, distance: 155.7
click at [347, 223] on div "Statement of Intention for Individuals Filing Under Chapter 7 Voluntary Petitio…" at bounding box center [270, 204] width 153 height 436
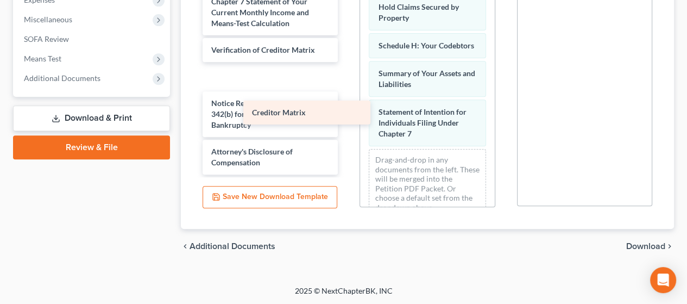
scroll to position [127, 0]
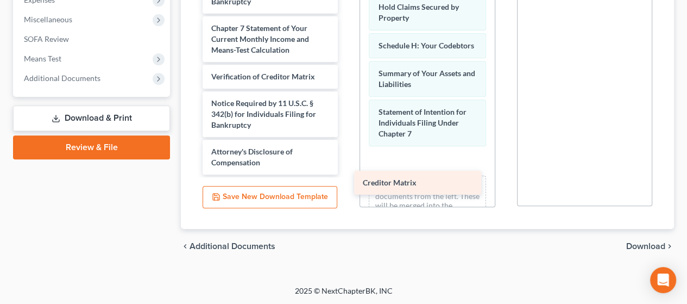
drag, startPoint x: 274, startPoint y: 42, endPoint x: 430, endPoint y: 171, distance: 201.9
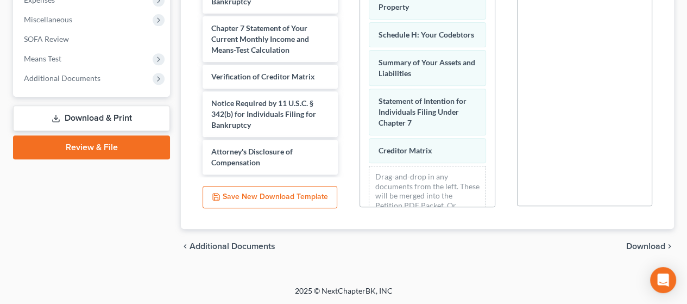
scroll to position [57, 0]
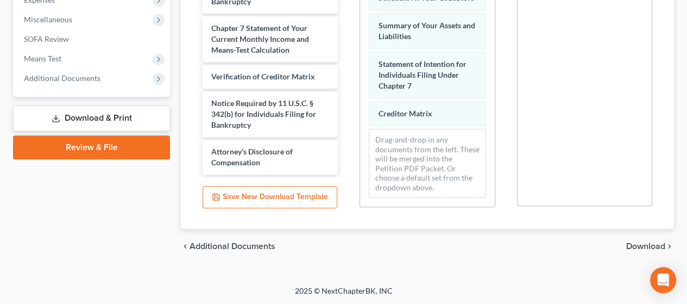
click at [650, 243] on span "Download" at bounding box center [646, 246] width 39 height 9
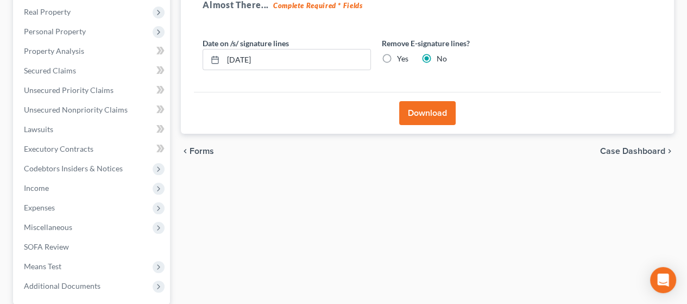
scroll to position [164, 0]
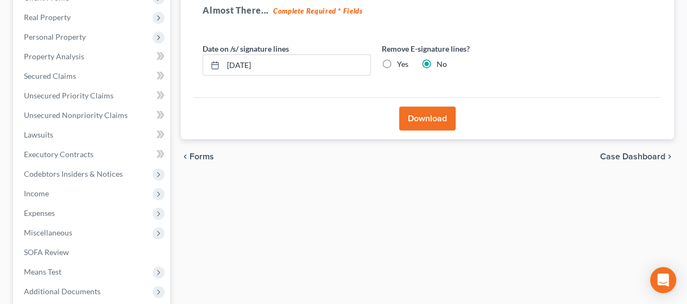
click at [432, 112] on button "Download" at bounding box center [427, 119] width 57 height 24
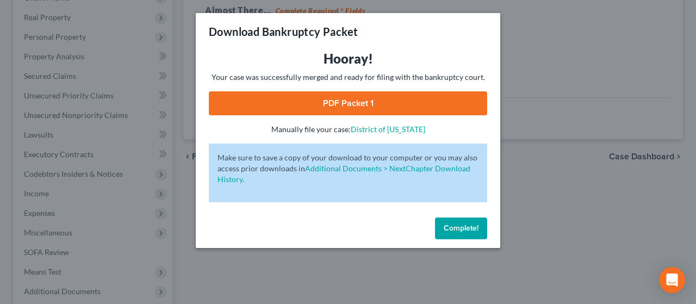
click at [407, 100] on link "PDF Packet 1" at bounding box center [348, 103] width 278 height 24
click at [465, 226] on span "Complete!" at bounding box center [460, 227] width 35 height 9
